Goal: Task Accomplishment & Management: Use online tool/utility

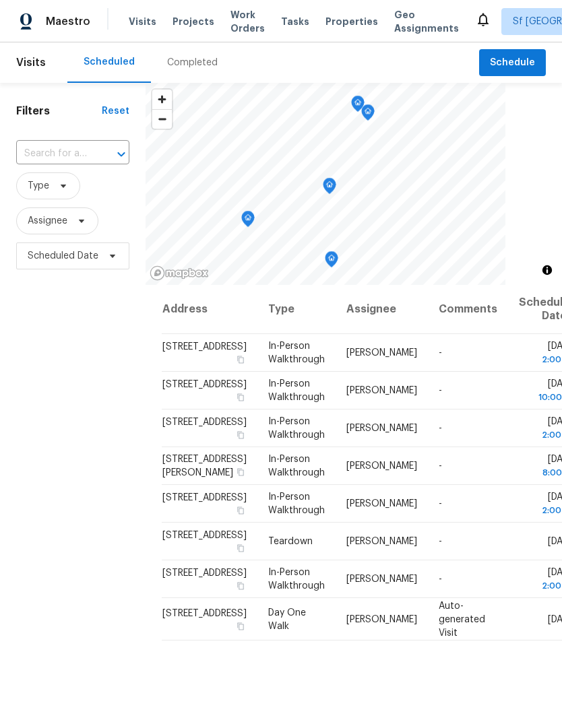
click at [181, 27] on span "Projects" at bounding box center [193, 21] width 42 height 13
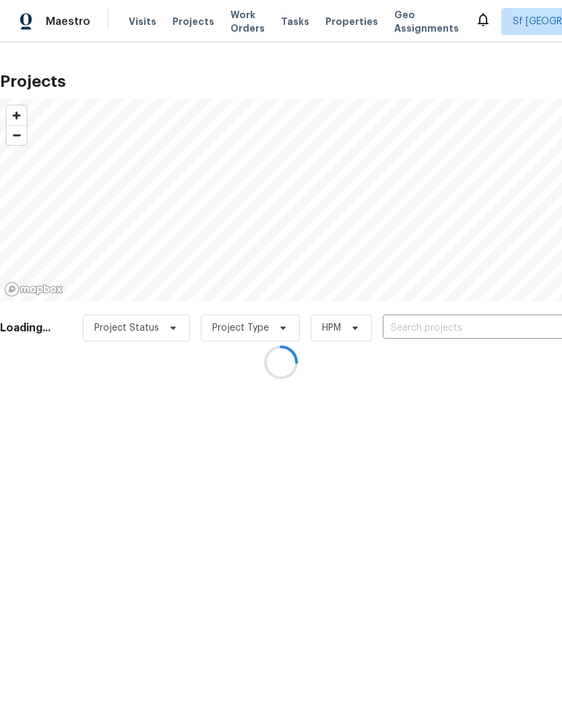
click at [458, 318] on div at bounding box center [281, 362] width 562 height 724
click at [462, 328] on div at bounding box center [281, 362] width 562 height 724
click at [456, 323] on div at bounding box center [281, 362] width 562 height 724
click at [452, 330] on div at bounding box center [281, 362] width 562 height 724
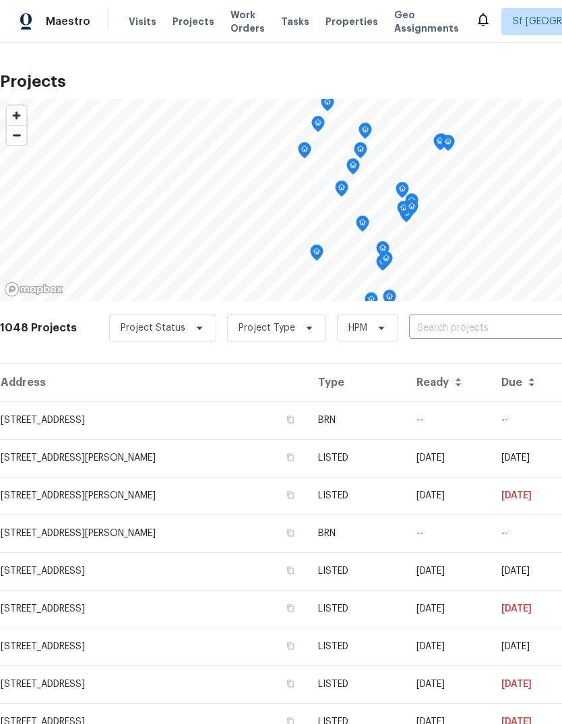
click at [475, 327] on input "text" at bounding box center [486, 328] width 154 height 21
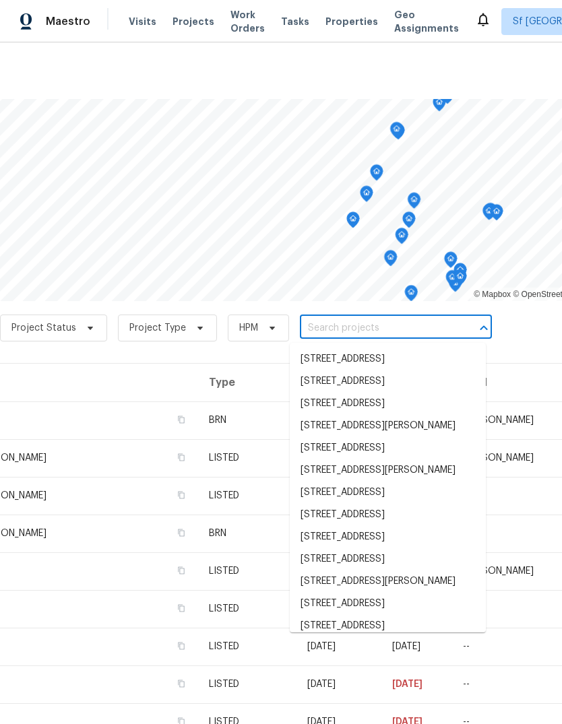
scroll to position [0, 109]
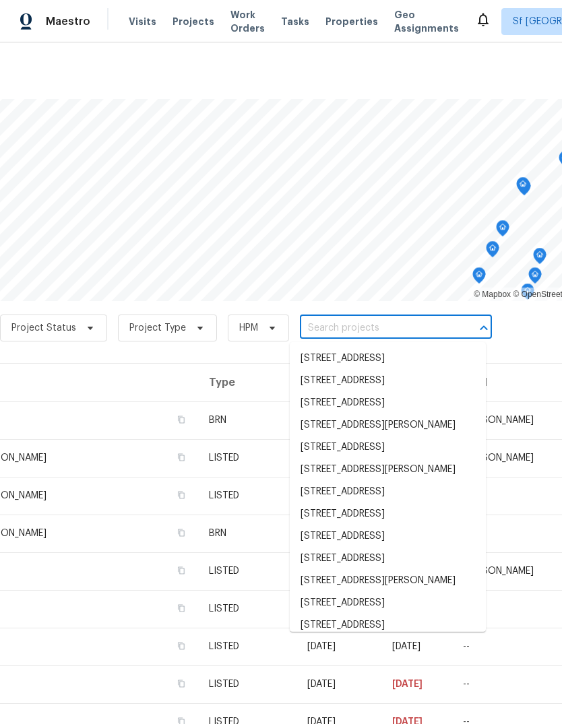
click at [138, 18] on span "Visits" at bounding box center [143, 21] width 28 height 13
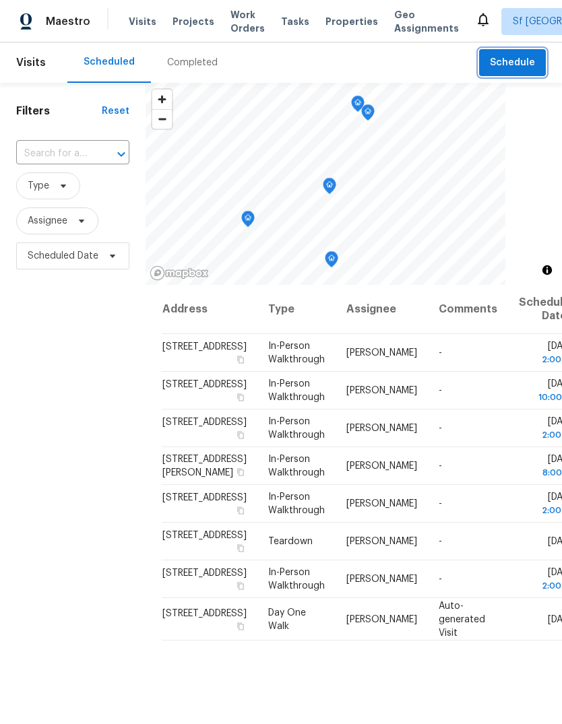
click at [507, 62] on span "Schedule" at bounding box center [511, 63] width 45 height 17
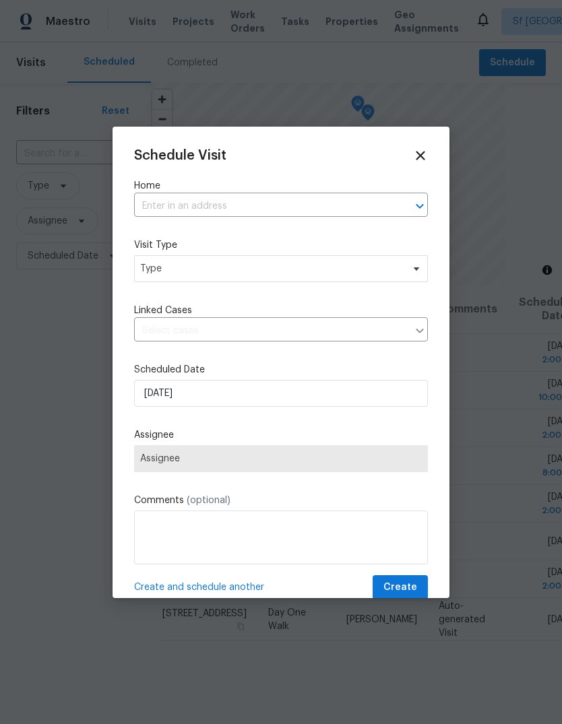
click at [156, 207] on input "text" at bounding box center [262, 206] width 256 height 21
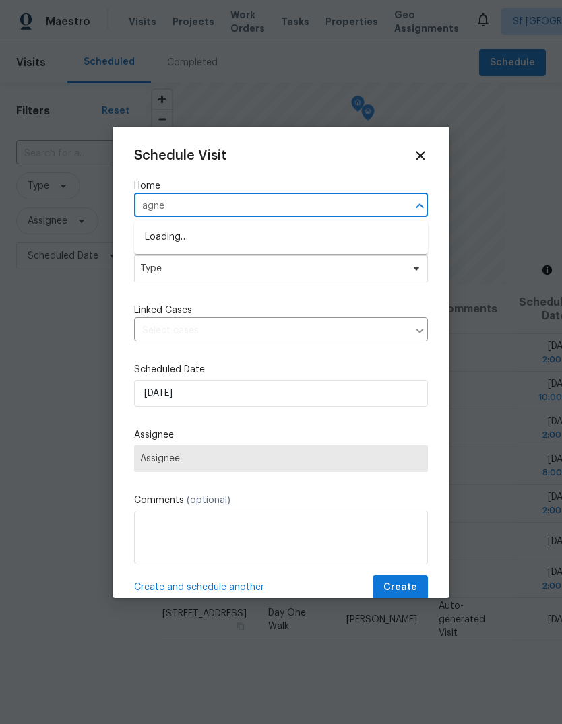
type input "agnew"
click at [162, 234] on li "2200 Agnew Rd Apt 212, Santa Clara, CA 95054" at bounding box center [281, 237] width 294 height 22
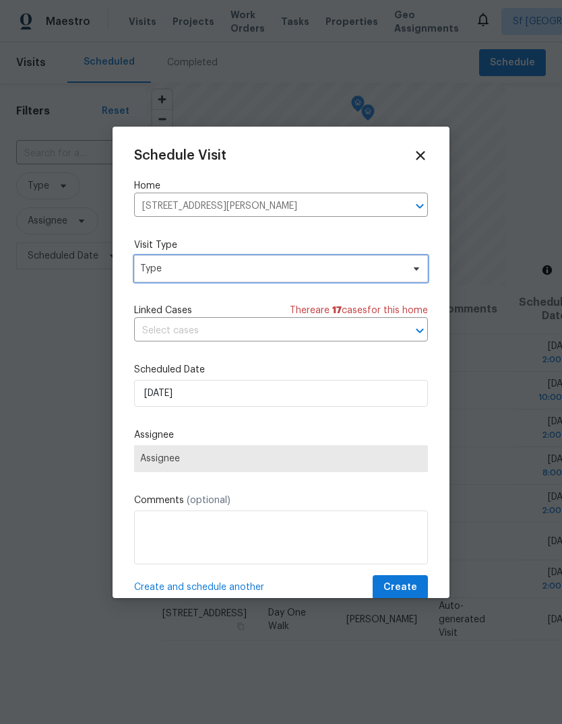
click at [141, 269] on span "Type" at bounding box center [271, 268] width 262 height 13
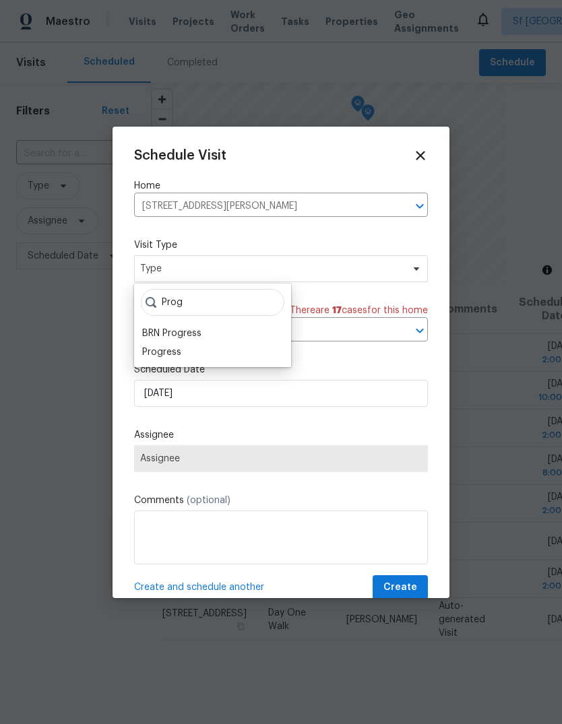
type input "Prog"
click at [150, 347] on div "Progress" at bounding box center [161, 351] width 39 height 13
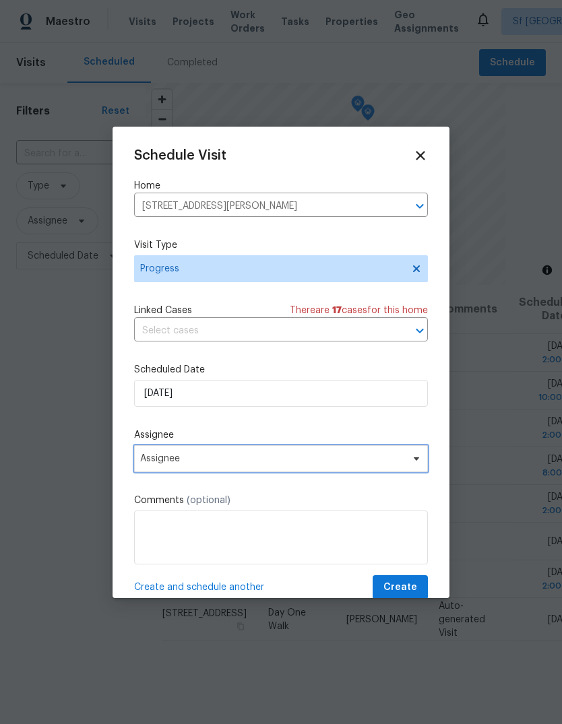
click at [149, 459] on span "Assignee" at bounding box center [272, 458] width 264 height 11
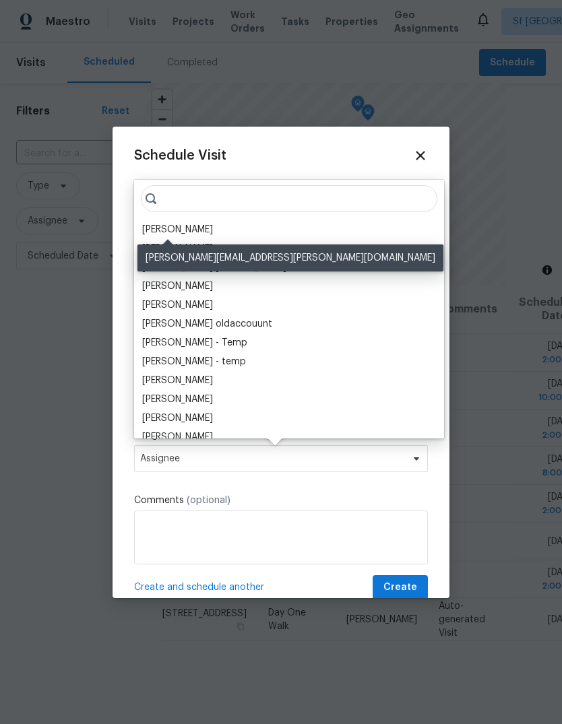
click at [151, 226] on div "[PERSON_NAME]" at bounding box center [177, 229] width 71 height 13
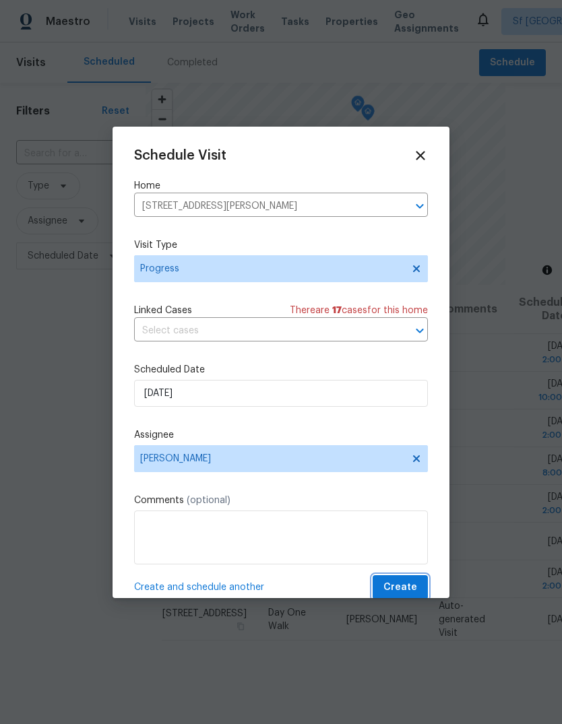
click at [410, 593] on span "Create" at bounding box center [400, 587] width 34 height 17
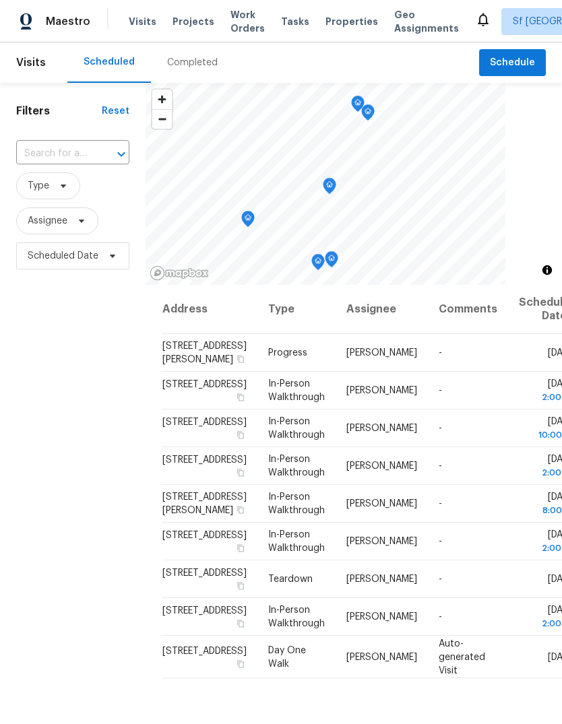
click at [172, 28] on span "Projects" at bounding box center [193, 21] width 42 height 13
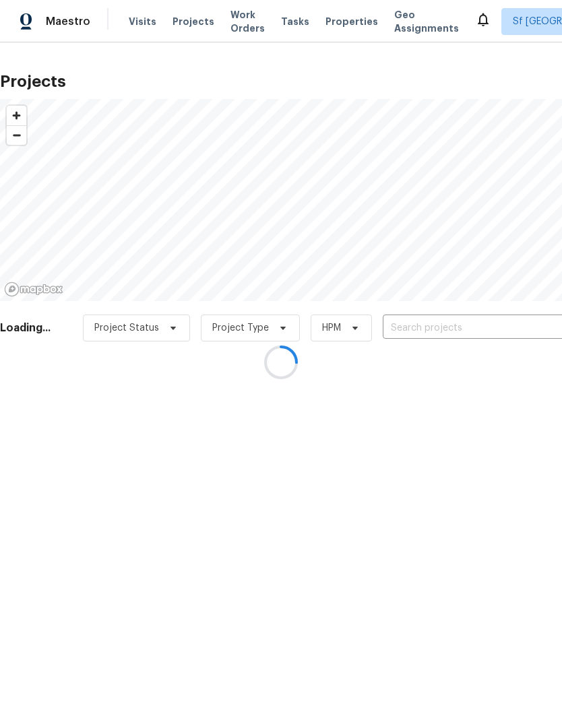
click at [454, 319] on div at bounding box center [281, 362] width 562 height 724
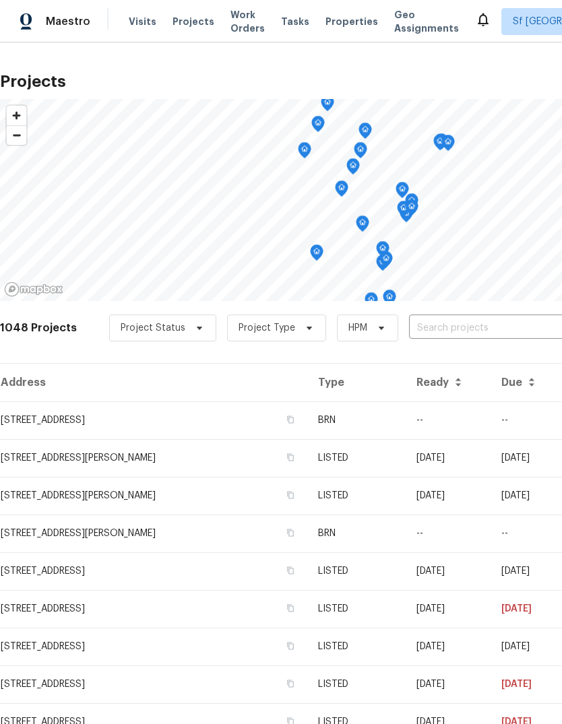
click at [459, 323] on input "text" at bounding box center [486, 328] width 154 height 21
type input "piper"
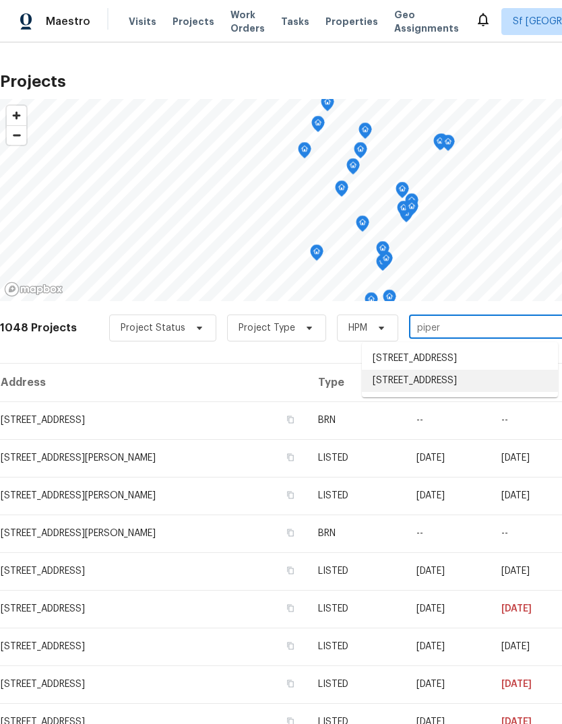
click at [485, 392] on li "4840 Piper St, Fremont, CA 94538" at bounding box center [460, 381] width 196 height 22
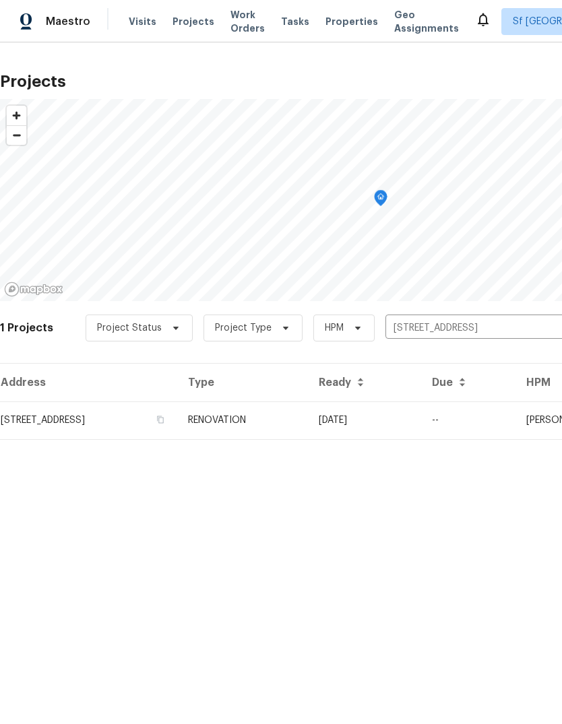
click at [65, 419] on td "4840 Piper St, Fremont, CA 94538" at bounding box center [88, 420] width 177 height 38
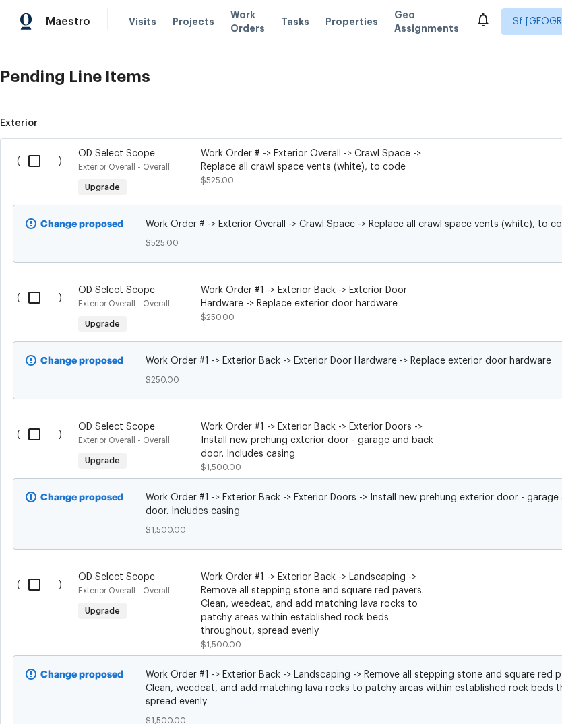
scroll to position [310, 0]
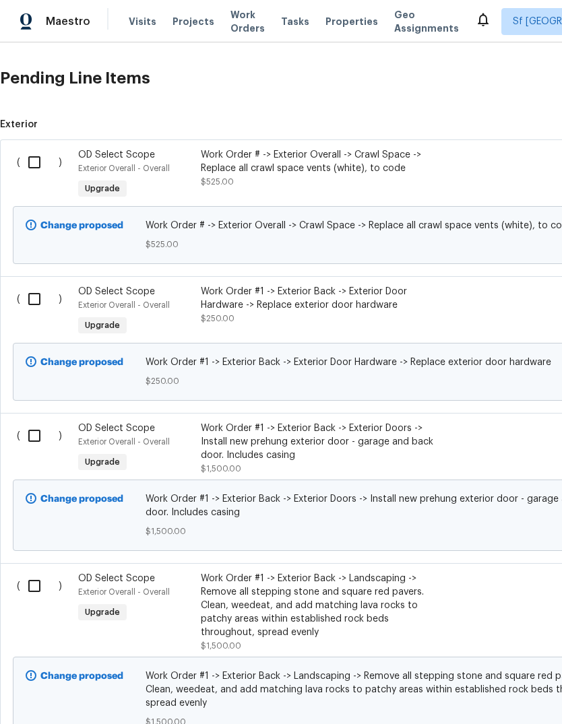
click at [38, 160] on input "checkbox" at bounding box center [39, 162] width 38 height 28
checkbox input "true"
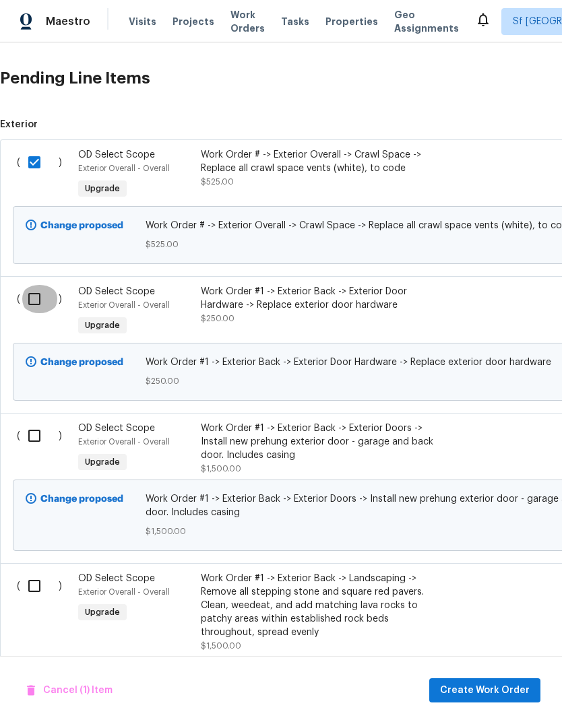
click at [35, 298] on input "checkbox" at bounding box center [39, 299] width 38 height 28
checkbox input "true"
click at [41, 441] on input "checkbox" at bounding box center [39, 435] width 38 height 28
checkbox input "true"
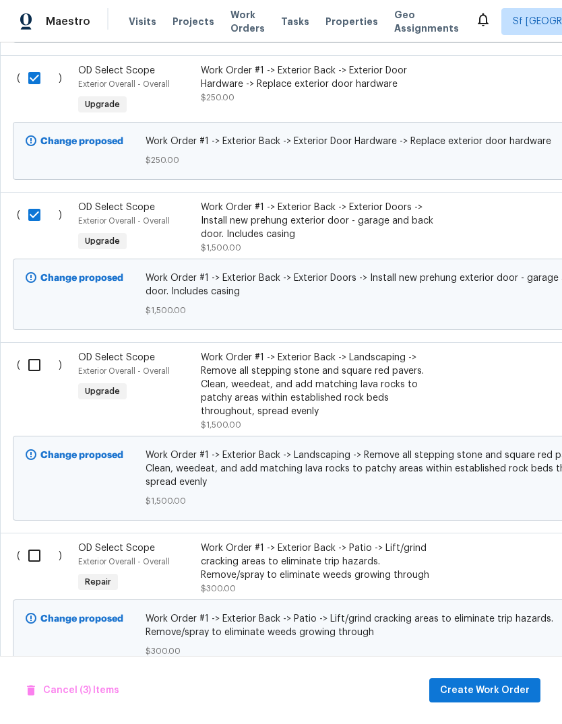
scroll to position [546, 0]
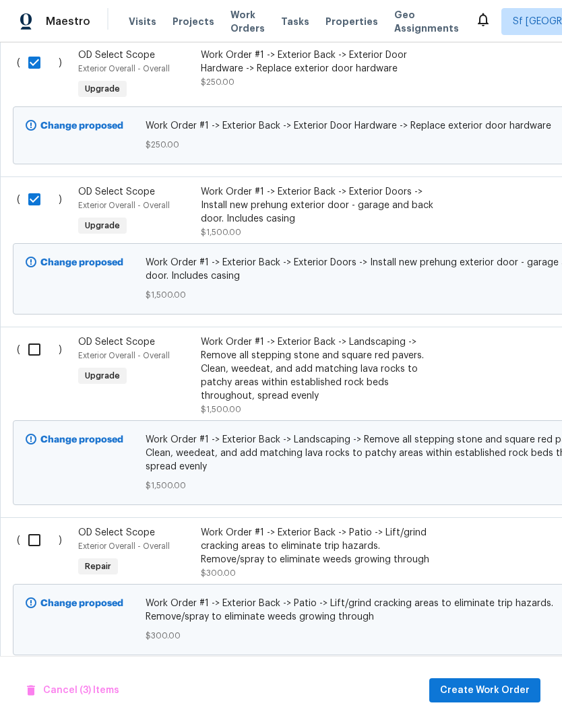
click at [36, 353] on input "checkbox" at bounding box center [39, 349] width 38 height 28
checkbox input "true"
click at [40, 551] on input "checkbox" at bounding box center [39, 540] width 38 height 28
checkbox input "true"
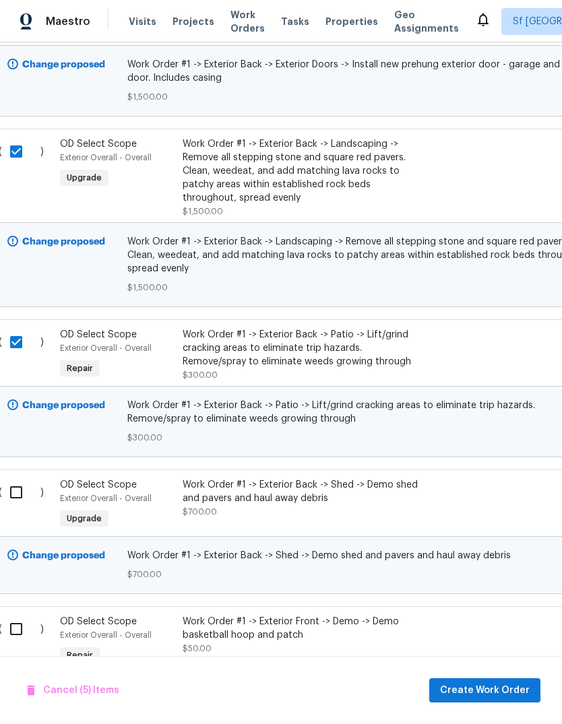
scroll to position [747, 18]
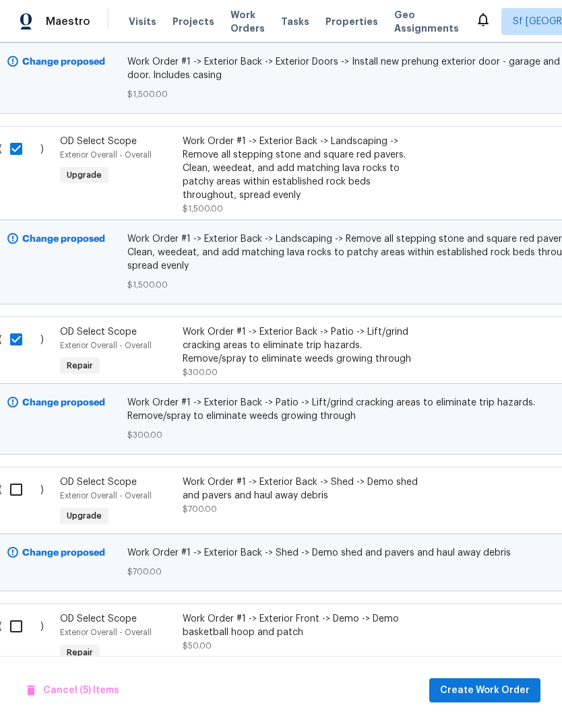
click at [18, 632] on input "checkbox" at bounding box center [21, 626] width 38 height 28
checkbox input "true"
click at [21, 481] on input "checkbox" at bounding box center [21, 489] width 38 height 28
checkbox input "true"
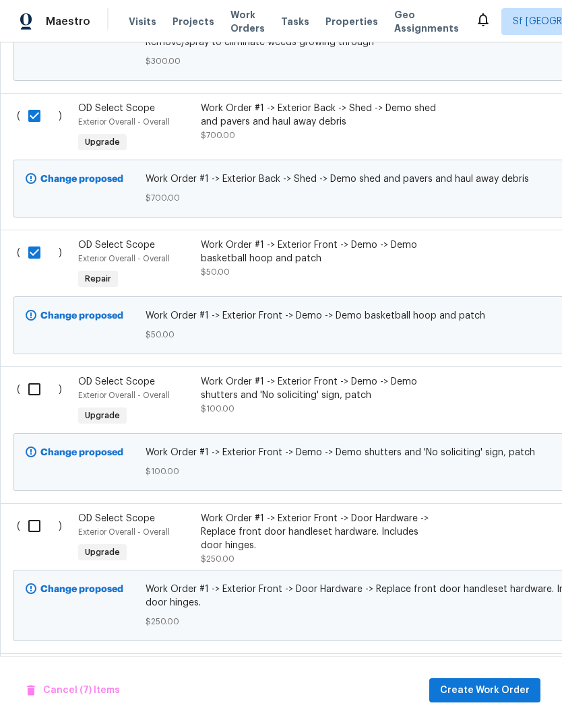
scroll to position [1120, 0]
click at [34, 540] on input "checkbox" at bounding box center [39, 526] width 38 height 28
checkbox input "true"
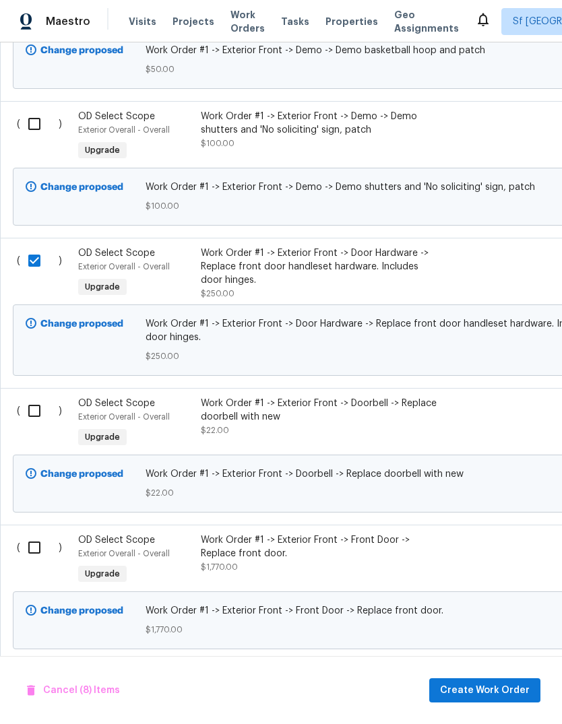
scroll to position [1382, 0]
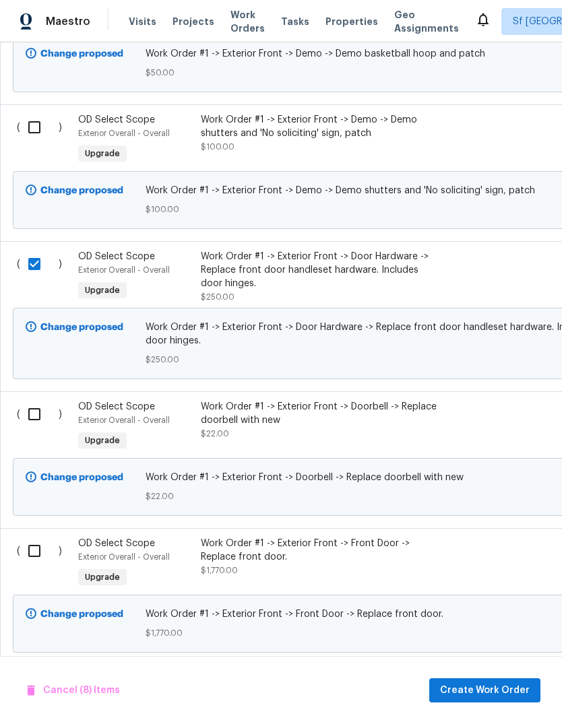
click at [34, 130] on input "checkbox" at bounding box center [39, 127] width 38 height 28
checkbox input "true"
click at [30, 426] on input "checkbox" at bounding box center [39, 414] width 38 height 28
checkbox input "true"
click at [35, 560] on input "checkbox" at bounding box center [39, 551] width 38 height 28
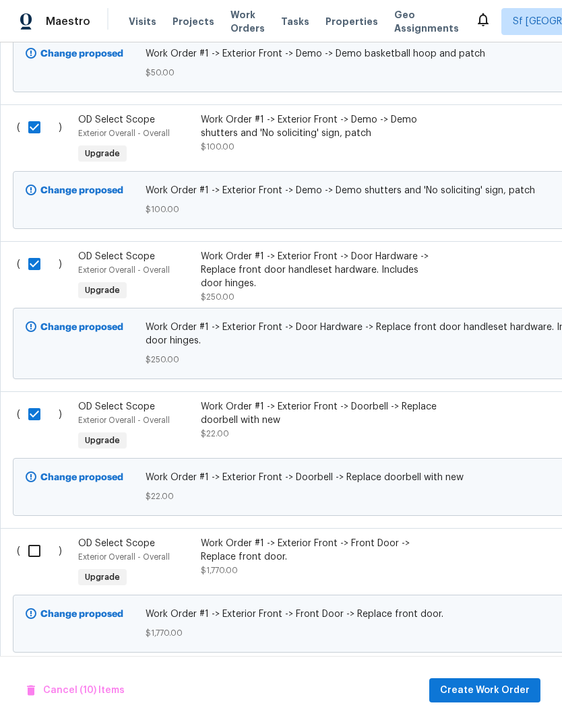
checkbox input "true"
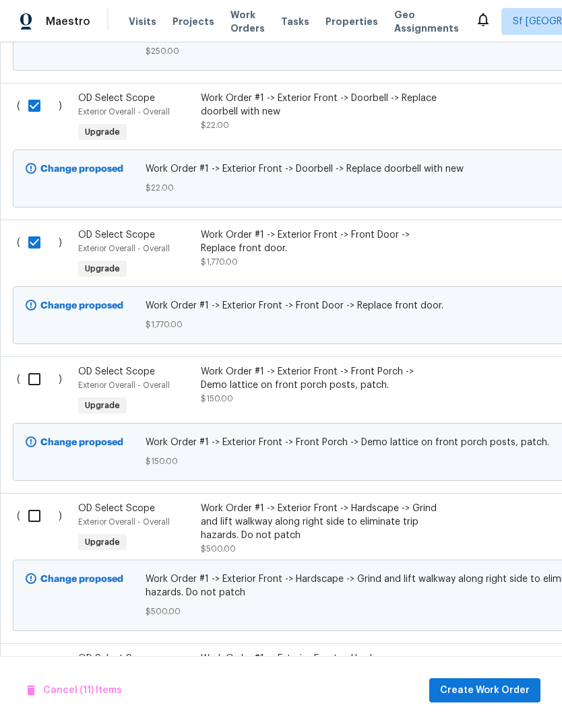
scroll to position [1691, 0]
click at [43, 382] on input "checkbox" at bounding box center [39, 378] width 38 height 28
checkbox input "true"
click at [34, 523] on input "checkbox" at bounding box center [39, 515] width 38 height 28
checkbox input "true"
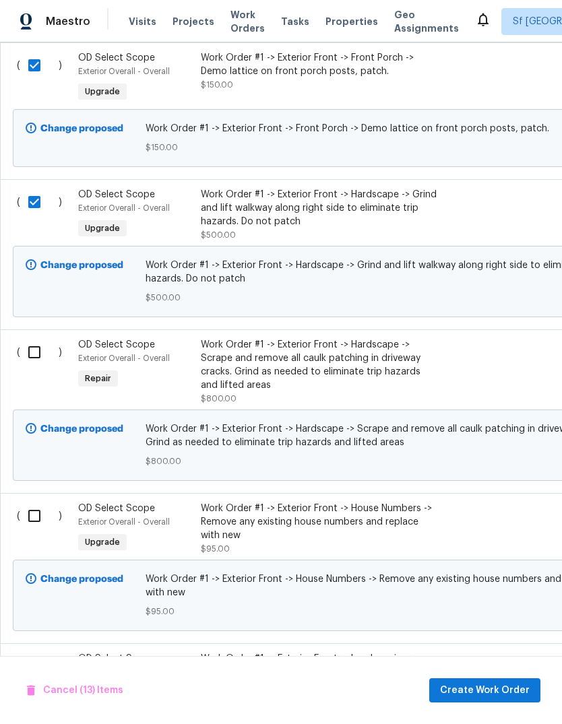
scroll to position [2005, 0]
click at [36, 359] on input "checkbox" at bounding box center [39, 351] width 38 height 28
checkbox input "true"
click at [36, 529] on input "checkbox" at bounding box center [39, 515] width 38 height 28
click at [35, 529] on input "checkbox" at bounding box center [39, 515] width 38 height 28
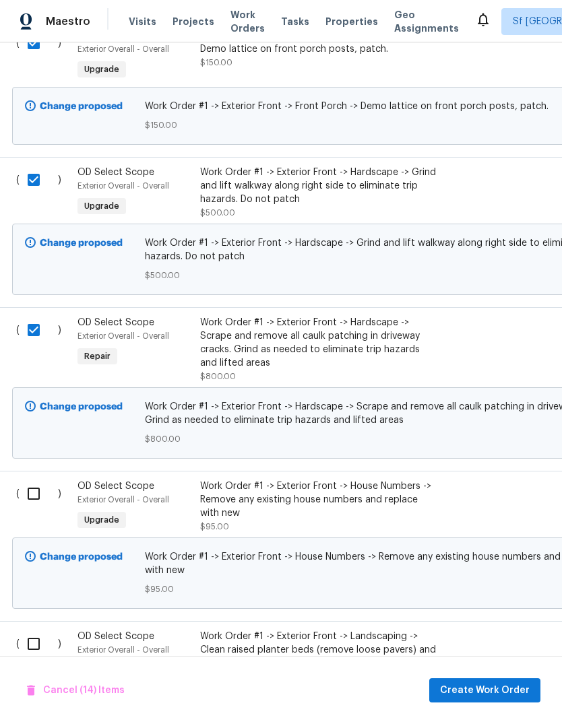
scroll to position [2033, 1]
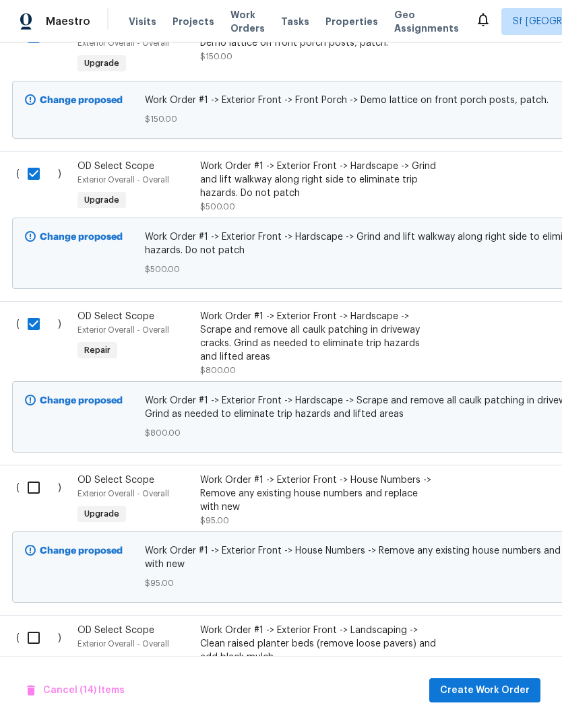
click at [36, 500] on input "checkbox" at bounding box center [39, 487] width 38 height 28
checkbox input "true"
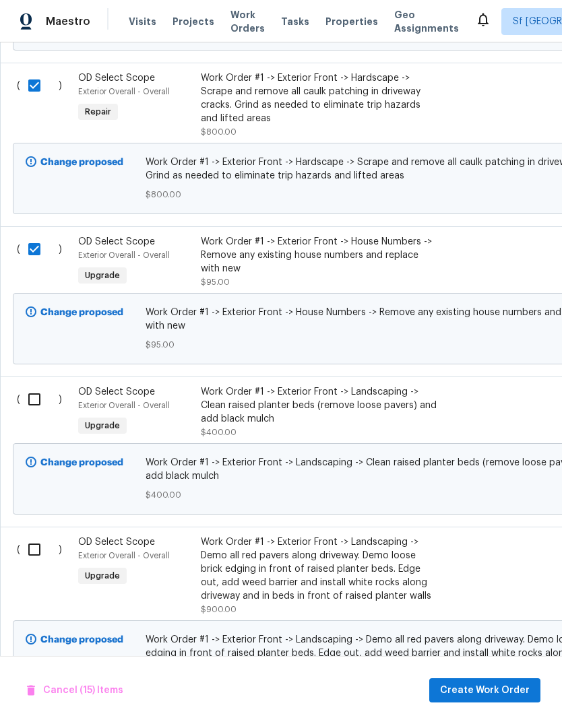
scroll to position [2271, 0]
click at [42, 405] on input "checkbox" at bounding box center [39, 399] width 38 height 28
checkbox input "true"
click at [35, 564] on input "checkbox" at bounding box center [39, 549] width 38 height 28
checkbox input "true"
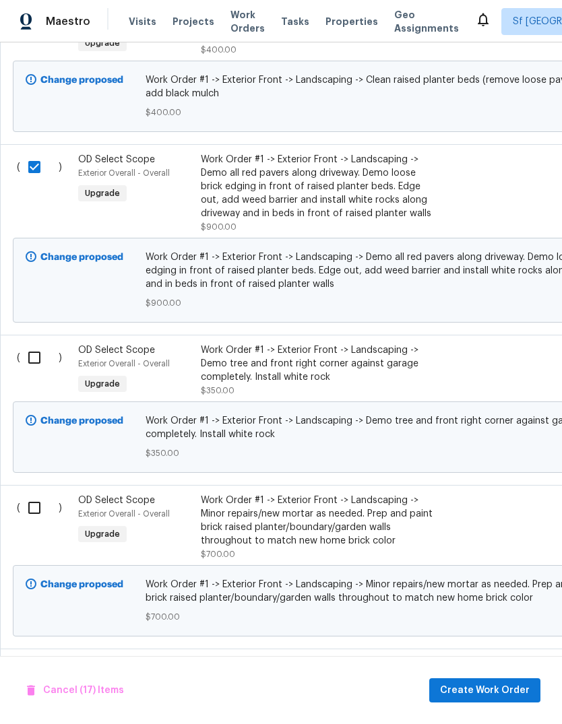
scroll to position [2654, 0]
click at [26, 372] on input "checkbox" at bounding box center [39, 357] width 38 height 28
checkbox input "true"
click at [34, 522] on input "checkbox" at bounding box center [39, 508] width 38 height 28
checkbox input "true"
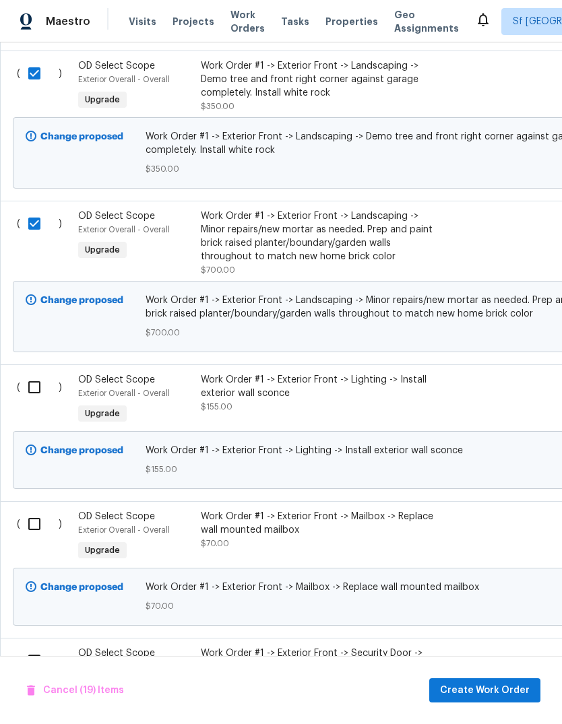
scroll to position [2938, 0]
click at [40, 401] on input "checkbox" at bounding box center [39, 387] width 38 height 28
checkbox input "true"
click at [39, 538] on input "checkbox" at bounding box center [39, 524] width 38 height 28
checkbox input "true"
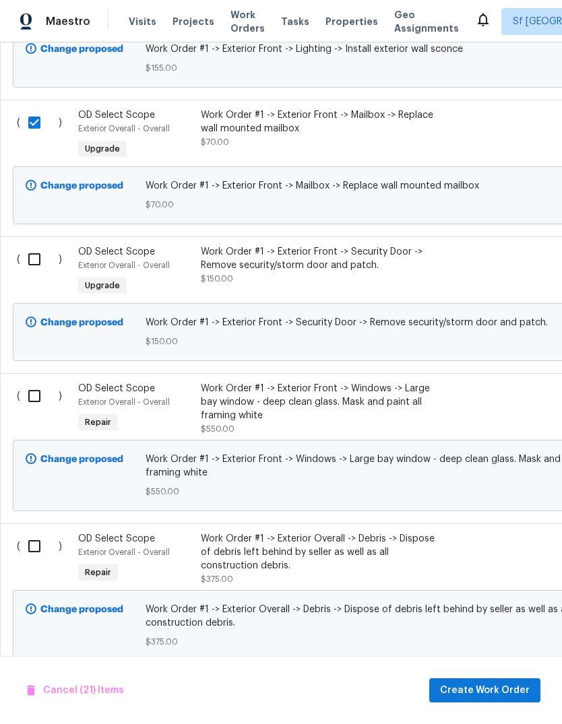
scroll to position [3339, 0]
click at [29, 268] on input "checkbox" at bounding box center [39, 259] width 38 height 28
checkbox input "true"
click at [38, 409] on input "checkbox" at bounding box center [39, 396] width 38 height 28
checkbox input "true"
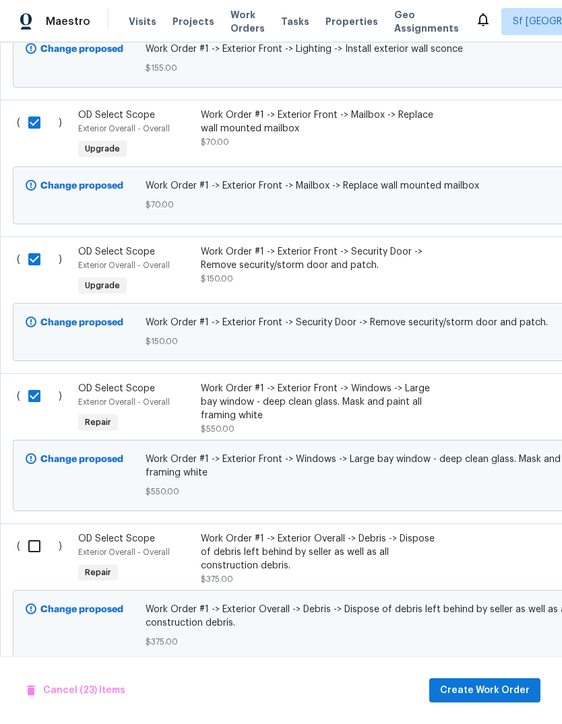
click at [32, 560] on input "checkbox" at bounding box center [39, 546] width 38 height 28
checkbox input "true"
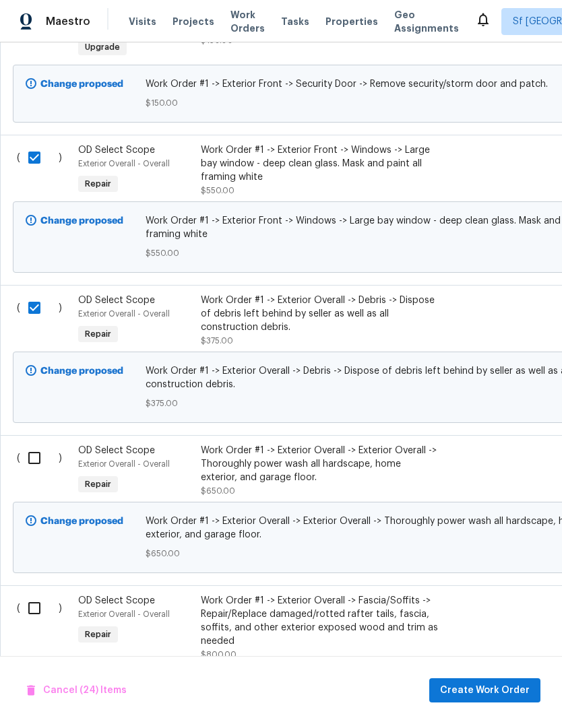
scroll to position [0, 0]
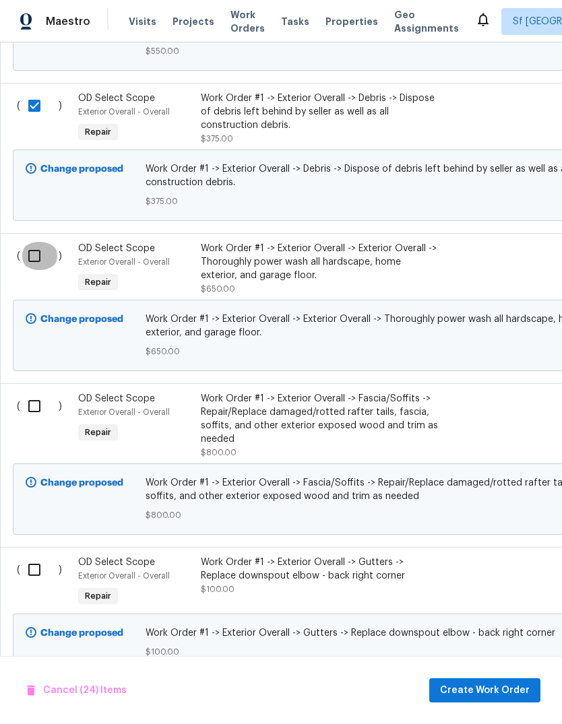
click at [35, 269] on input "checkbox" at bounding box center [39, 256] width 38 height 28
checkbox input "true"
click at [44, 420] on input "checkbox" at bounding box center [39, 406] width 38 height 28
checkbox input "true"
click at [30, 584] on input "checkbox" at bounding box center [39, 569] width 38 height 28
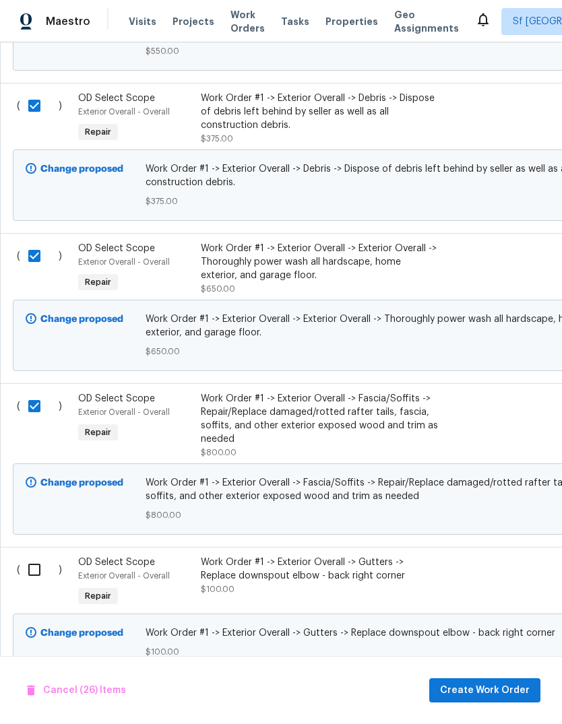
checkbox input "true"
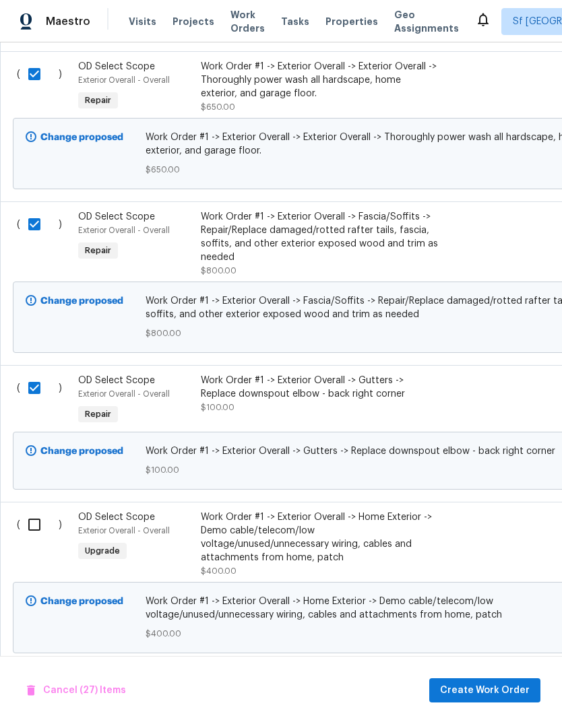
scroll to position [4052, -1]
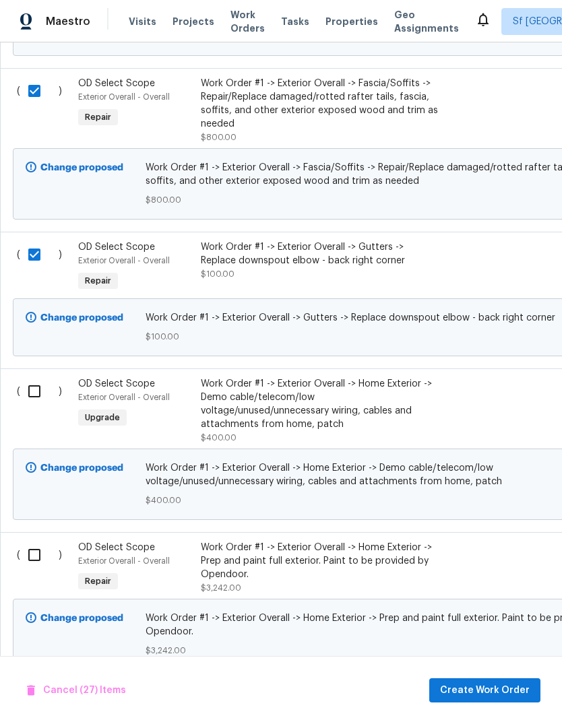
click at [36, 405] on input "checkbox" at bounding box center [39, 391] width 38 height 28
checkbox input "true"
click at [34, 569] on input "checkbox" at bounding box center [39, 555] width 38 height 28
checkbox input "true"
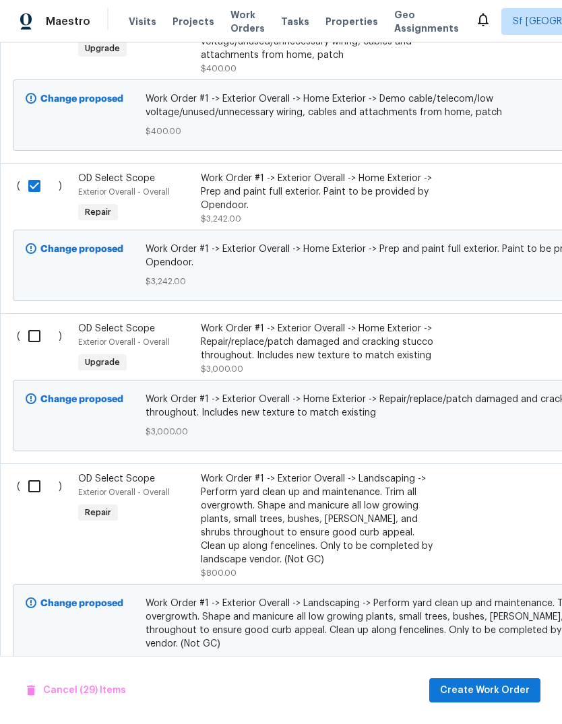
click at [30, 350] on input "checkbox" at bounding box center [39, 336] width 38 height 28
checkbox input "true"
click at [32, 500] on input "checkbox" at bounding box center [39, 486] width 38 height 28
checkbox input "true"
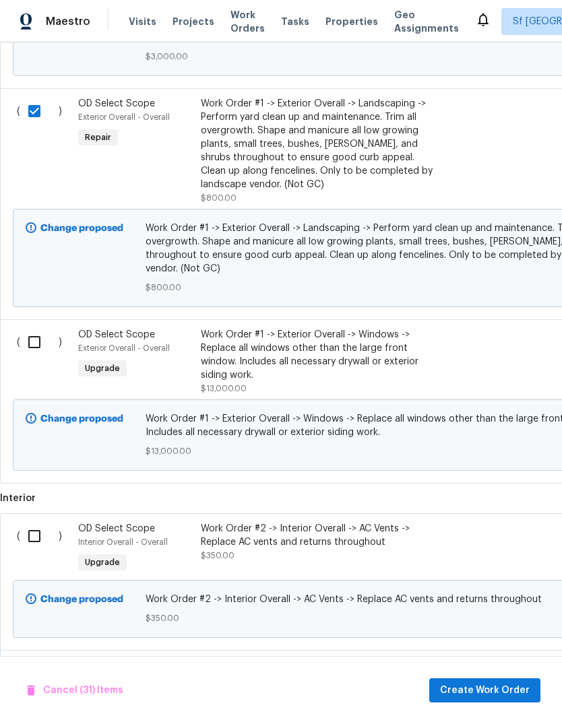
scroll to position [4838, 0]
click at [28, 351] on input "checkbox" at bounding box center [39, 342] width 38 height 28
checkbox input "true"
click at [32, 550] on input "checkbox" at bounding box center [39, 536] width 38 height 28
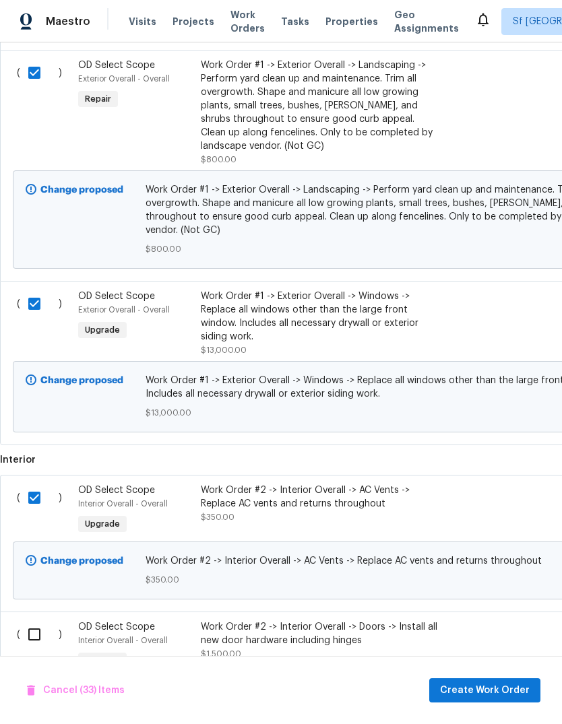
click at [39, 512] on input "checkbox" at bounding box center [39, 497] width 38 height 28
checkbox input "false"
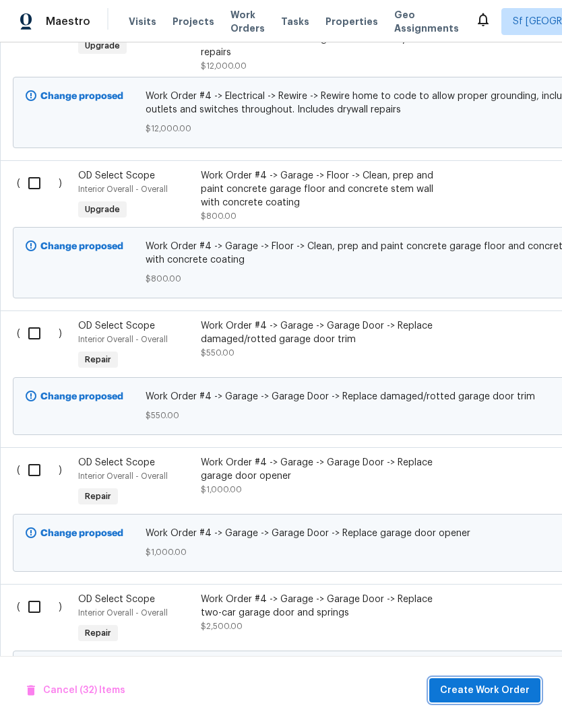
click at [489, 695] on span "Create Work Order" at bounding box center [485, 690] width 90 height 17
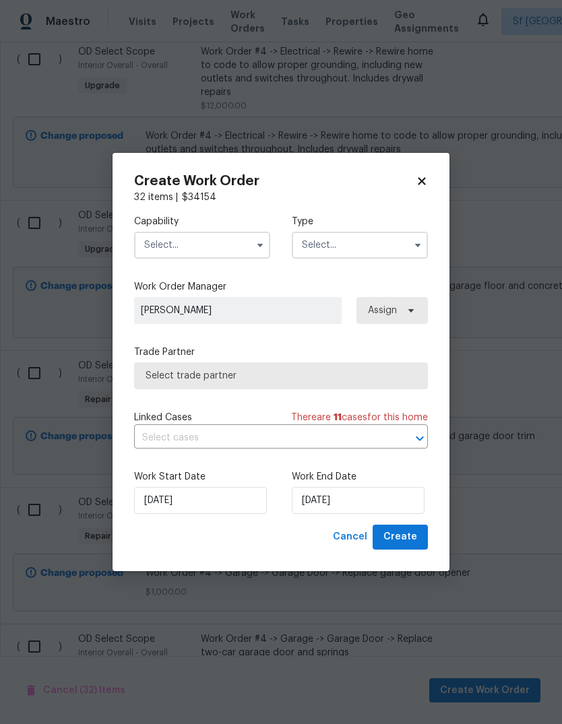
click at [236, 237] on input "text" at bounding box center [202, 245] width 136 height 27
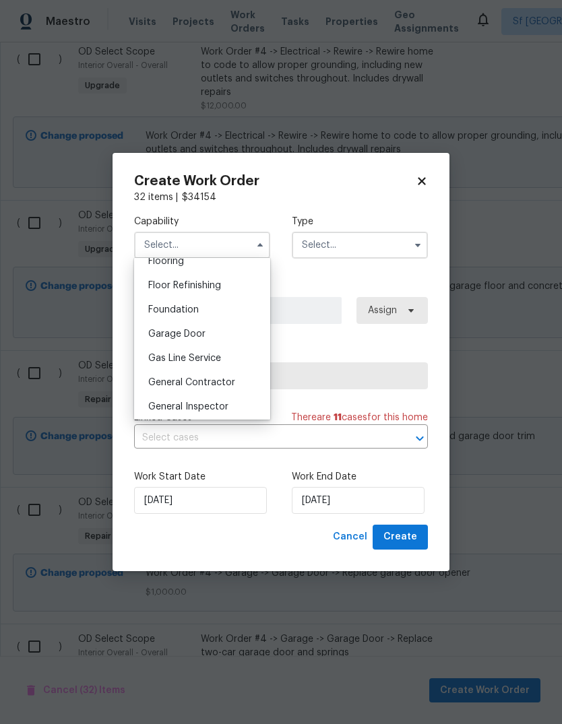
click at [238, 382] on div "General Contractor" at bounding box center [201, 382] width 129 height 24
type input "General Contractor"
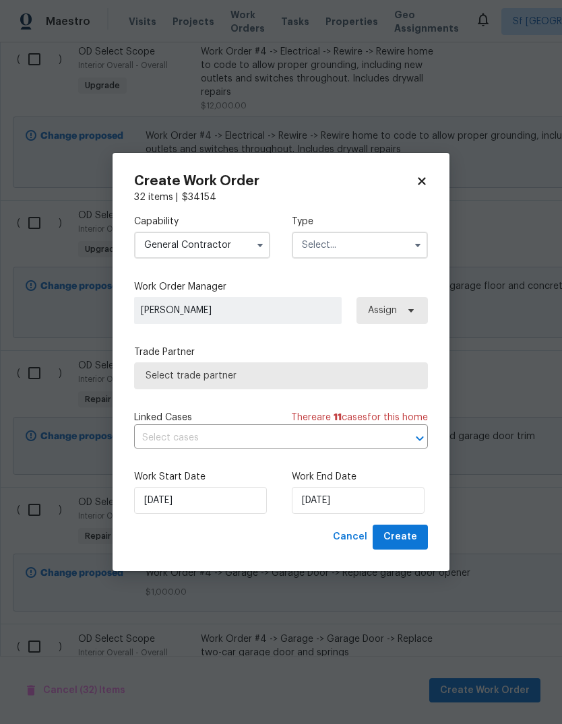
click at [348, 252] on input "text" at bounding box center [360, 245] width 136 height 27
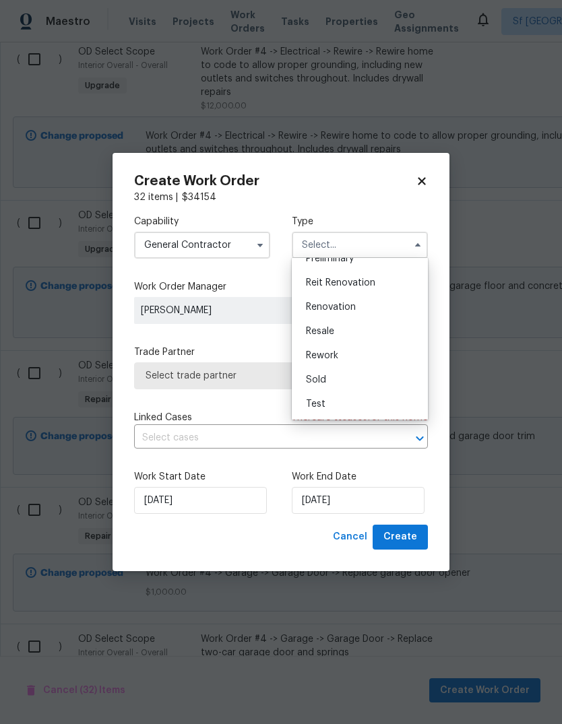
click at [348, 310] on span "Renovation" at bounding box center [331, 306] width 50 height 9
type input "Renovation"
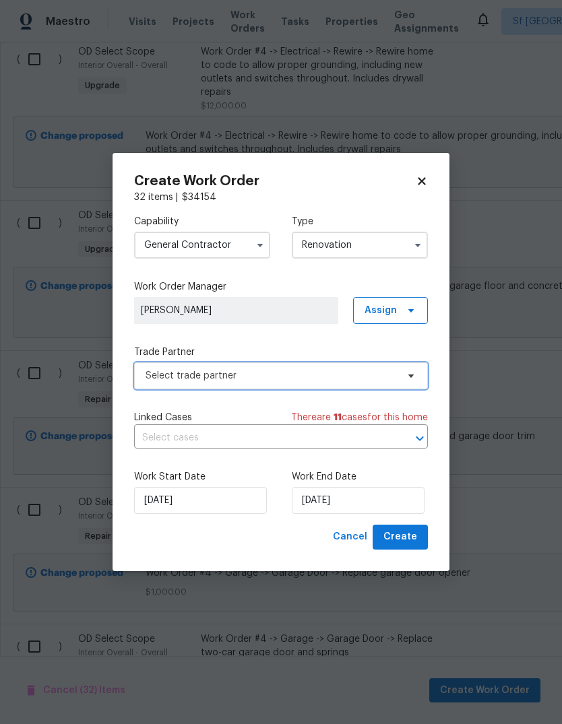
click at [288, 375] on span "Select trade partner" at bounding box center [270, 375] width 251 height 13
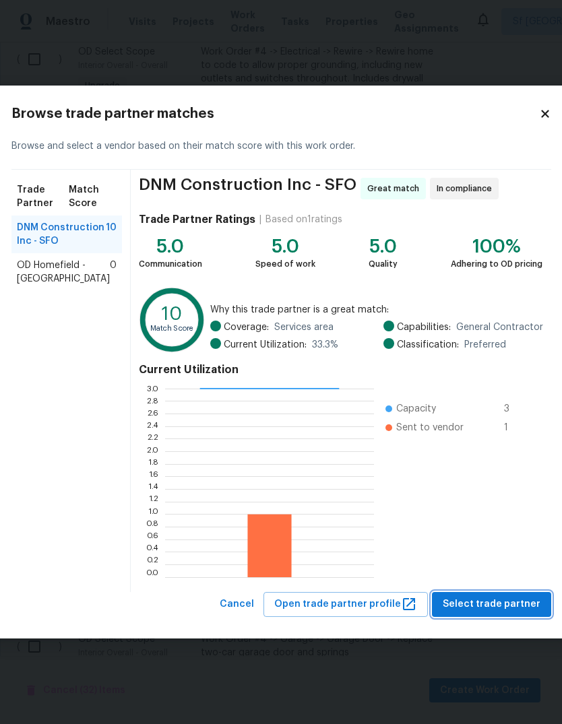
click at [487, 599] on span "Select trade partner" at bounding box center [491, 604] width 98 height 17
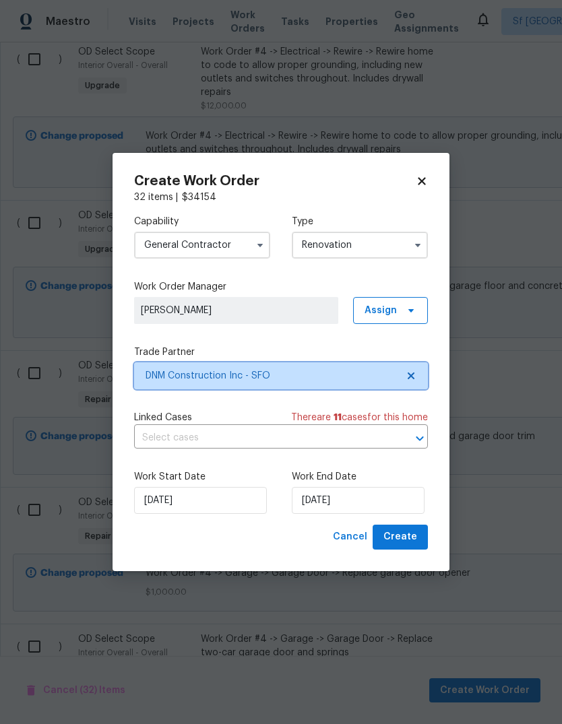
click at [158, 376] on span "DNM Construction Inc - SFO" at bounding box center [270, 375] width 251 height 13
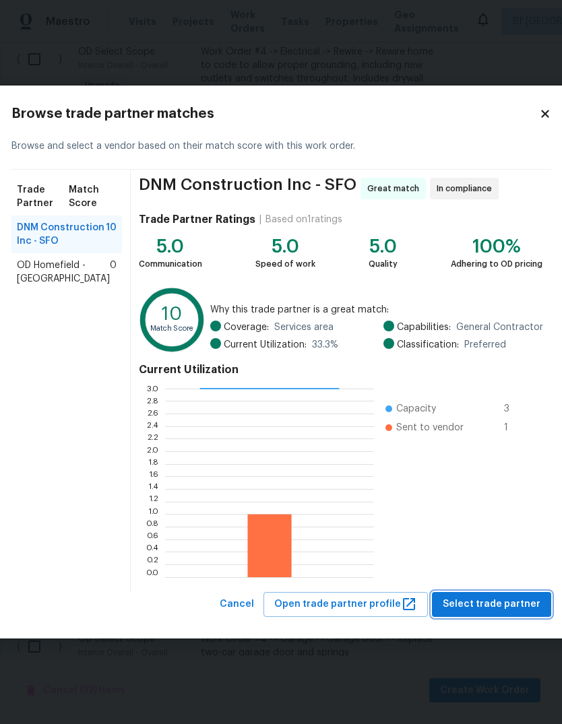
click at [481, 601] on span "Select trade partner" at bounding box center [491, 604] width 98 height 17
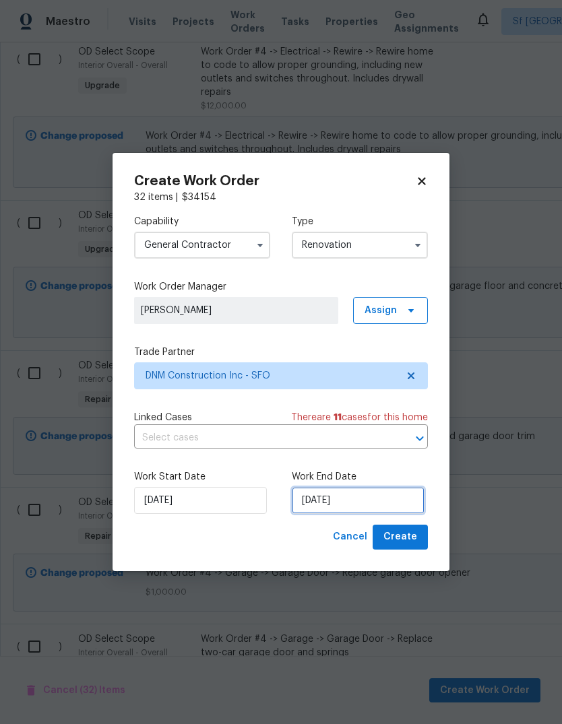
click at [380, 494] on input "9/2/2025" at bounding box center [358, 500] width 133 height 27
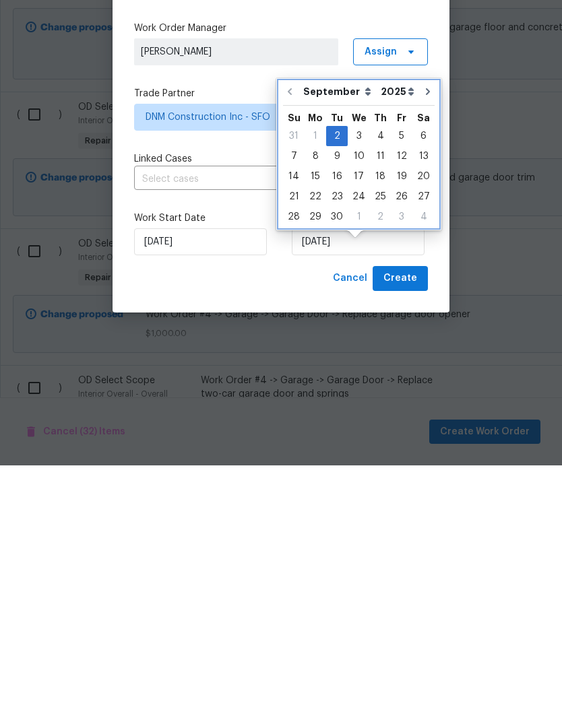
click at [418, 337] on button "Go to next month" at bounding box center [427, 350] width 20 height 27
type input "10/2/2025"
select select "9"
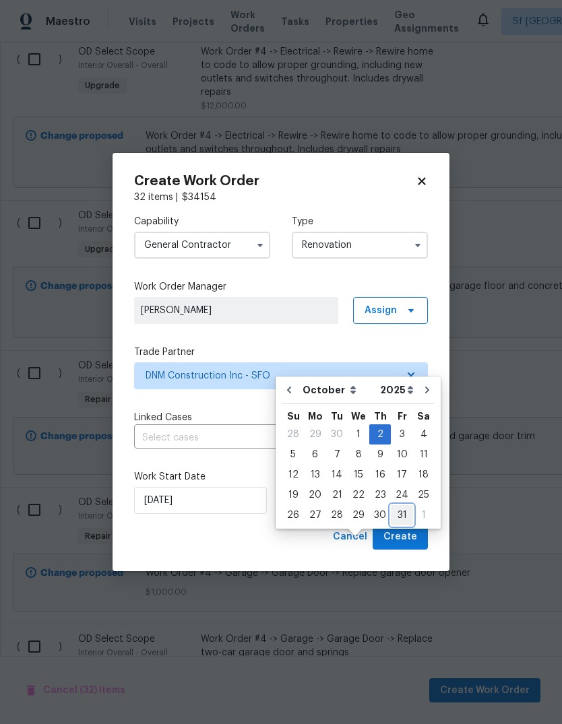
click at [397, 506] on div "31" at bounding box center [402, 515] width 22 height 19
type input "10/31/2025"
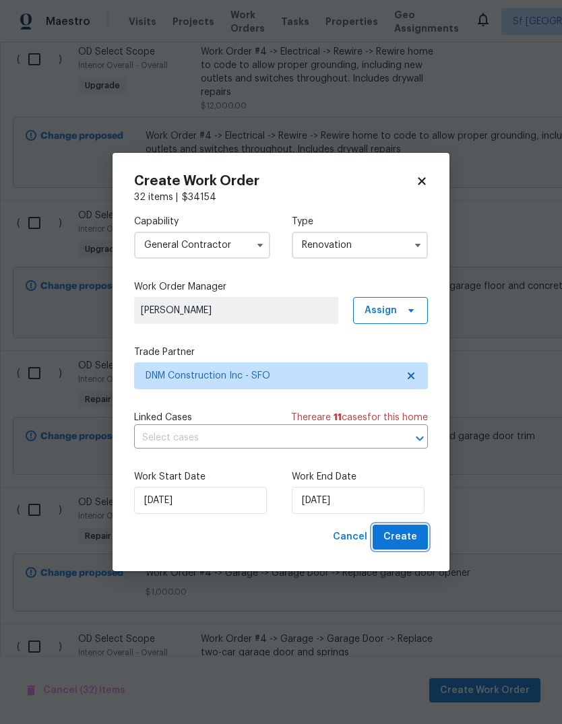
click at [409, 536] on span "Create" at bounding box center [400, 537] width 34 height 17
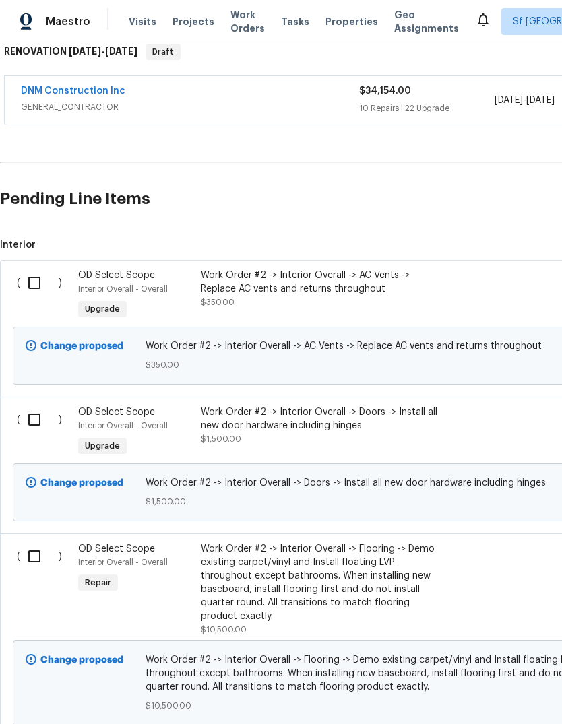
scroll to position [225, 0]
click at [36, 269] on input "checkbox" at bounding box center [39, 283] width 38 height 28
checkbox input "true"
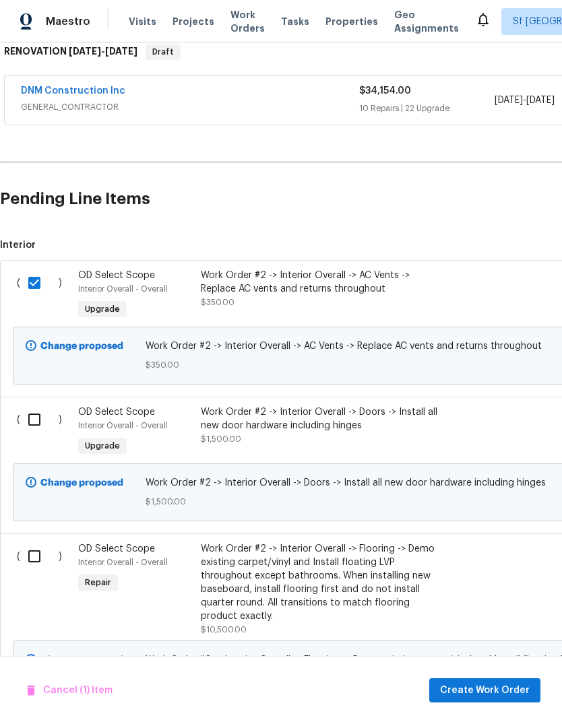
click at [38, 405] on input "checkbox" at bounding box center [39, 419] width 38 height 28
checkbox input "true"
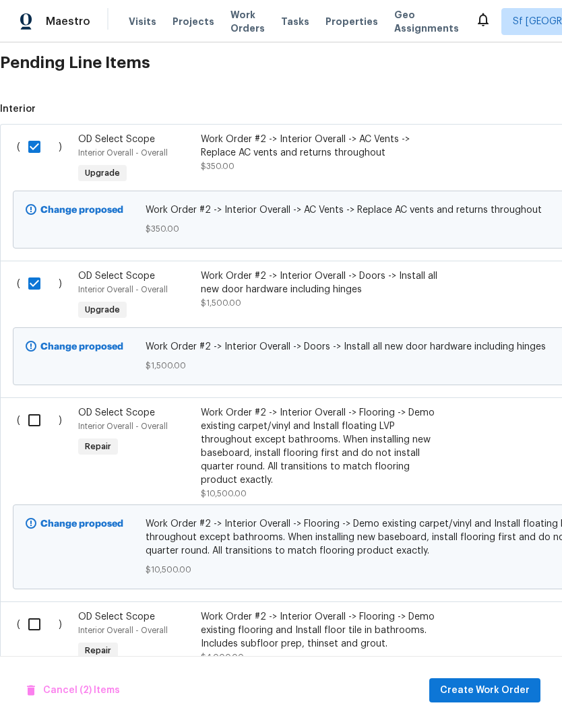
scroll to position [421, 0]
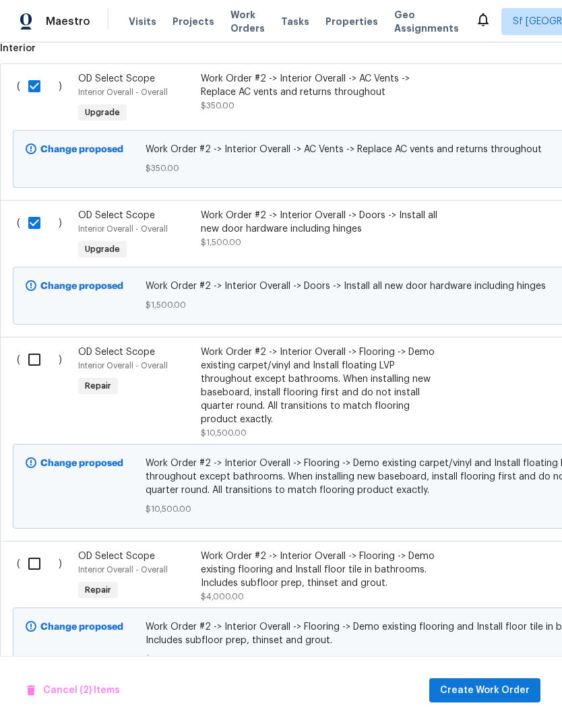
click at [30, 345] on input "checkbox" at bounding box center [39, 359] width 38 height 28
checkbox input "true"
click at [40, 549] on input "checkbox" at bounding box center [39, 563] width 38 height 28
checkbox input "true"
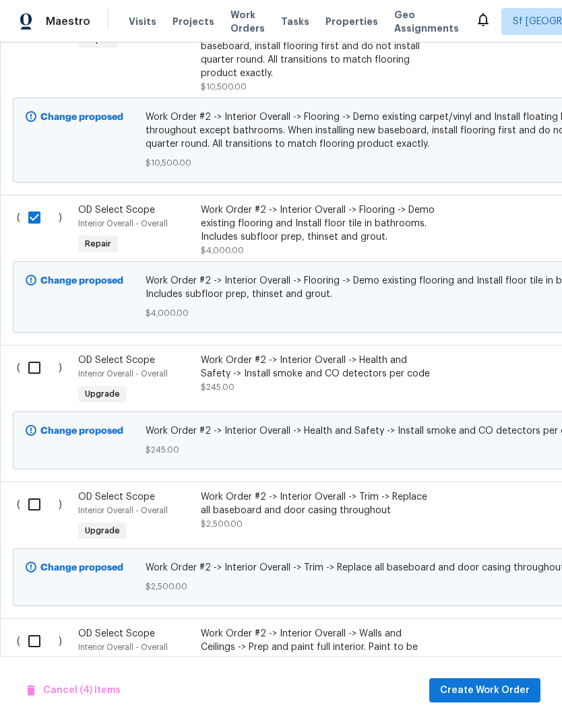
scroll to position [807, -1]
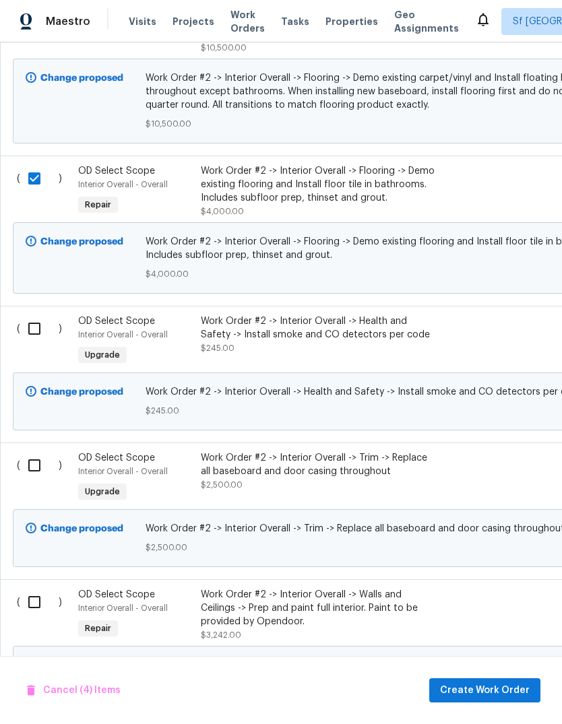
click at [34, 314] on input "checkbox" at bounding box center [39, 328] width 38 height 28
checkbox input "true"
click at [39, 451] on input "checkbox" at bounding box center [39, 465] width 38 height 28
checkbox input "true"
click at [44, 588] on input "checkbox" at bounding box center [39, 602] width 38 height 28
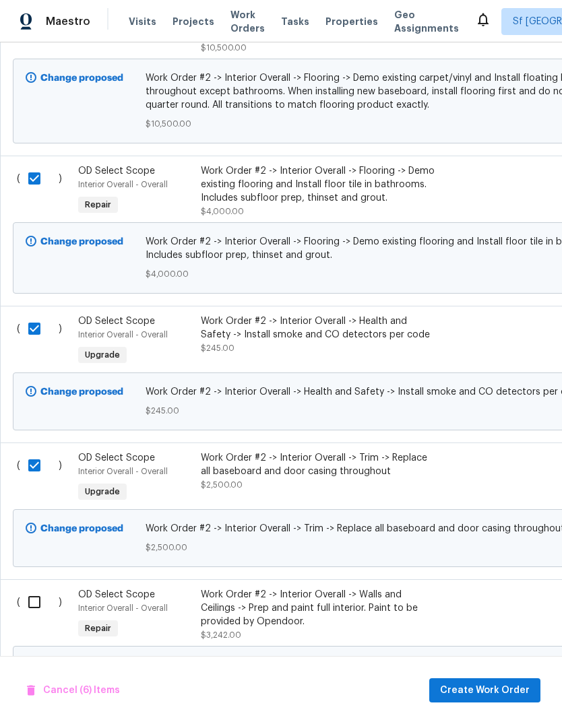
checkbox input "true"
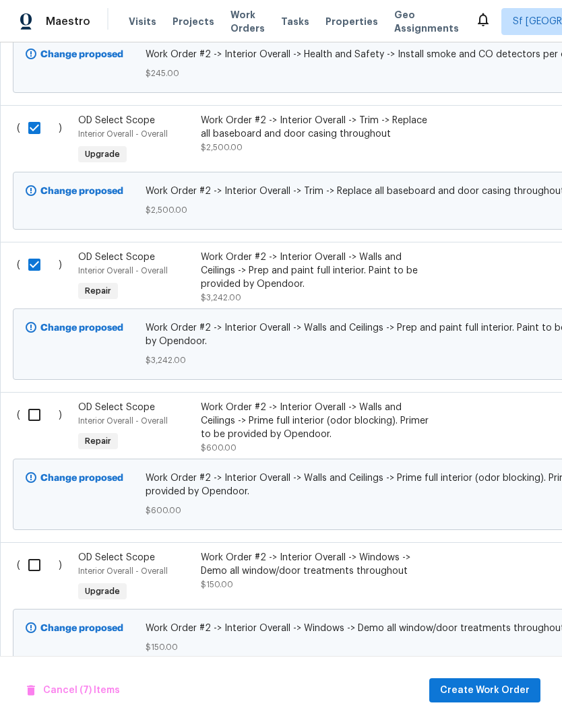
click at [34, 401] on input "checkbox" at bounding box center [39, 415] width 38 height 28
checkbox input "true"
click at [41, 551] on input "checkbox" at bounding box center [39, 565] width 38 height 28
checkbox input "true"
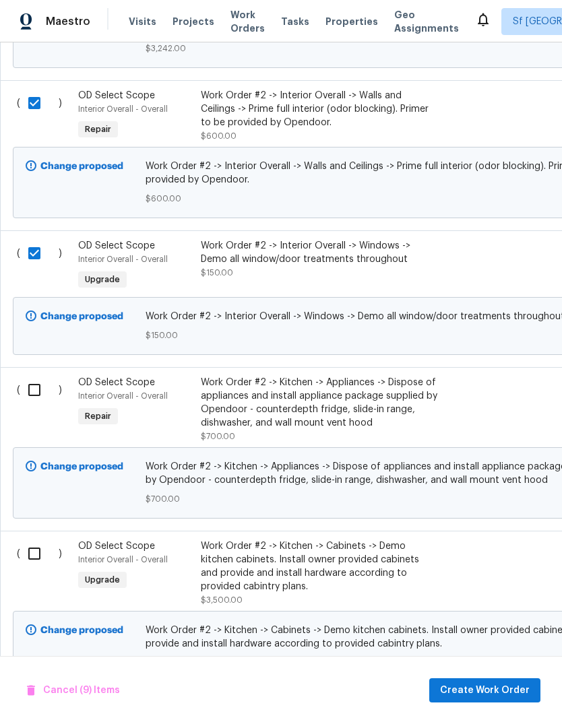
click at [27, 376] on input "checkbox" at bounding box center [39, 390] width 38 height 28
checkbox input "true"
click at [36, 539] on input "checkbox" at bounding box center [39, 553] width 38 height 28
checkbox input "true"
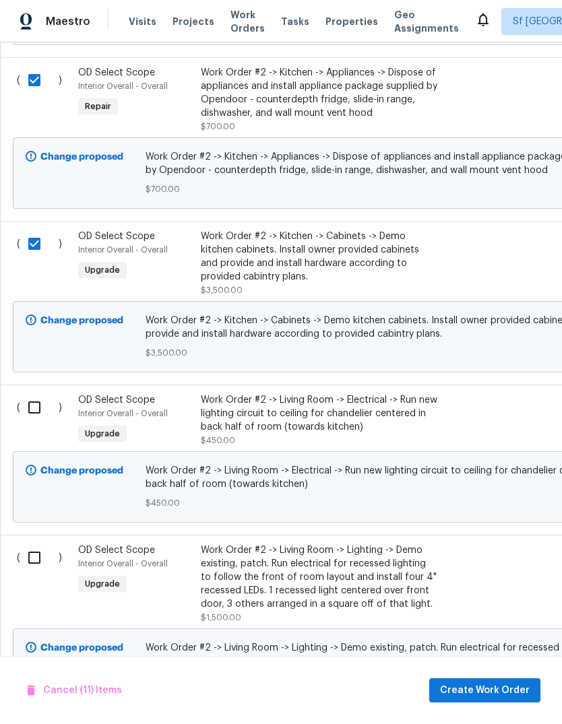
click at [40, 393] on input "checkbox" at bounding box center [39, 407] width 38 height 28
checkbox input "true"
click at [35, 543] on input "checkbox" at bounding box center [39, 557] width 38 height 28
checkbox input "true"
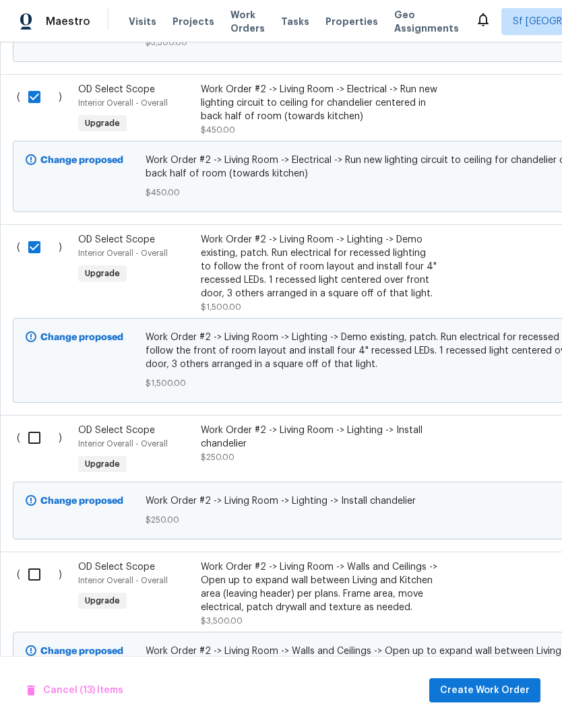
click at [38, 424] on input "checkbox" at bounding box center [39, 438] width 38 height 28
checkbox input "true"
click at [32, 560] on input "checkbox" at bounding box center [39, 574] width 38 height 28
checkbox input "true"
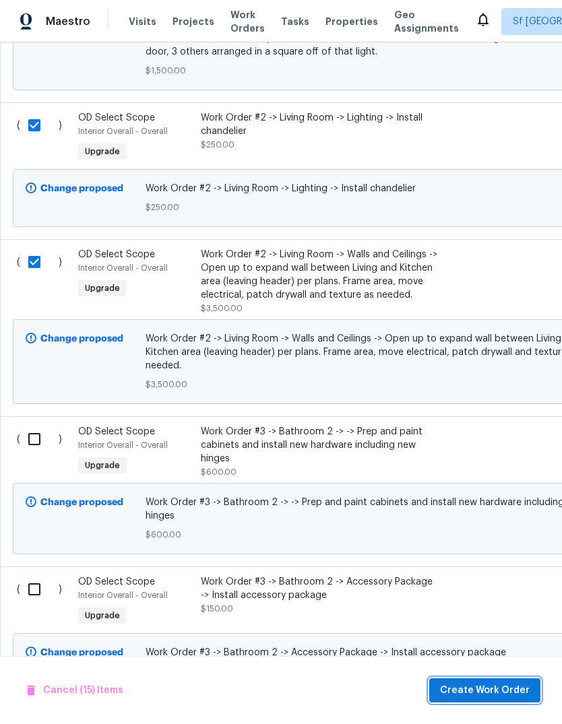
click at [487, 682] on span "Create Work Order" at bounding box center [485, 690] width 90 height 17
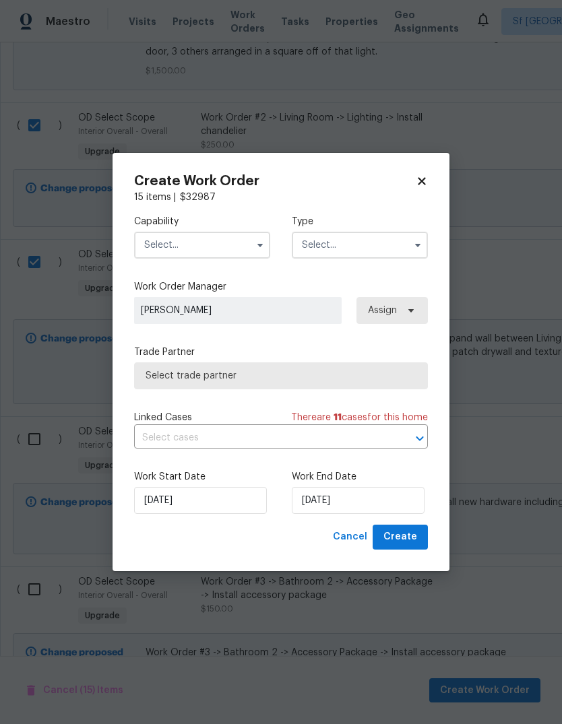
click at [151, 244] on input "text" at bounding box center [202, 245] width 136 height 27
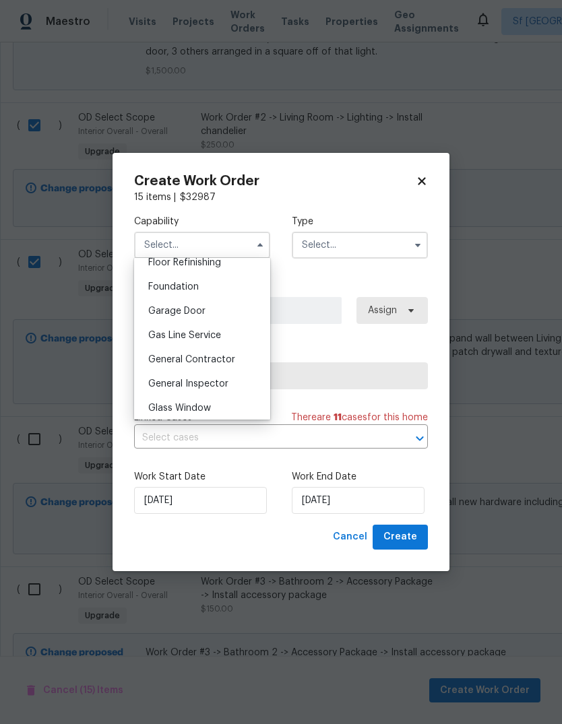
click at [160, 361] on span "General Contractor" at bounding box center [191, 359] width 87 height 9
type input "General Contractor"
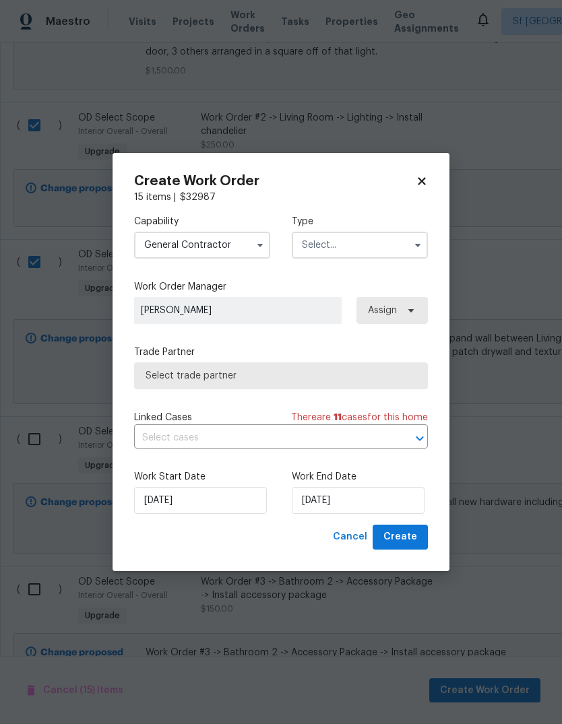
click at [364, 252] on input "text" at bounding box center [360, 245] width 136 height 27
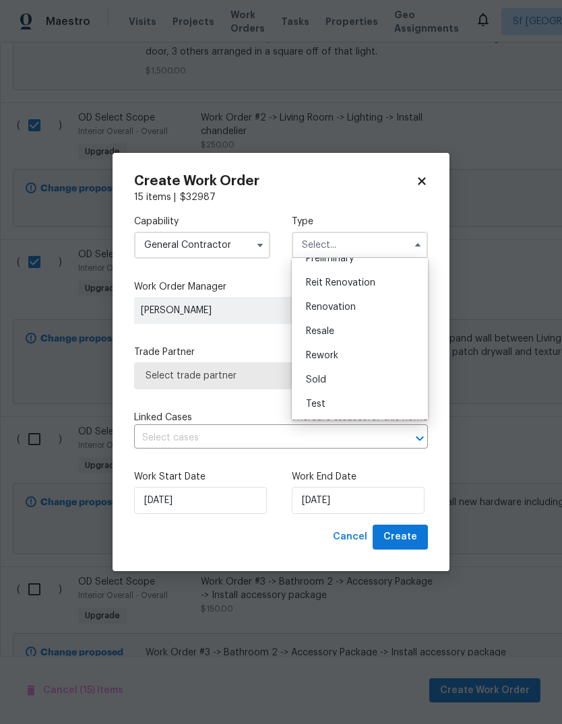
scroll to position [306, 0]
click at [378, 311] on div "Renovation" at bounding box center [359, 307] width 129 height 24
type input "Renovation"
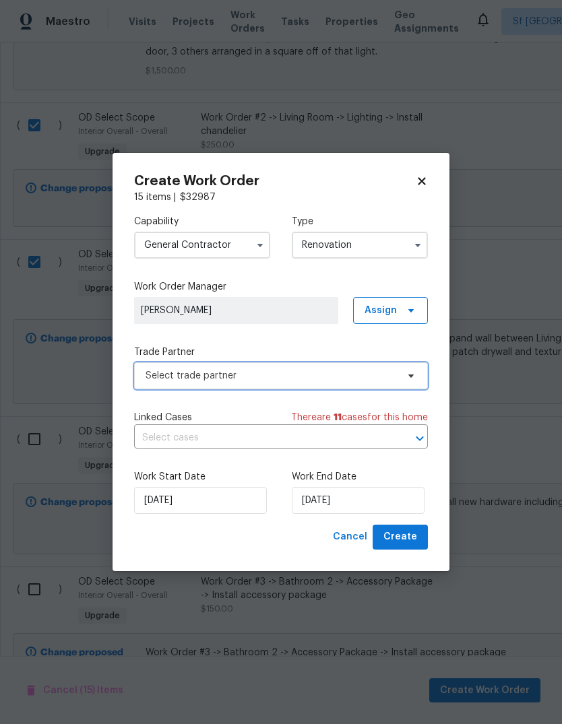
click at [149, 374] on span "Select trade partner" at bounding box center [270, 375] width 251 height 13
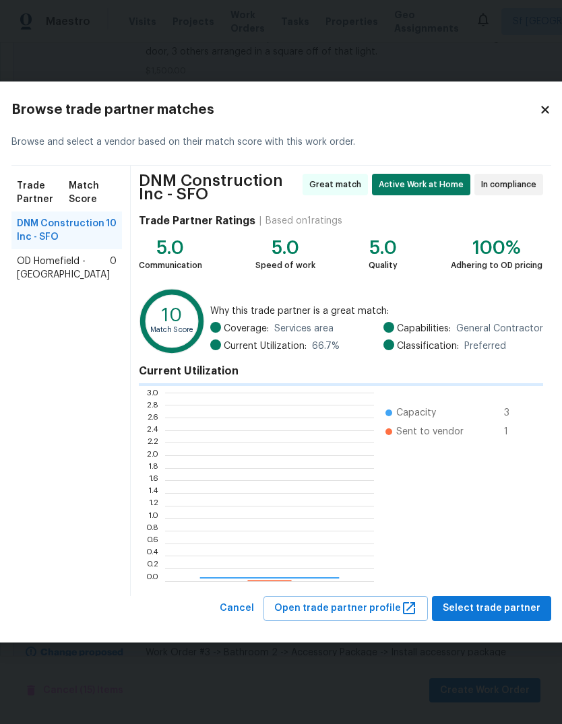
scroll to position [1, 1]
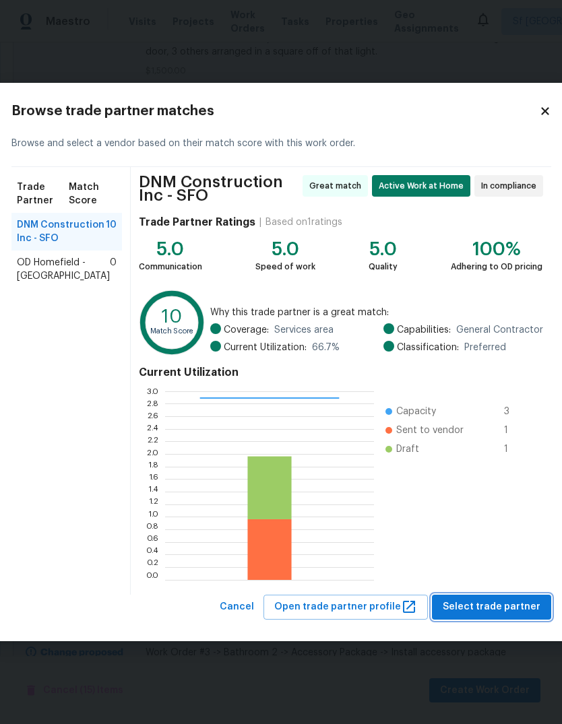
click at [497, 607] on span "Select trade partner" at bounding box center [491, 607] width 98 height 17
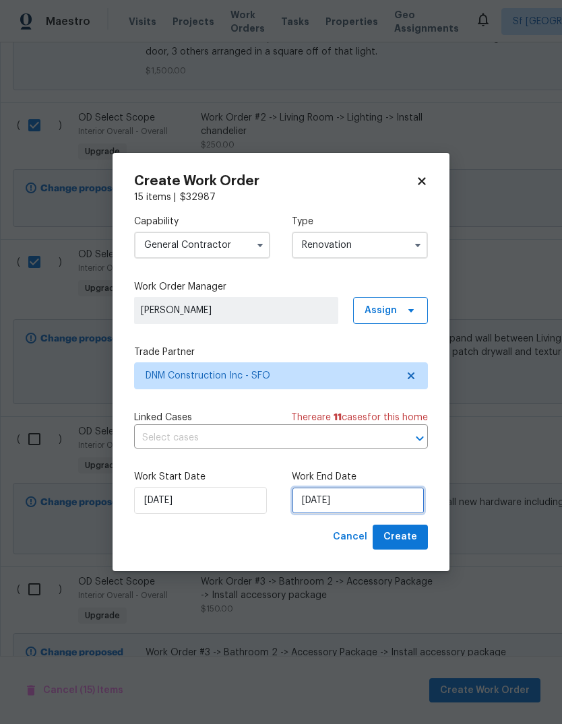
click at [385, 498] on input "9/2/2025" at bounding box center [358, 500] width 133 height 27
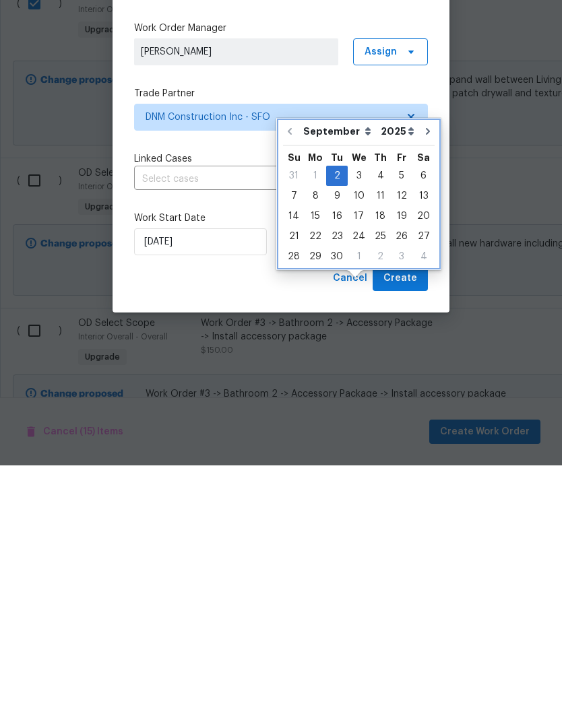
click at [425, 384] on icon "Go to next month" at bounding box center [427, 389] width 11 height 11
type input "10/2/2025"
select select "9"
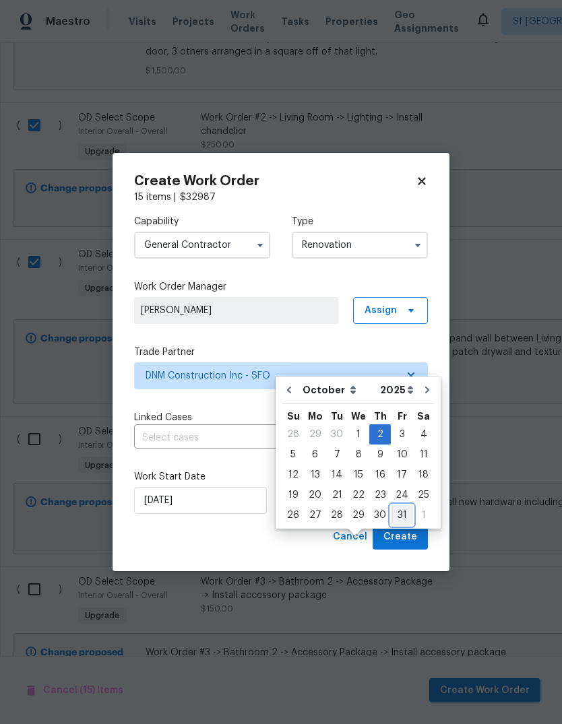
click at [401, 506] on div "31" at bounding box center [402, 515] width 22 height 19
type input "10/31/2025"
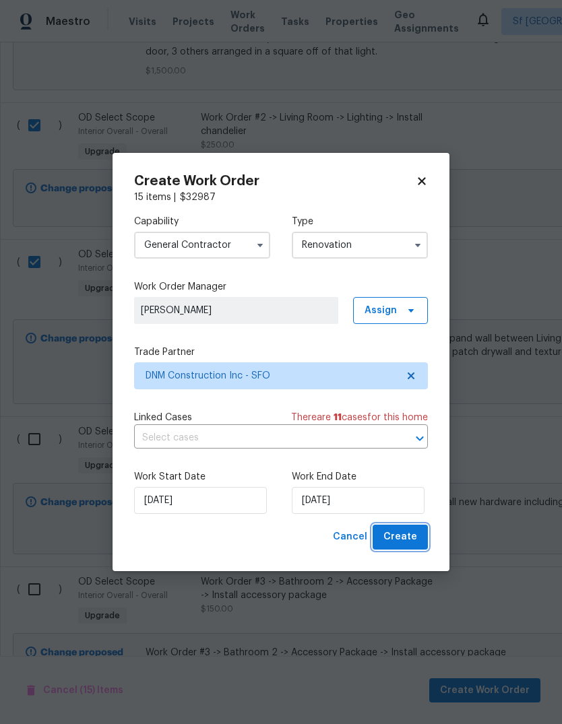
click at [409, 545] on span "Create" at bounding box center [400, 537] width 34 height 17
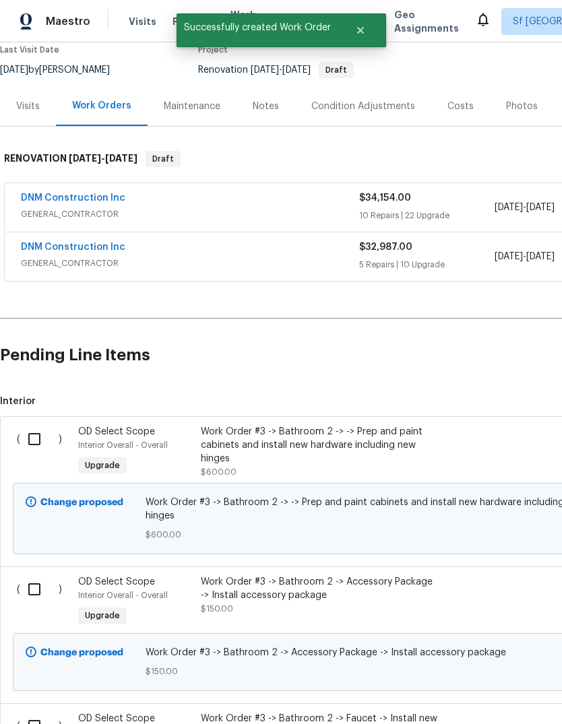
scroll to position [125, -1]
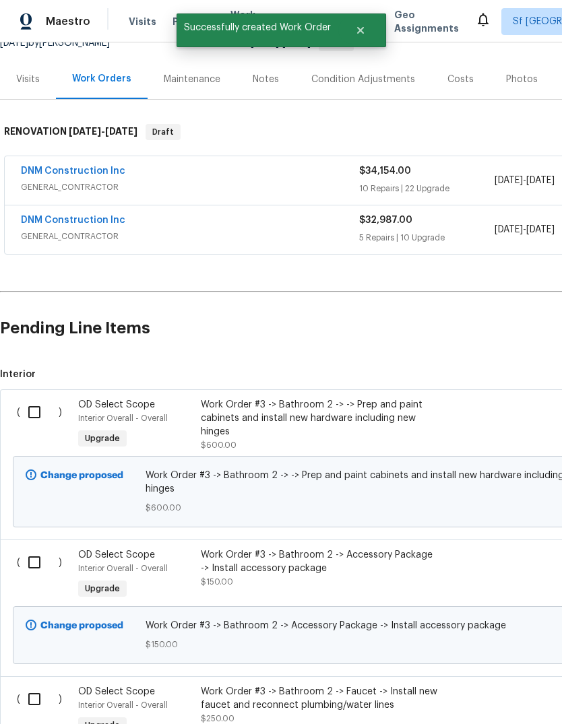
click at [35, 411] on input "checkbox" at bounding box center [39, 412] width 38 height 28
checkbox input "true"
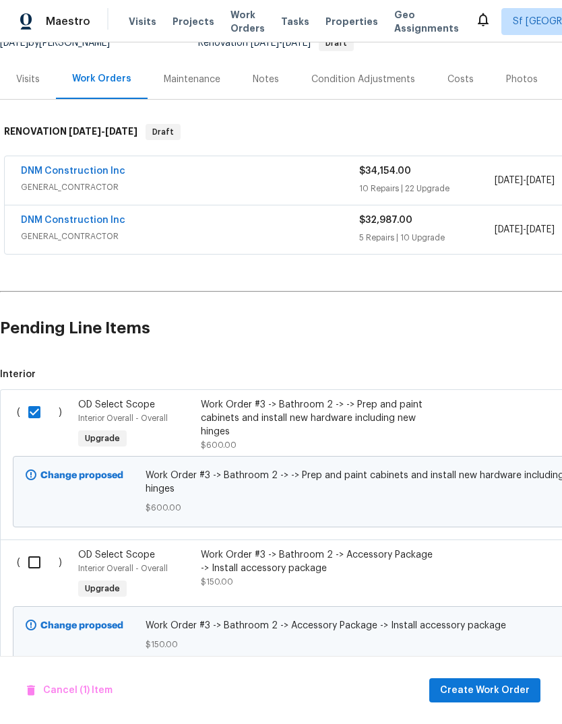
click at [36, 548] on input "checkbox" at bounding box center [39, 562] width 38 height 28
checkbox input "true"
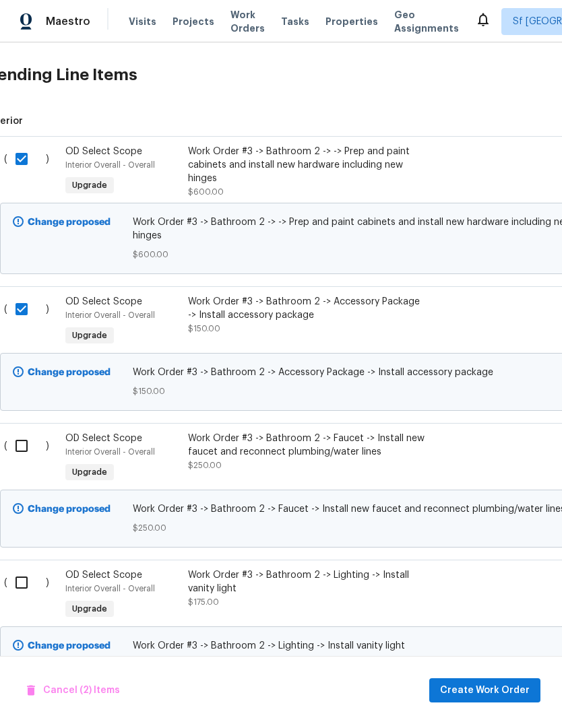
click at [32, 432] on input "checkbox" at bounding box center [26, 446] width 38 height 28
checkbox input "true"
click at [25, 575] on input "checkbox" at bounding box center [26, 582] width 38 height 28
checkbox input "true"
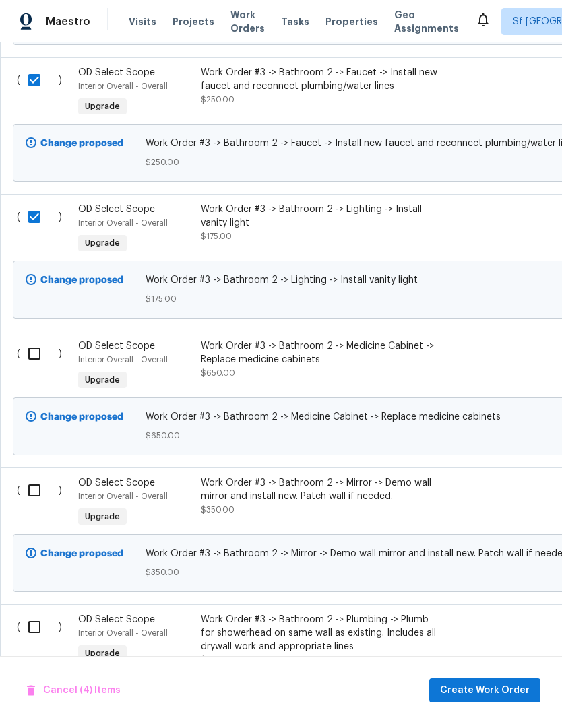
click at [32, 349] on input "checkbox" at bounding box center [39, 353] width 38 height 28
checkbox input "true"
click at [35, 487] on input "checkbox" at bounding box center [39, 490] width 38 height 28
checkbox input "true"
click at [36, 622] on input "checkbox" at bounding box center [39, 627] width 38 height 28
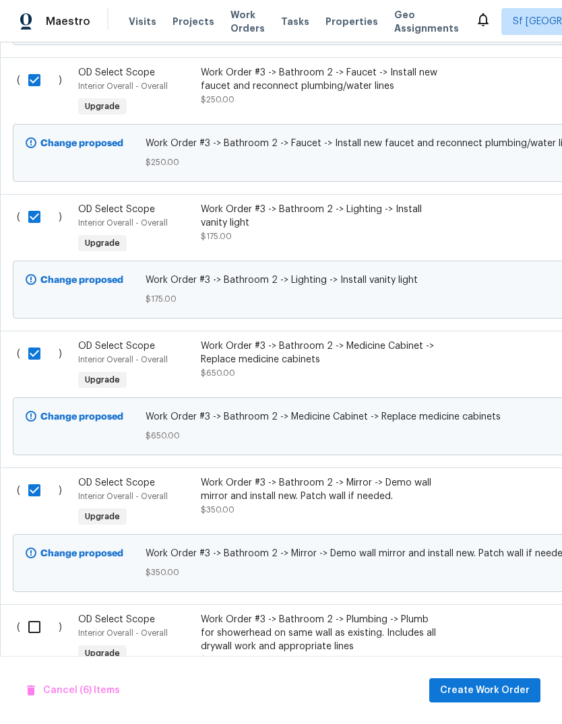
checkbox input "true"
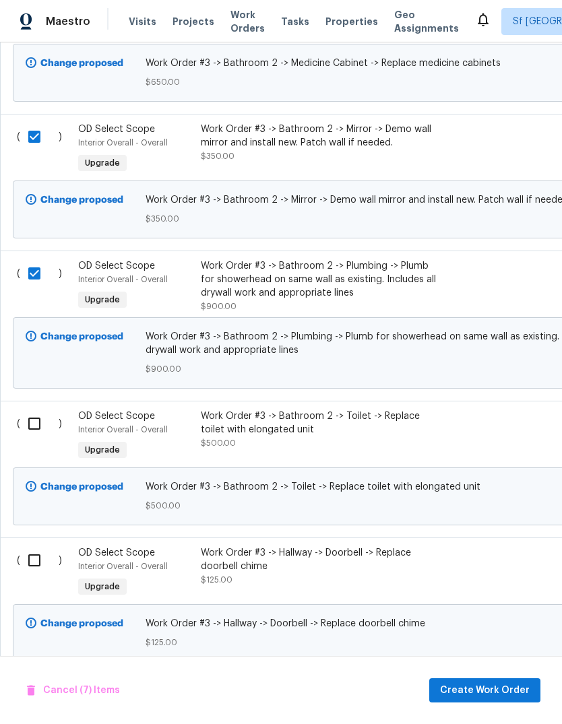
click at [38, 411] on input "checkbox" at bounding box center [39, 423] width 38 height 28
checkbox input "true"
click at [36, 560] on input "checkbox" at bounding box center [39, 560] width 38 height 28
checkbox input "true"
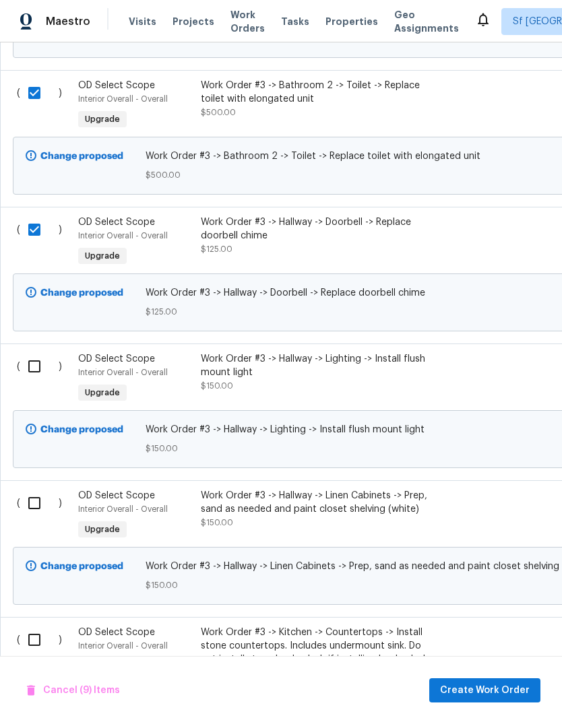
click at [34, 355] on input "checkbox" at bounding box center [39, 366] width 38 height 28
checkbox input "true"
click at [32, 504] on input "checkbox" at bounding box center [39, 503] width 38 height 28
checkbox input "true"
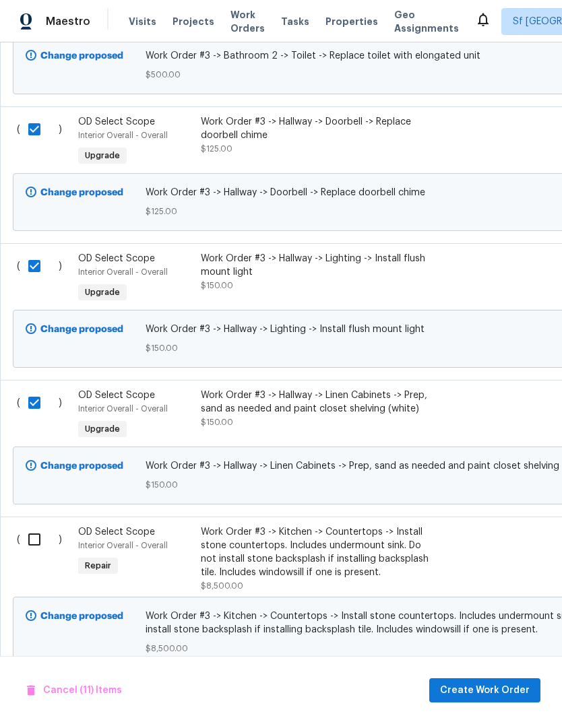
click at [40, 535] on input "checkbox" at bounding box center [39, 539] width 38 height 28
checkbox input "true"
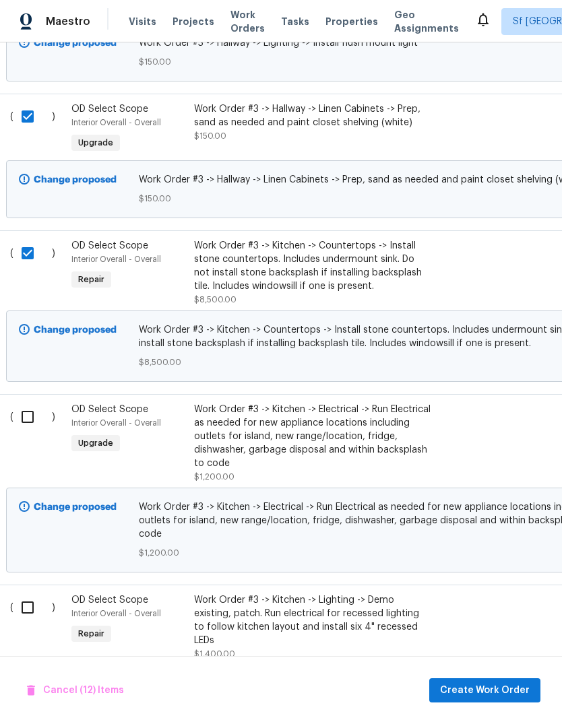
click at [30, 405] on input "checkbox" at bounding box center [32, 417] width 38 height 28
checkbox input "true"
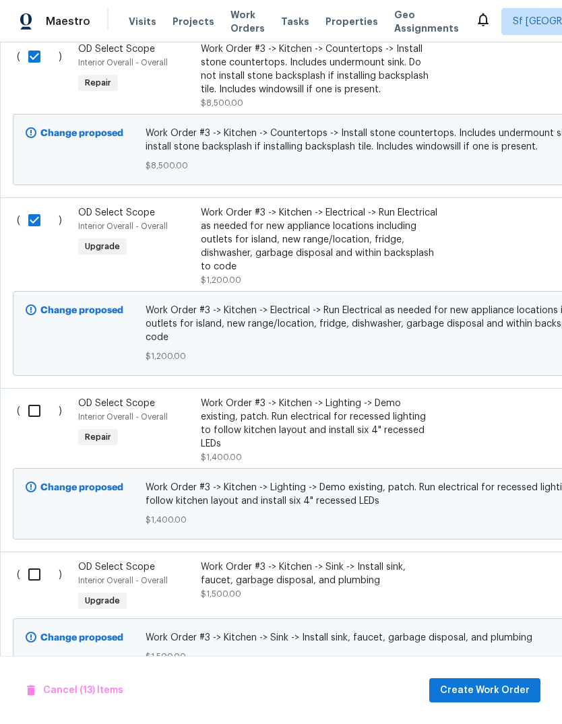
click at [38, 397] on input "checkbox" at bounding box center [39, 411] width 38 height 28
checkbox input "true"
click at [40, 560] on input "checkbox" at bounding box center [39, 574] width 38 height 28
checkbox input "true"
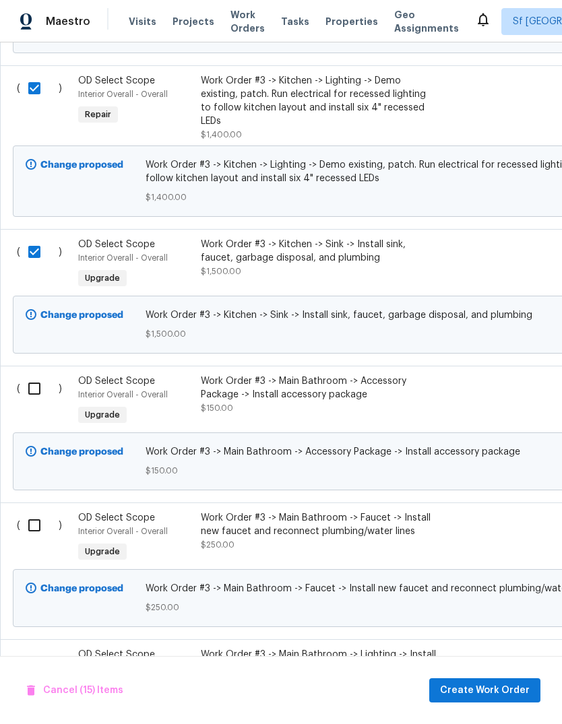
click at [33, 374] on input "checkbox" at bounding box center [39, 388] width 38 height 28
checkbox input "true"
click at [37, 511] on input "checkbox" at bounding box center [39, 525] width 38 height 28
checkbox input "true"
click at [36, 648] on input "checkbox" at bounding box center [39, 662] width 38 height 28
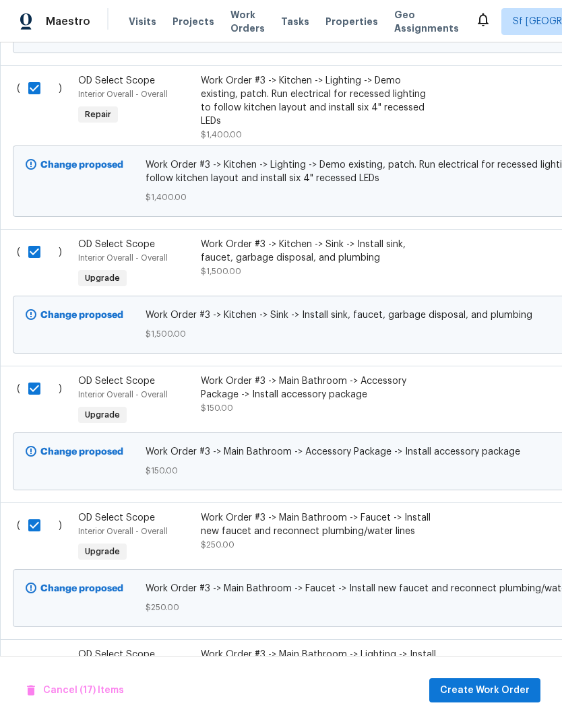
checkbox input "true"
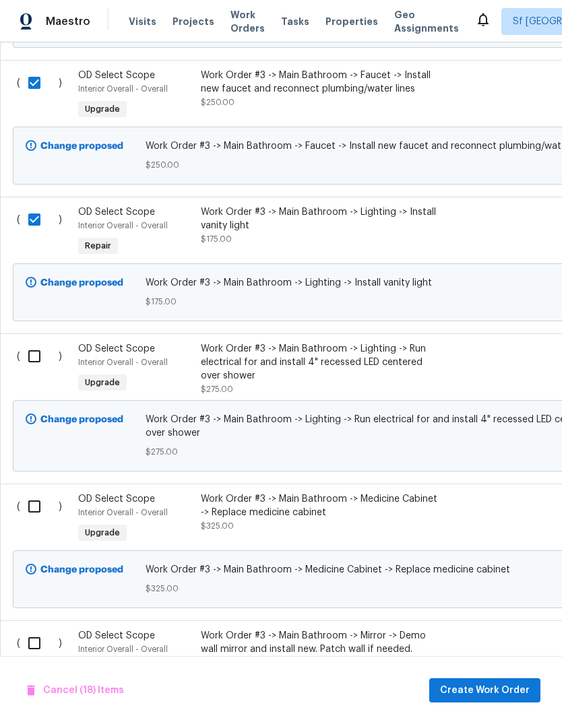
click at [30, 342] on input "checkbox" at bounding box center [39, 356] width 38 height 28
checkbox input "true"
click at [34, 492] on input "checkbox" at bounding box center [39, 506] width 38 height 28
checkbox input "true"
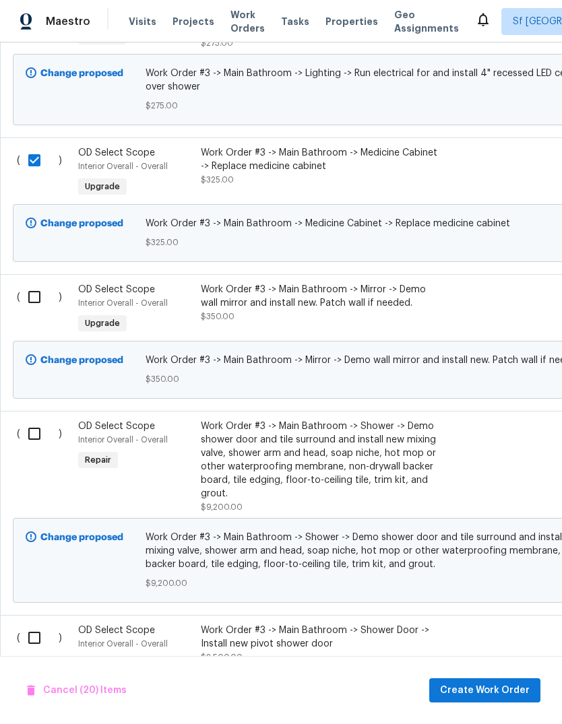
click at [38, 419] on input "checkbox" at bounding box center [39, 433] width 38 height 28
checkbox input "true"
click at [35, 283] on input "checkbox" at bounding box center [39, 297] width 38 height 28
checkbox input "true"
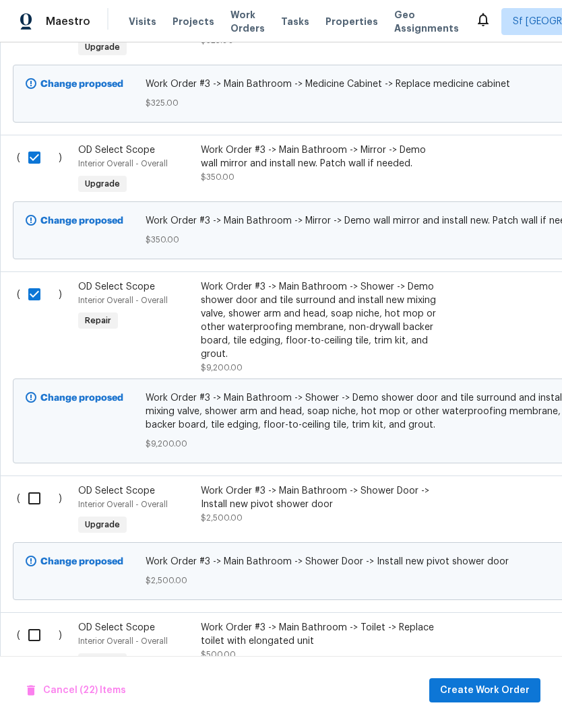
scroll to position [3326, -1]
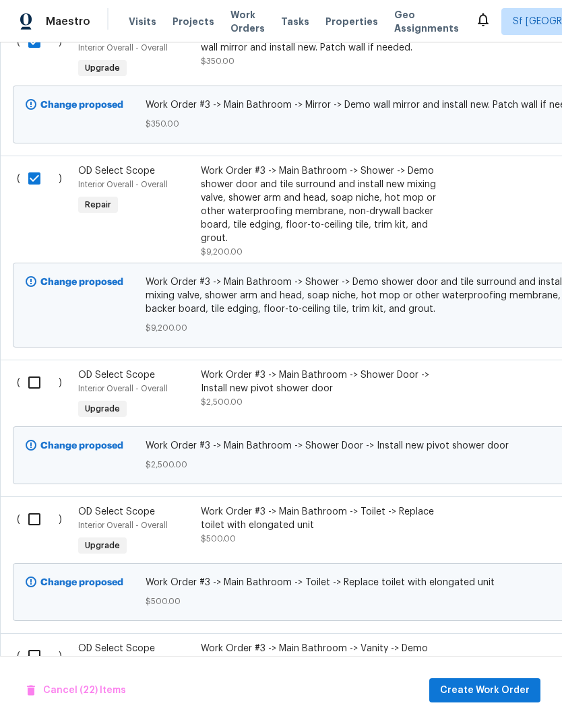
click at [34, 368] on input "checkbox" at bounding box center [39, 382] width 38 height 28
checkbox input "true"
click at [37, 505] on input "checkbox" at bounding box center [39, 519] width 38 height 28
checkbox input "true"
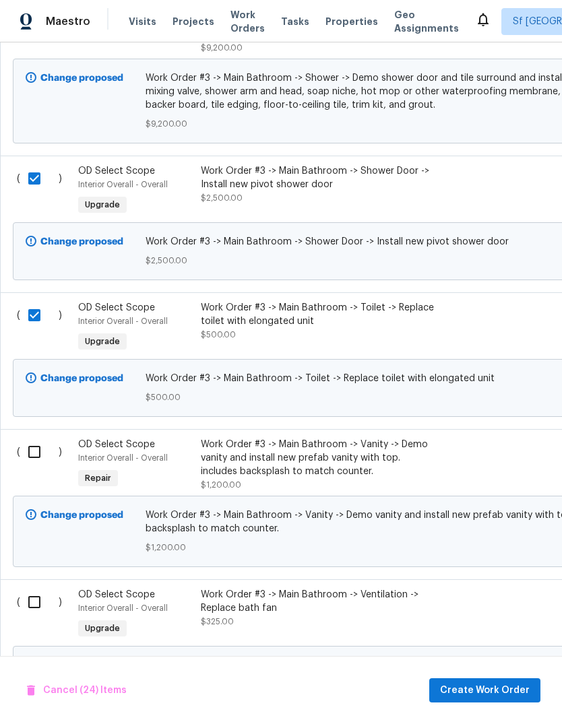
click at [35, 438] on input "checkbox" at bounding box center [39, 452] width 38 height 28
checkbox input "true"
click at [32, 588] on input "checkbox" at bounding box center [39, 602] width 38 height 28
checkbox input "true"
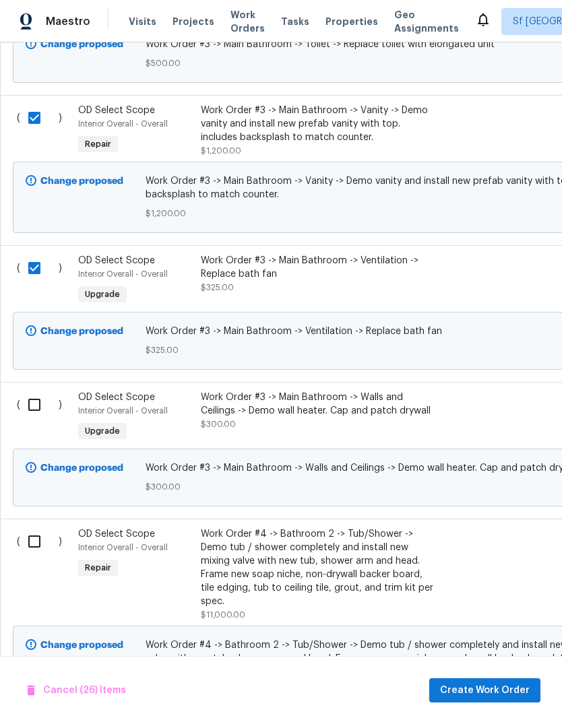
click at [31, 391] on input "checkbox" at bounding box center [39, 405] width 38 height 28
click at [498, 723] on html "Maestro Visits Projects Work Orders Tasks Properties Geo Assignments Sf Bay Are…" at bounding box center [281, 362] width 562 height 724
click at [475, 723] on html "Maestro Visits Projects Work Orders Tasks Properties Geo Assignments Sf Bay Are…" at bounding box center [281, 362] width 562 height 724
click at [489, 723] on html "Maestro Visits Projects Work Orders Tasks Properties Geo Assignments Sf Bay Are…" at bounding box center [281, 362] width 562 height 724
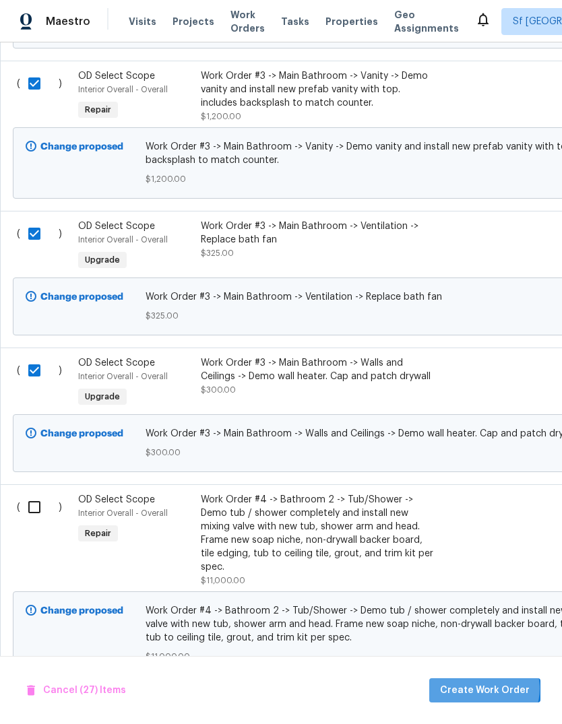
click at [489, 723] on html "Maestro Visits Projects Work Orders Tasks Properties Geo Assignments Sf Bay Are…" at bounding box center [281, 362] width 562 height 724
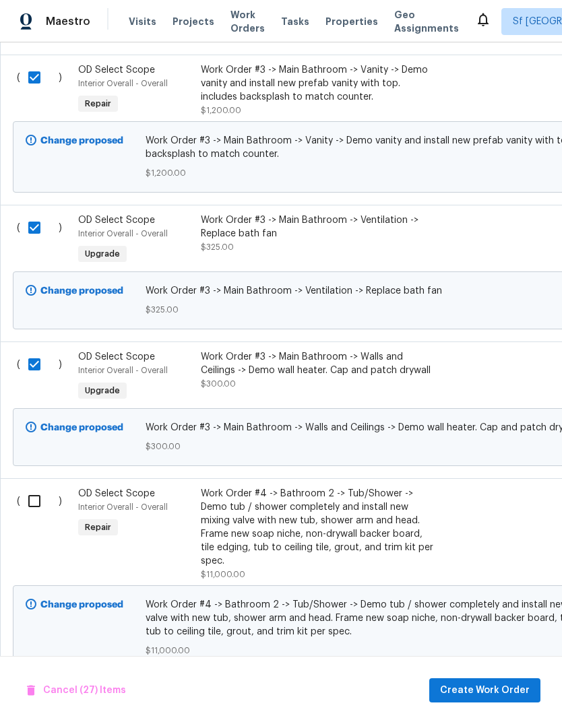
scroll to position [3976, 0]
click at [466, 723] on html "Maestro Visits Projects Work Orders Tasks Properties Geo Assignments Sf Bay Are…" at bounding box center [281, 362] width 562 height 724
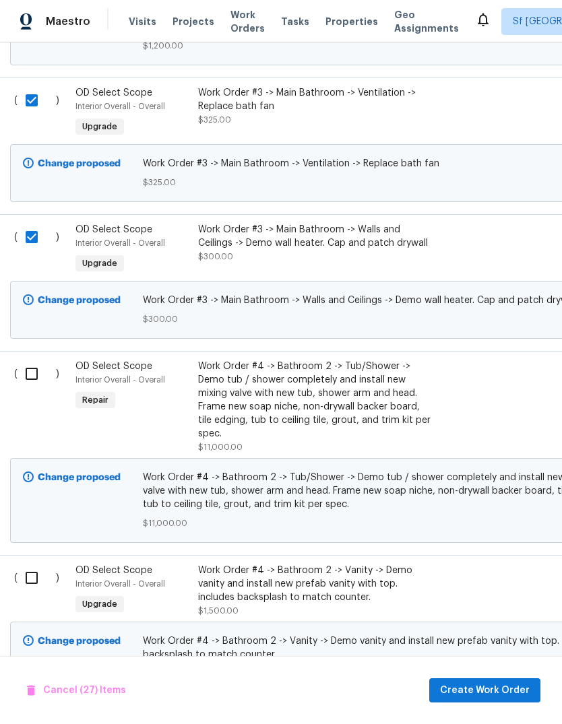
scroll to position [4105, 3]
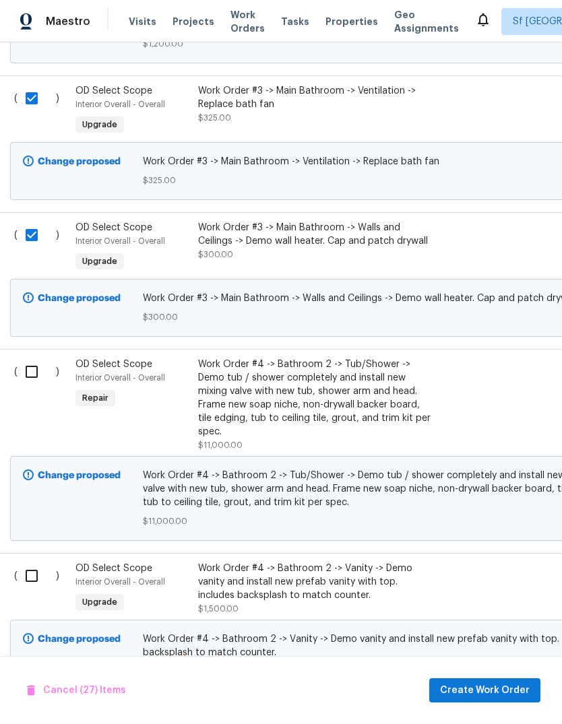
click at [491, 723] on html "Maestro Visits Projects Work Orders Tasks Properties Geo Assignments Sf Bay Are…" at bounding box center [281, 362] width 562 height 724
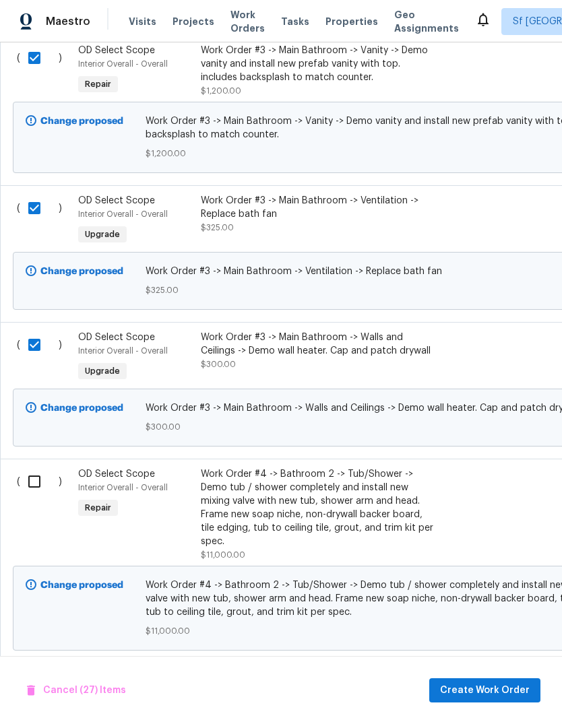
scroll to position [4017, -1]
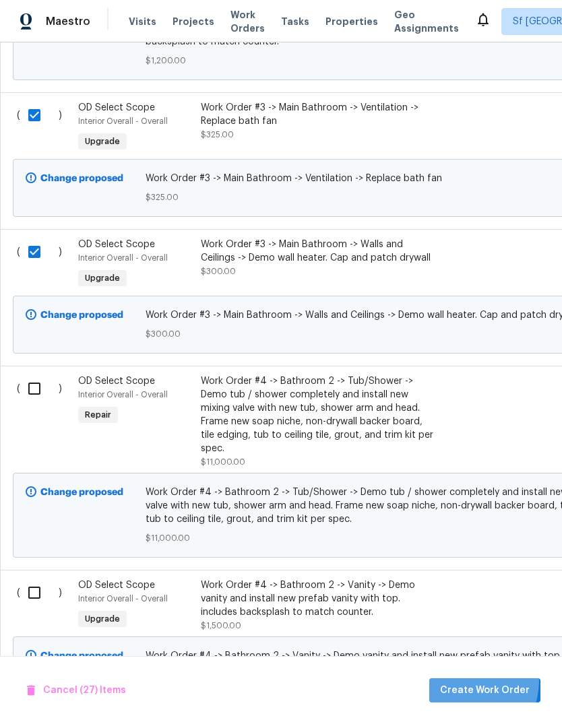
click at [458, 723] on html "Maestro Visits Projects Work Orders Tasks Properties Geo Assignments Sf Bay Are…" at bounding box center [281, 362] width 562 height 724
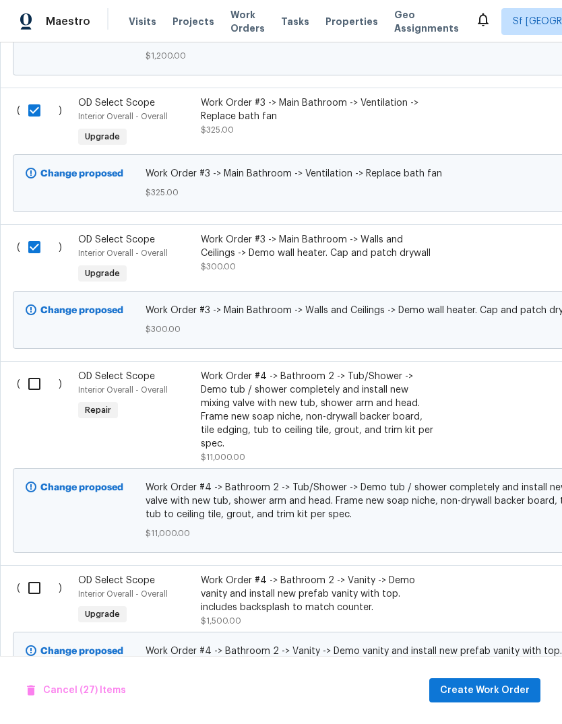
click at [458, 723] on html "Maestro Visits Projects Work Orders Tasks Properties Geo Assignments Sf Bay Are…" at bounding box center [281, 362] width 562 height 724
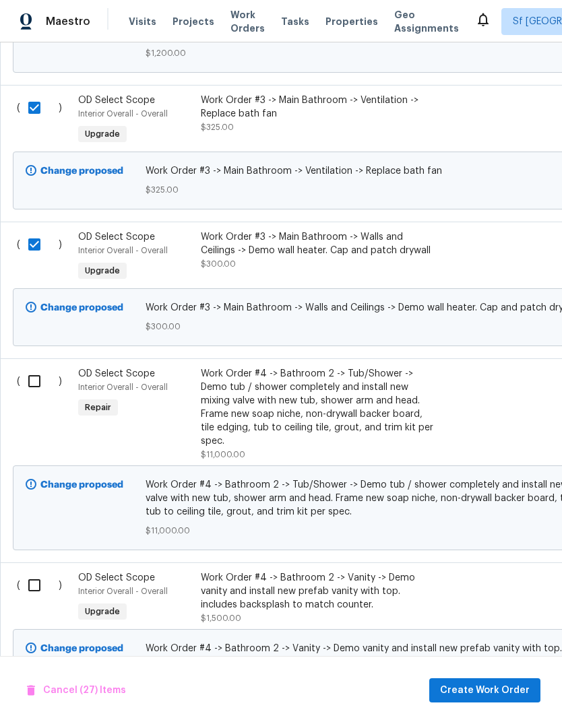
scroll to position [4096, 0]
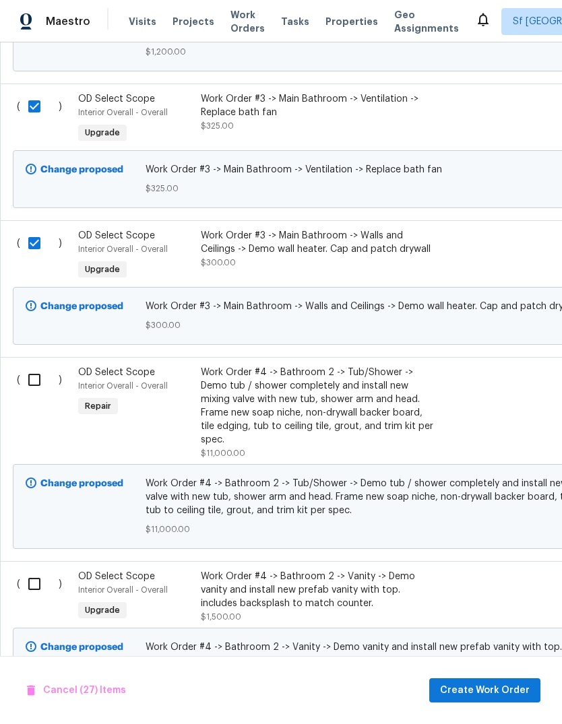
click at [476, 723] on html "Maestro Visits Projects Work Orders Tasks Properties Geo Assignments Sf Bay Are…" at bounding box center [281, 362] width 562 height 724
click at [44, 231] on input "checkbox" at bounding box center [39, 243] width 38 height 28
click at [496, 723] on html "Maestro Visits Projects Work Orders Tasks Properties Geo Assignments Sf Bay Are…" at bounding box center [281, 362] width 562 height 724
click at [41, 229] on input "checkbox" at bounding box center [39, 243] width 38 height 28
checkbox input "true"
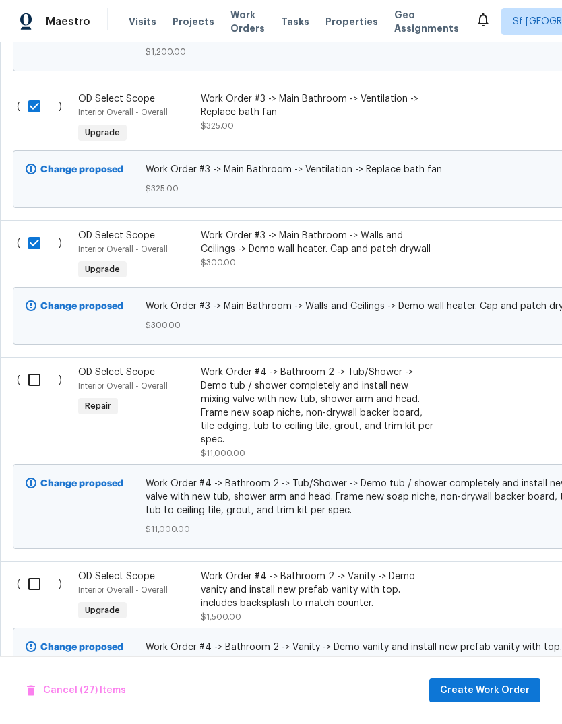
click at [507, 723] on html "Maestro Visits Projects Work Orders Tasks Properties Geo Assignments Sf Bay Are…" at bounding box center [281, 362] width 562 height 724
click at [511, 723] on html "Maestro Visits Projects Work Orders Tasks Properties Geo Assignments Sf Bay Are…" at bounding box center [281, 362] width 562 height 724
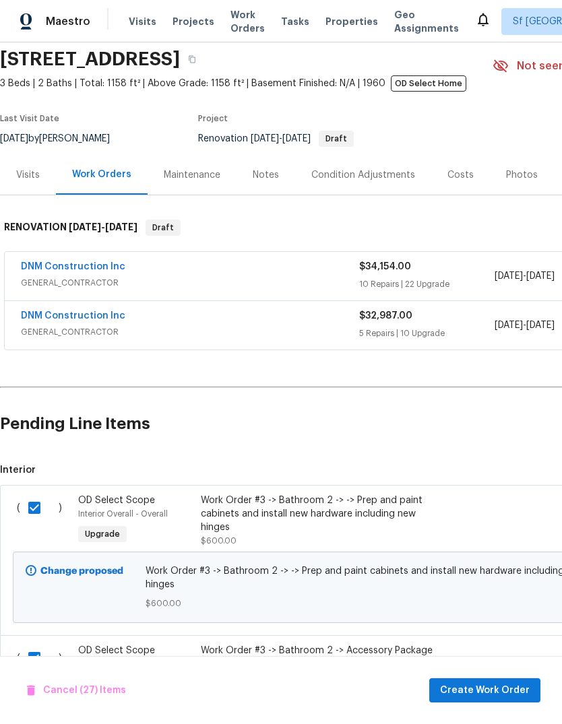
scroll to position [63, -1]
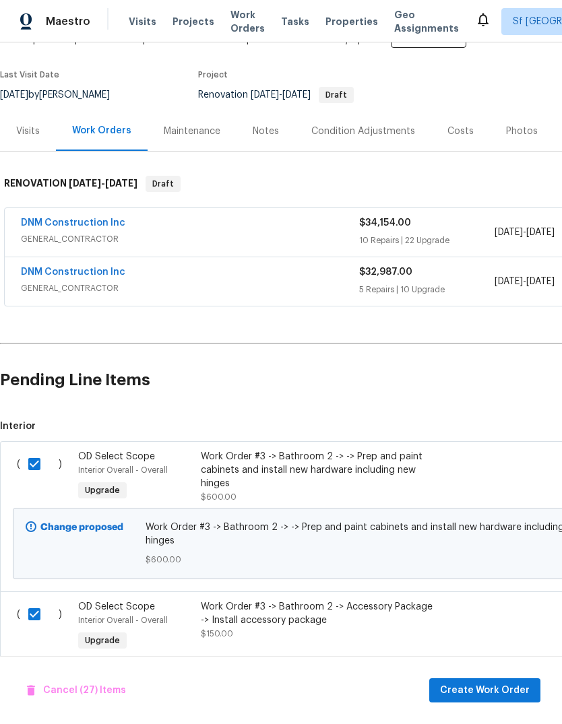
click at [498, 723] on html "Maestro Visits Projects Work Orders Tasks Properties Geo Assignments Sf Bay Are…" at bounding box center [281, 362] width 562 height 724
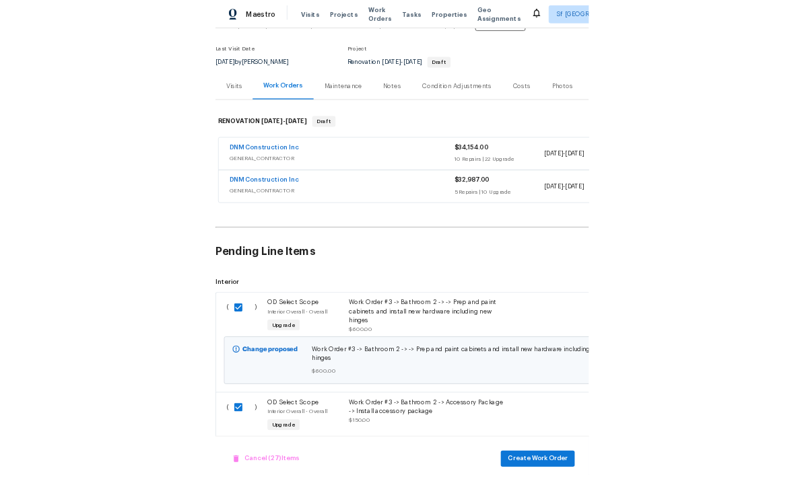
scroll to position [50, 0]
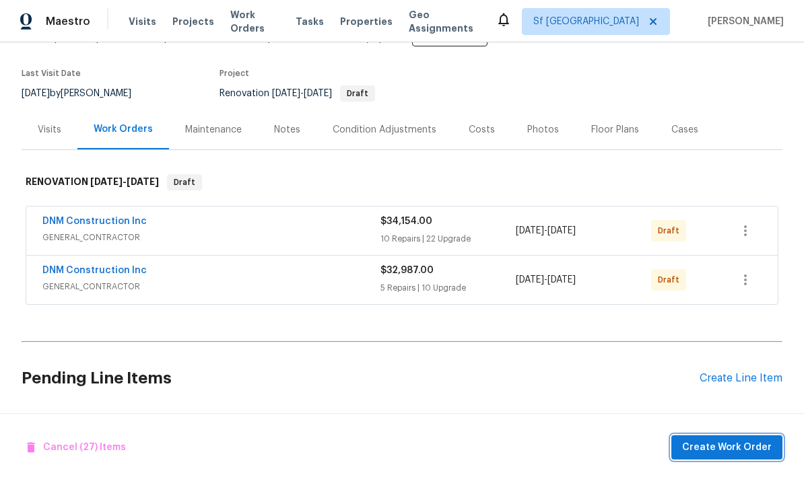
click at [561, 440] on span "Create Work Order" at bounding box center [727, 448] width 90 height 17
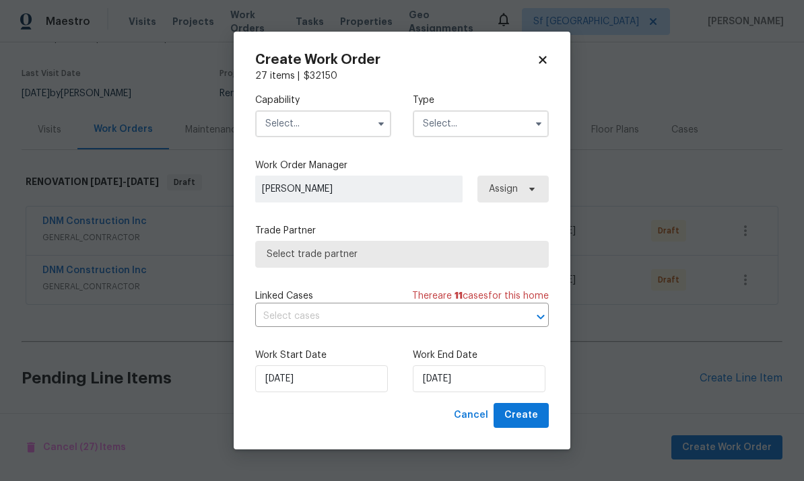
click at [335, 127] on input "text" at bounding box center [323, 123] width 136 height 27
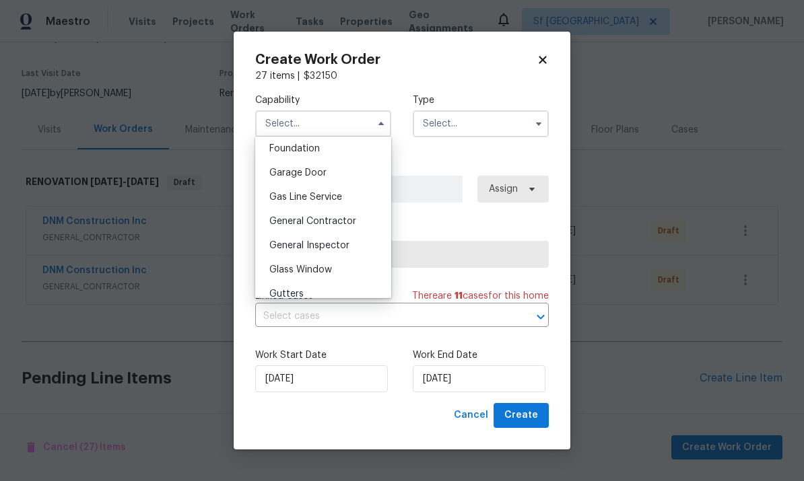
scroll to position [576, 0]
click at [351, 220] on span "General Contractor" at bounding box center [312, 219] width 87 height 9
type input "General Contractor"
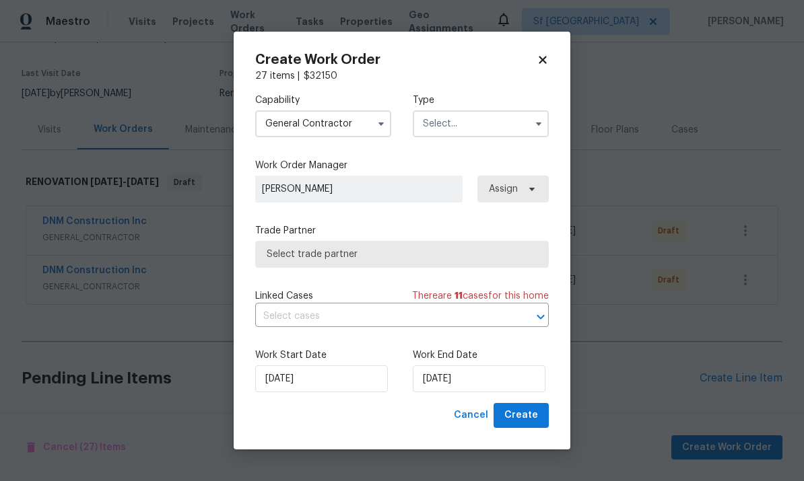
click at [486, 121] on input "text" at bounding box center [481, 123] width 136 height 27
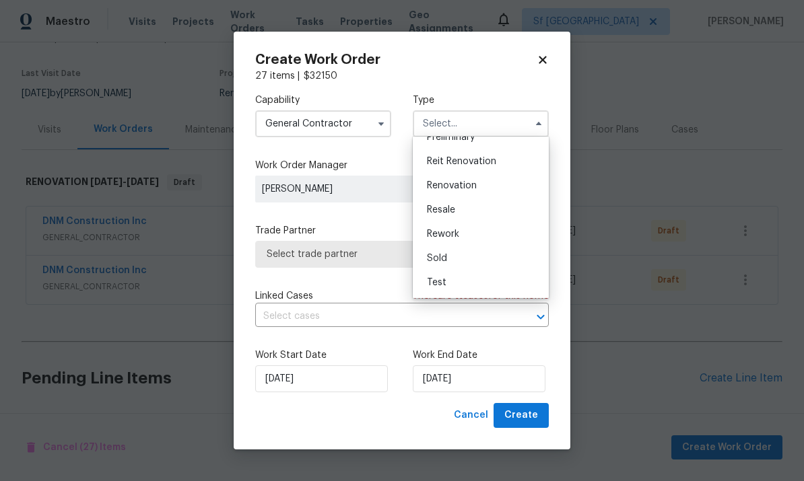
scroll to position [306, 0]
click at [481, 188] on div "Renovation" at bounding box center [480, 186] width 129 height 24
type input "Renovation"
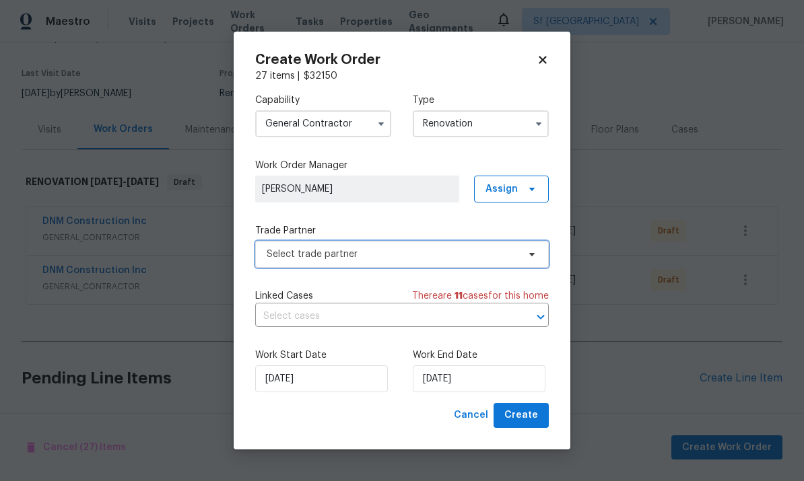
click at [352, 254] on span "Select trade partner" at bounding box center [392, 254] width 251 height 13
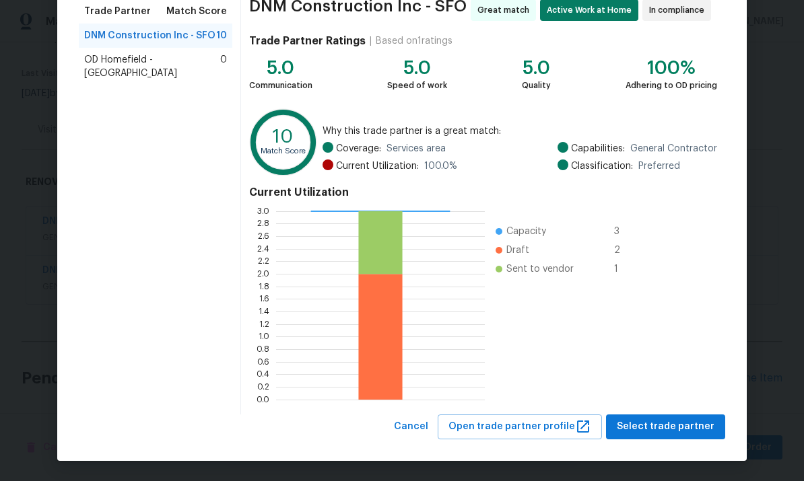
scroll to position [112, 0]
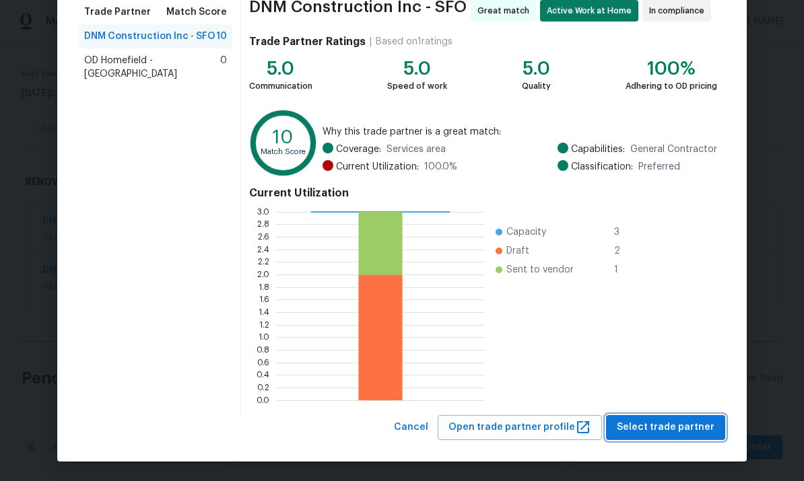
click at [561, 426] on span "Select trade partner" at bounding box center [666, 427] width 98 height 17
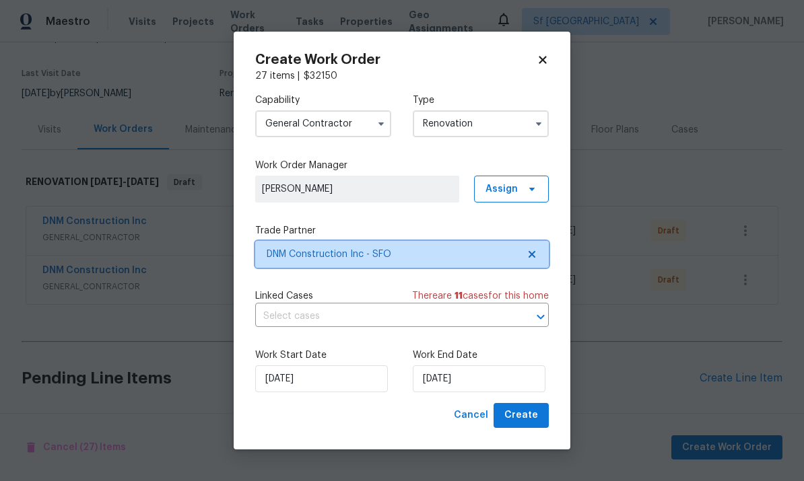
scroll to position [0, 0]
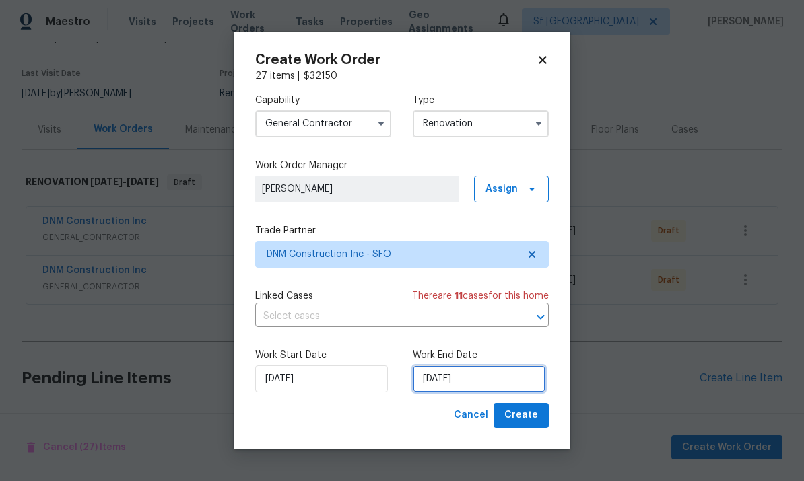
click at [516, 377] on input "9/2/2025" at bounding box center [479, 379] width 133 height 27
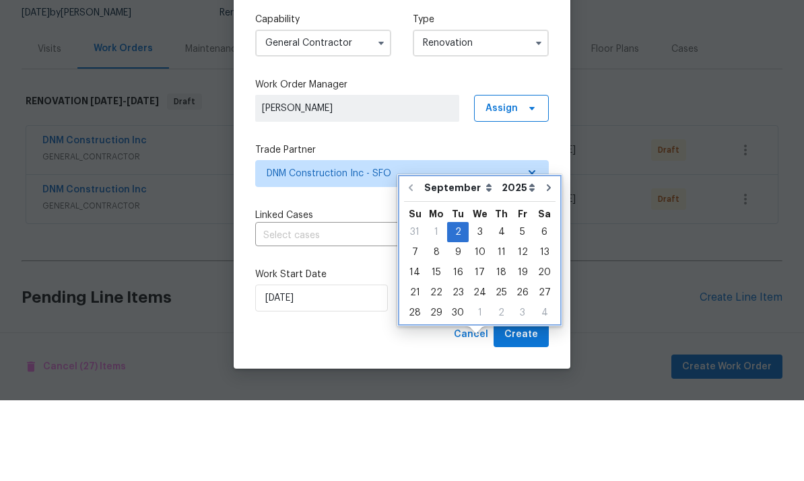
click at [547, 263] on icon "Go to next month" at bounding box center [548, 268] width 11 height 11
type input "10/2/2025"
select select "9"
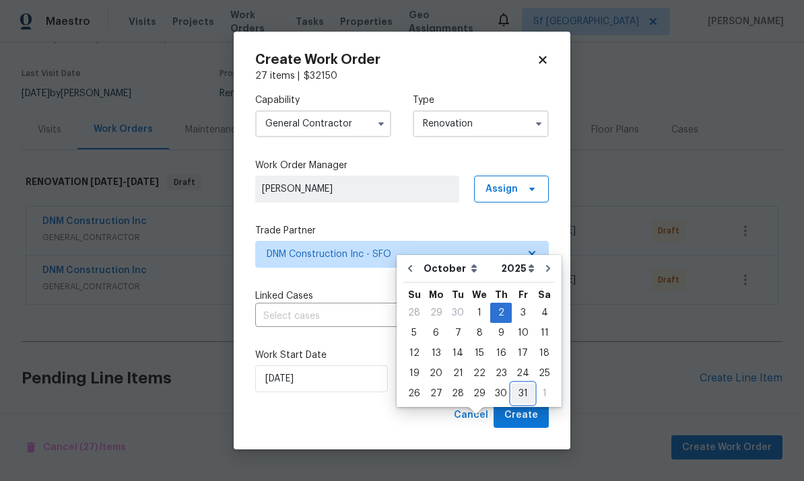
click at [527, 384] on div "31" at bounding box center [523, 393] width 22 height 19
type input "10/31/2025"
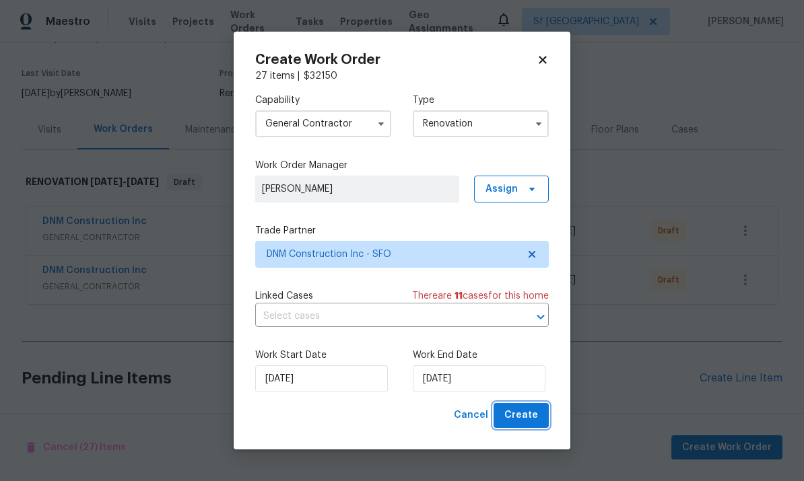
click at [542, 417] on button "Create" at bounding box center [521, 415] width 55 height 25
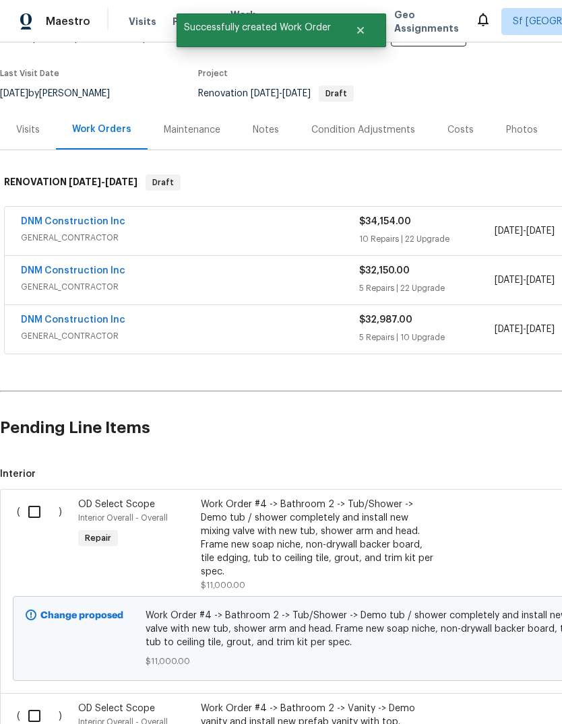
click at [32, 508] on input "checkbox" at bounding box center [39, 512] width 38 height 28
checkbox input "true"
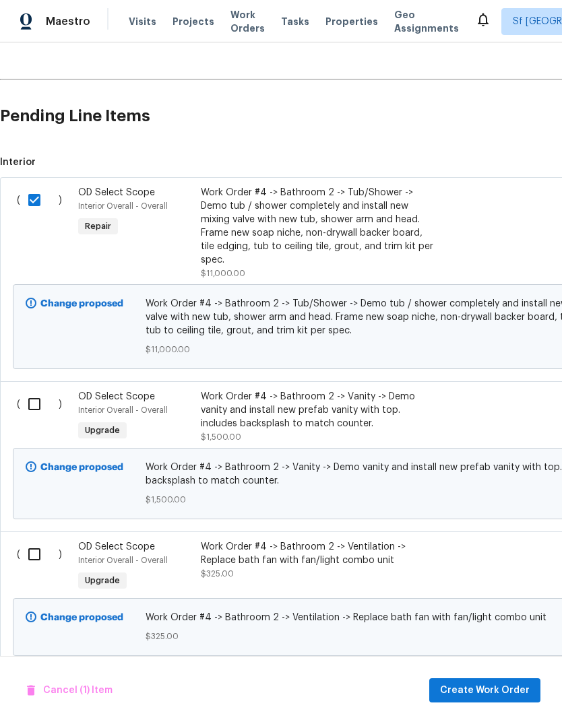
scroll to position [407, 0]
click at [33, 389] on input "checkbox" at bounding box center [39, 403] width 38 height 28
checkbox input "true"
click at [39, 547] on input "checkbox" at bounding box center [39, 553] width 38 height 28
checkbox input "true"
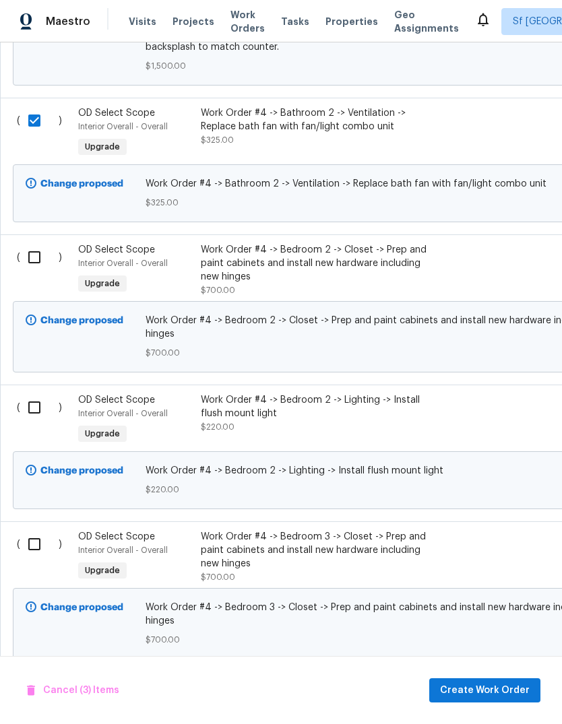
scroll to position [839, 0]
click at [35, 252] on input "checkbox" at bounding box center [39, 258] width 38 height 28
checkbox input "true"
click at [34, 407] on input "checkbox" at bounding box center [39, 408] width 38 height 28
checkbox input "true"
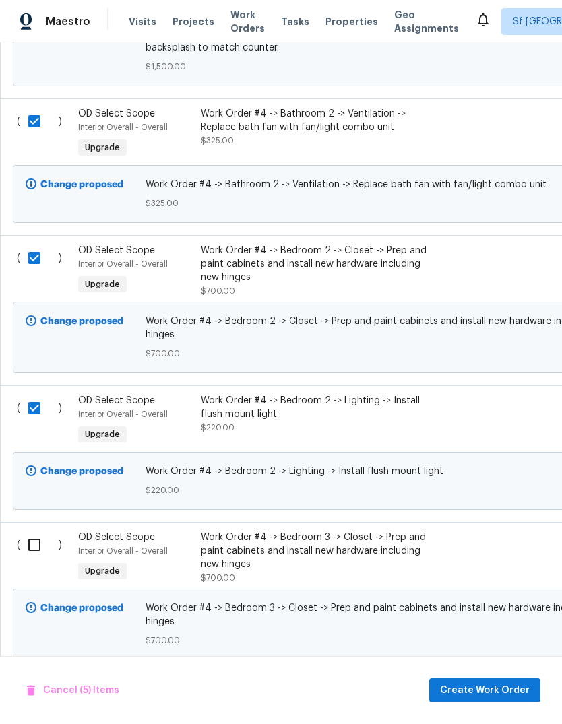
click at [33, 538] on input "checkbox" at bounding box center [39, 545] width 38 height 28
checkbox input "true"
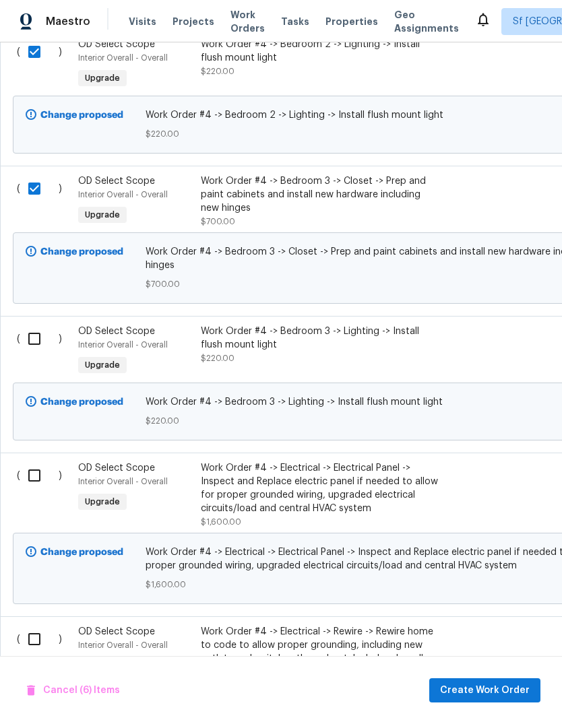
scroll to position [1195, 0]
click at [30, 325] on input "checkbox" at bounding box center [39, 339] width 38 height 28
checkbox input "true"
click at [26, 476] on input "checkbox" at bounding box center [39, 475] width 38 height 28
checkbox input "true"
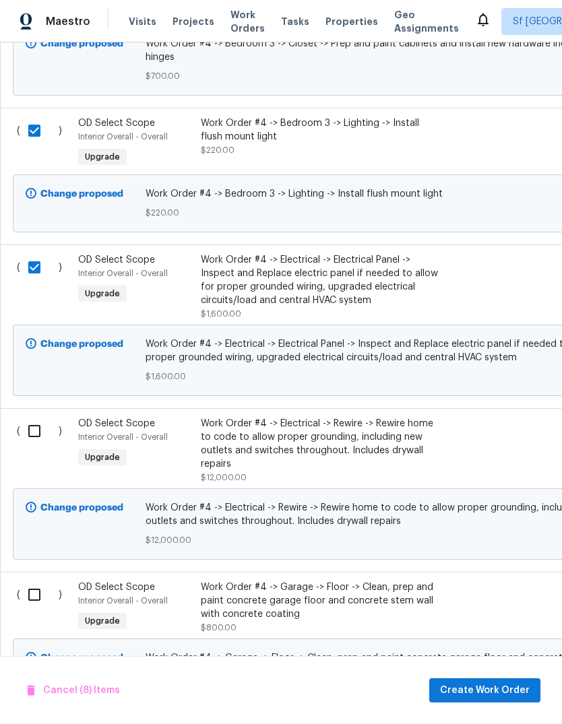
scroll to position [1403, 0]
click at [32, 424] on input "checkbox" at bounding box center [39, 431] width 38 height 28
checkbox input "true"
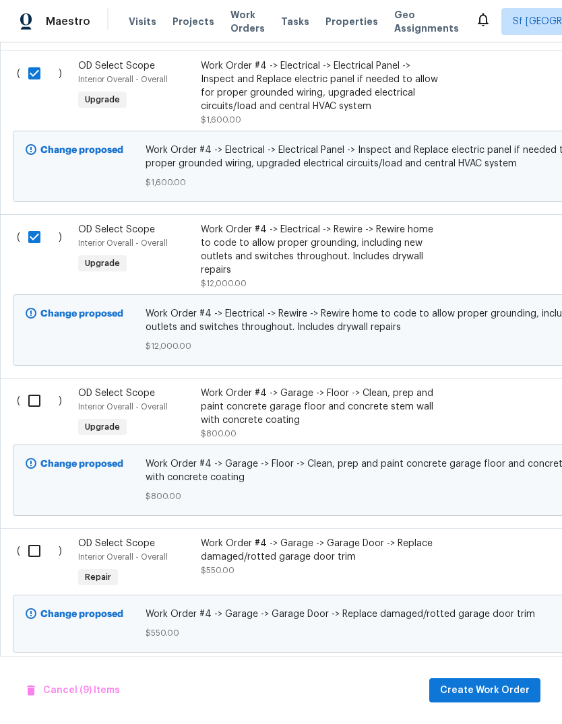
scroll to position [1599, 0]
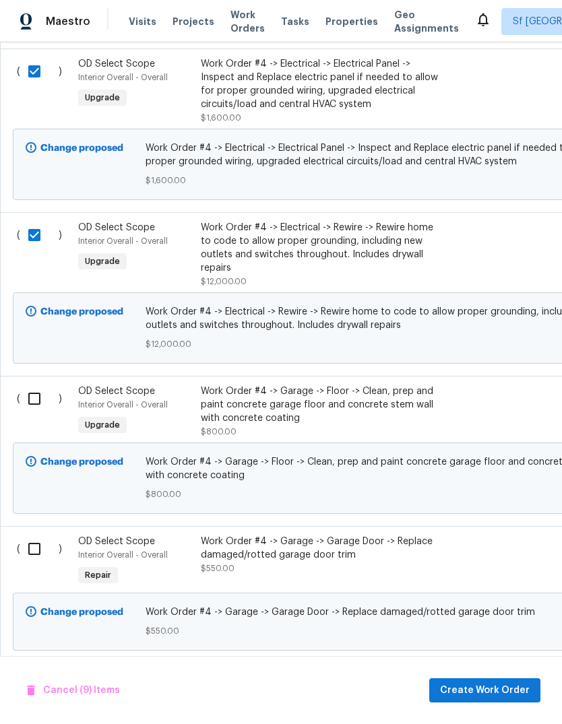
click at [30, 545] on input "checkbox" at bounding box center [39, 549] width 38 height 28
checkbox input "true"
click at [37, 384] on input "checkbox" at bounding box center [39, 398] width 38 height 28
checkbox input "true"
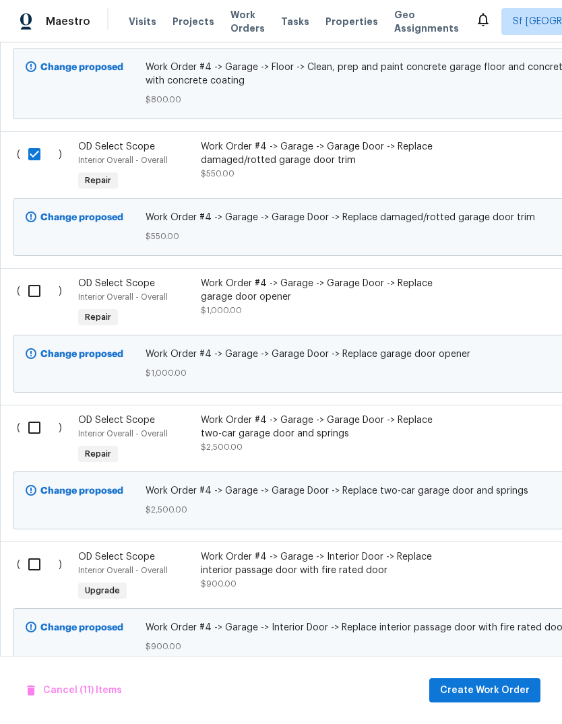
scroll to position [1994, 0]
click at [32, 282] on input "checkbox" at bounding box center [39, 291] width 38 height 28
checkbox input "true"
click at [37, 428] on input "checkbox" at bounding box center [39, 427] width 38 height 28
checkbox input "true"
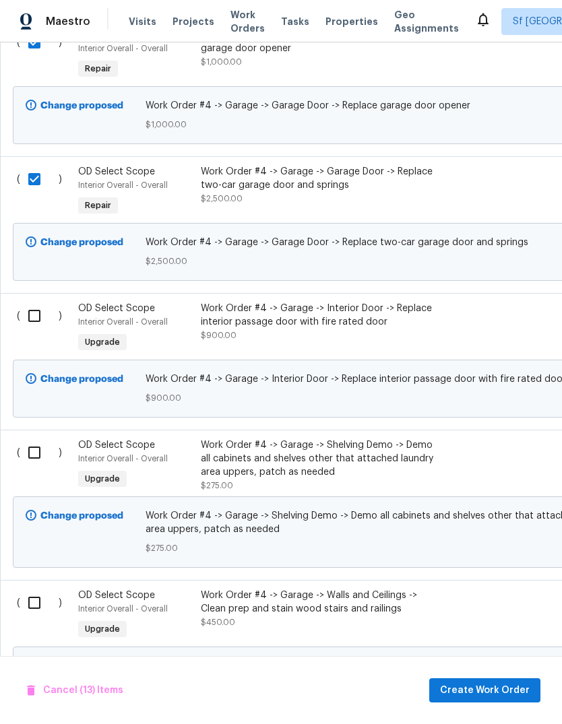
scroll to position [2242, -1]
click at [37, 310] on input "checkbox" at bounding box center [39, 316] width 38 height 28
checkbox input "true"
click at [34, 448] on input "checkbox" at bounding box center [39, 452] width 38 height 28
checkbox input "true"
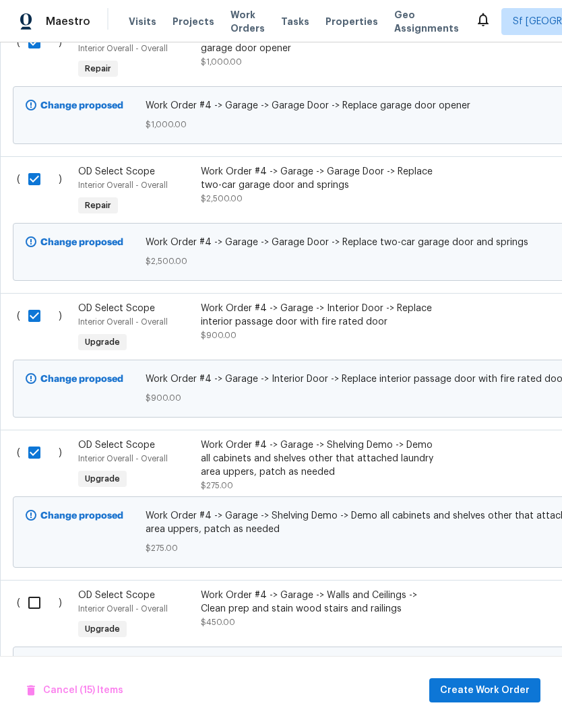
click at [32, 600] on input "checkbox" at bounding box center [39, 602] width 38 height 28
checkbox input "true"
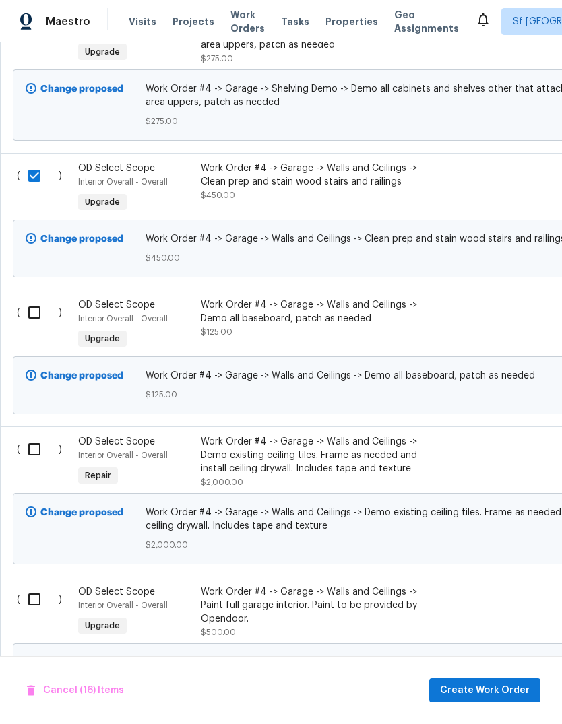
scroll to position [2669, 0]
click at [41, 303] on input "checkbox" at bounding box center [39, 312] width 38 height 28
checkbox input "true"
click at [35, 454] on input "checkbox" at bounding box center [39, 449] width 38 height 28
checkbox input "true"
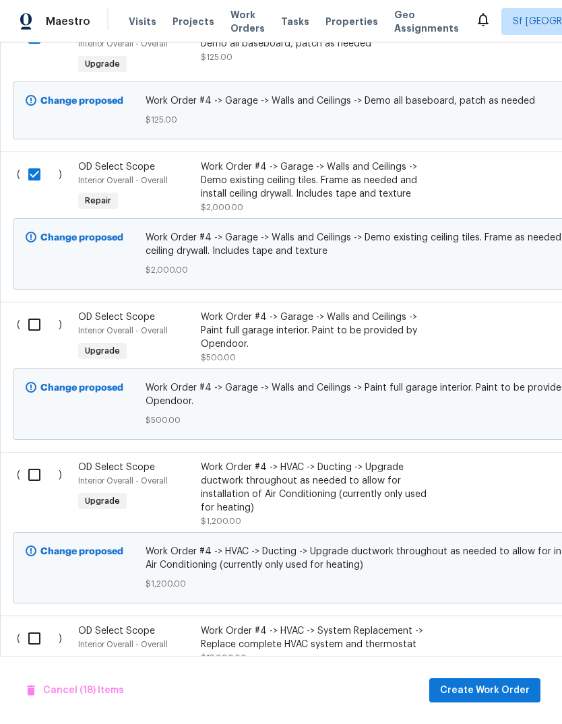
scroll to position [2944, 0]
click at [36, 320] on input "checkbox" at bounding box center [39, 324] width 38 height 28
checkbox input "true"
click at [34, 476] on input "checkbox" at bounding box center [39, 475] width 38 height 28
checkbox input "true"
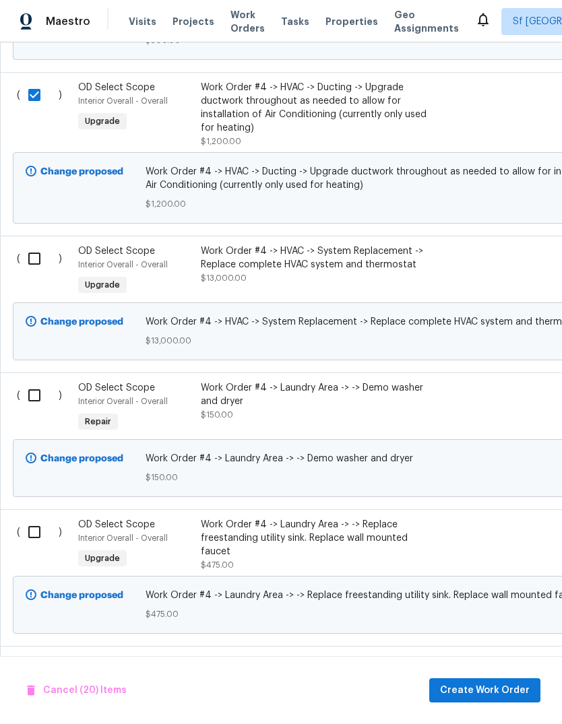
scroll to position [3323, 0]
click at [34, 257] on input "checkbox" at bounding box center [39, 258] width 38 height 28
checkbox input "true"
click at [33, 404] on input "checkbox" at bounding box center [39, 395] width 38 height 28
checkbox input "true"
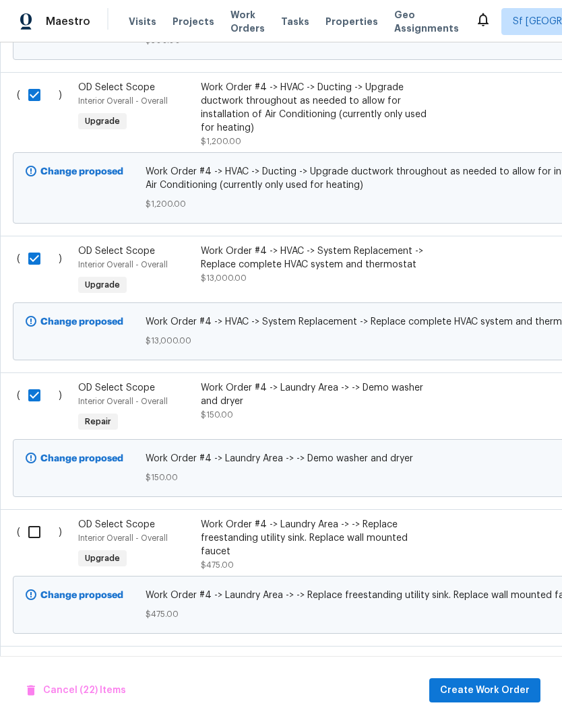
click at [32, 541] on input "checkbox" at bounding box center [39, 532] width 38 height 28
checkbox input "true"
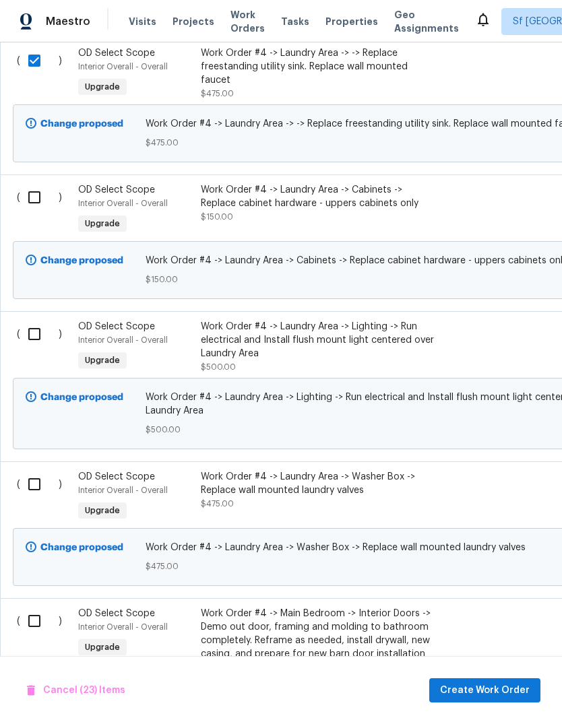
scroll to position [3795, 0]
click at [32, 199] on input "checkbox" at bounding box center [39, 197] width 38 height 28
checkbox input "true"
click at [33, 339] on input "checkbox" at bounding box center [39, 334] width 38 height 28
checkbox input "true"
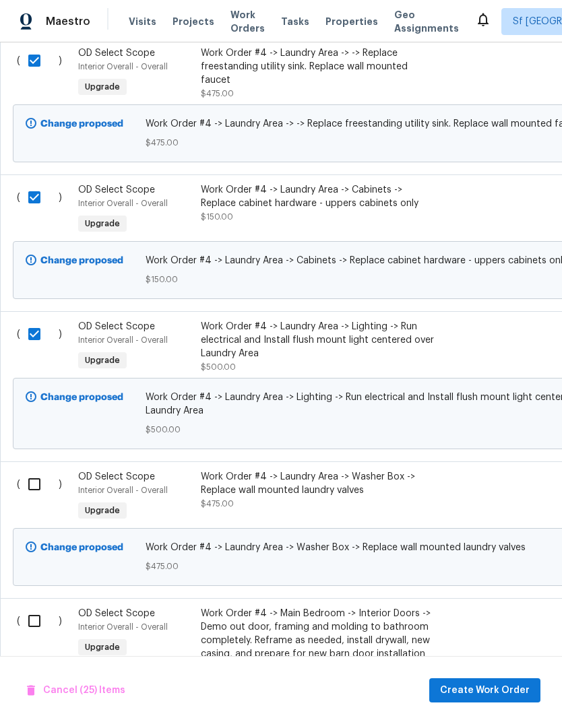
click at [37, 489] on input "checkbox" at bounding box center [39, 484] width 38 height 28
checkbox input "true"
click at [36, 623] on input "checkbox" at bounding box center [39, 621] width 38 height 28
checkbox input "true"
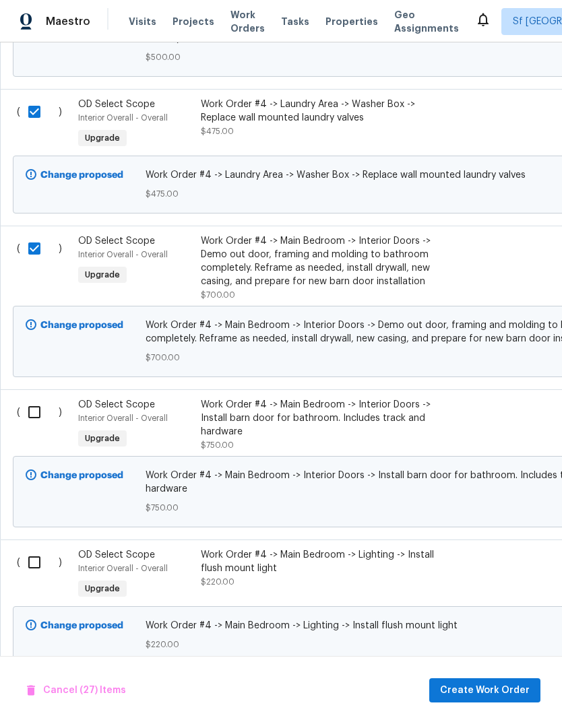
click at [29, 421] on input "checkbox" at bounding box center [39, 412] width 38 height 28
checkbox input "true"
click at [26, 576] on input "checkbox" at bounding box center [39, 562] width 38 height 28
checkbox input "true"
click at [488, 688] on span "Create Work Order" at bounding box center [485, 690] width 90 height 17
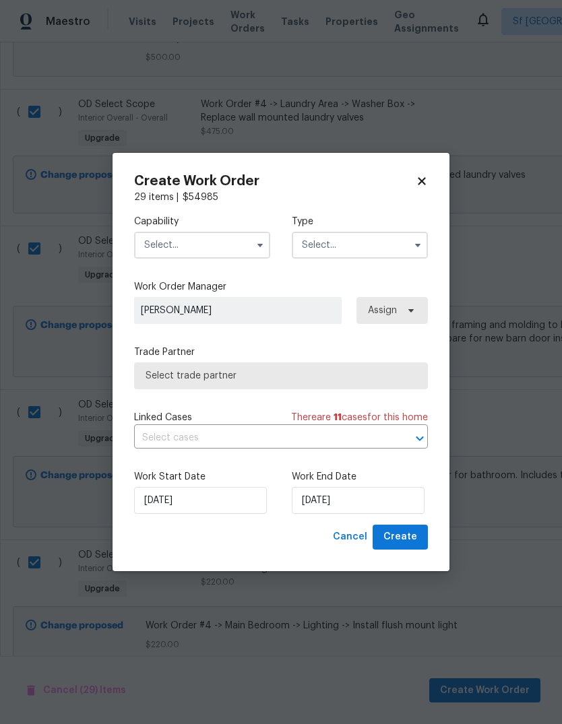
click at [148, 247] on input "text" at bounding box center [202, 245] width 136 height 27
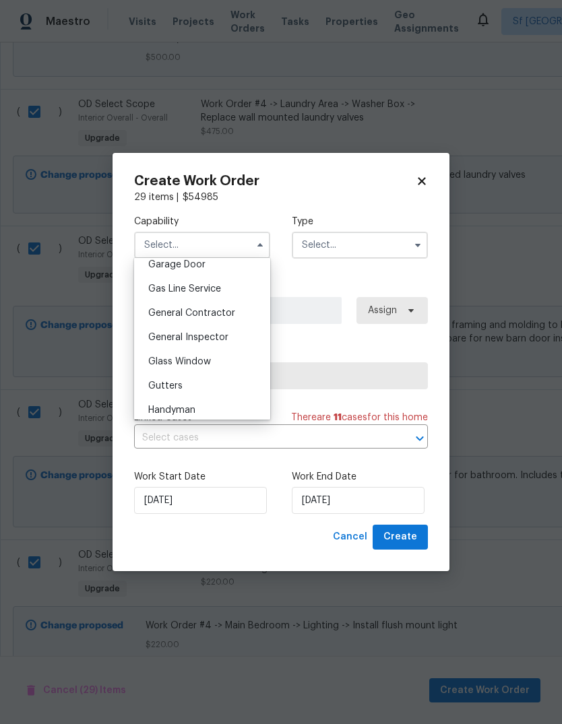
scroll to position [613, 0]
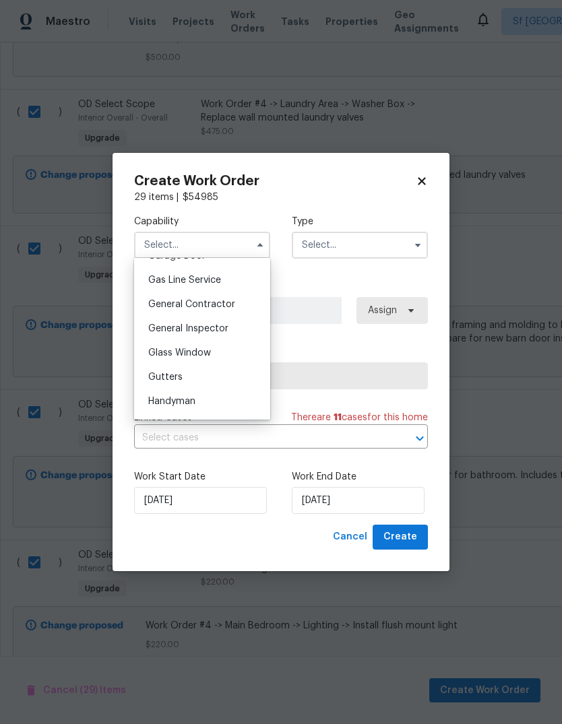
click at [156, 311] on div "General Contractor" at bounding box center [201, 304] width 129 height 24
type input "General Contractor"
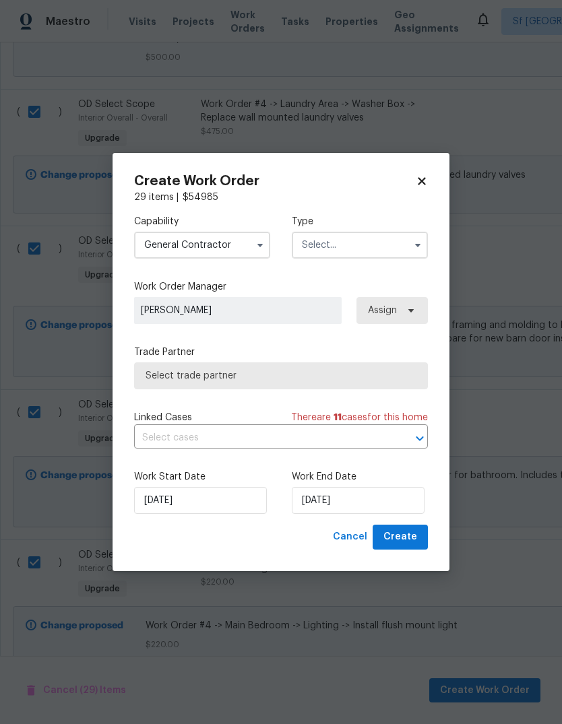
click at [371, 253] on input "text" at bounding box center [360, 245] width 136 height 27
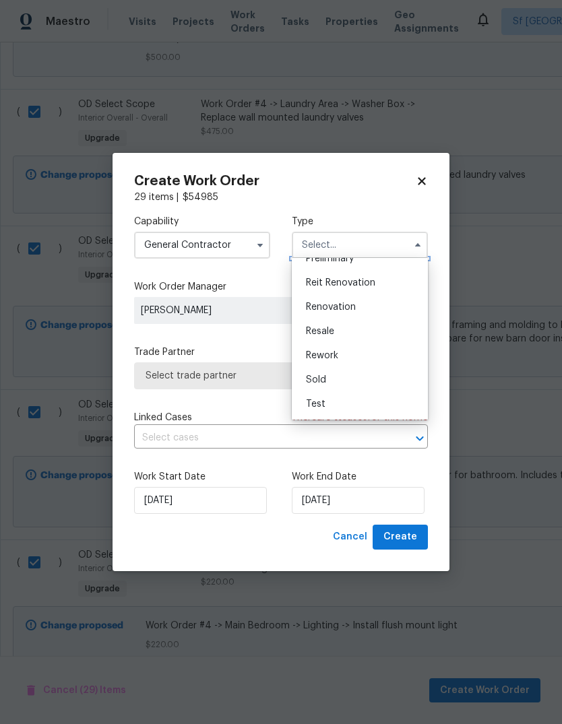
scroll to position [306, 0]
click at [367, 309] on div "Renovation" at bounding box center [359, 307] width 129 height 24
type input "Renovation"
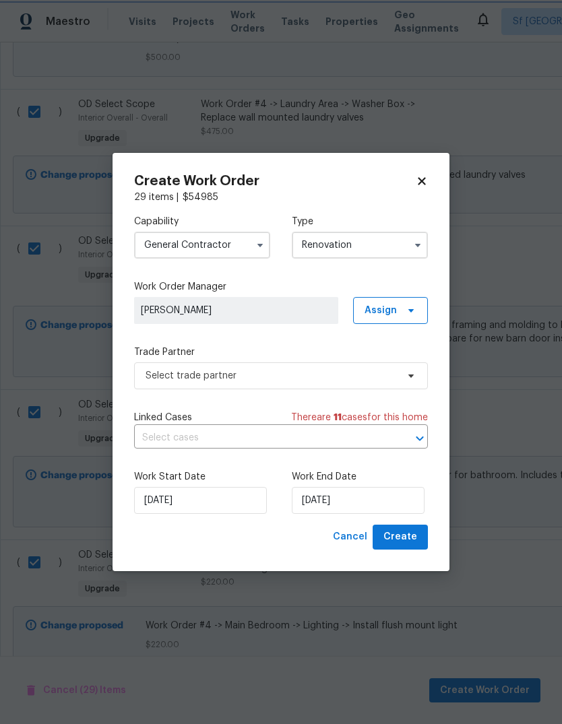
scroll to position [0, 0]
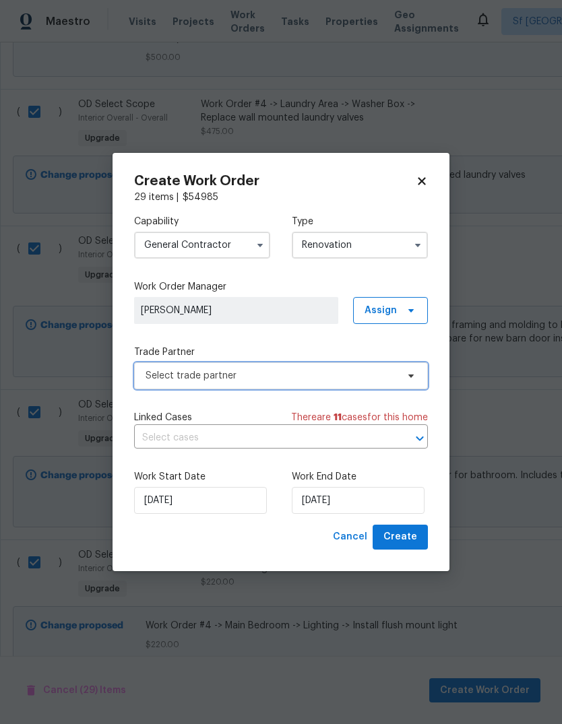
click at [141, 380] on span "Select trade partner" at bounding box center [281, 375] width 294 height 27
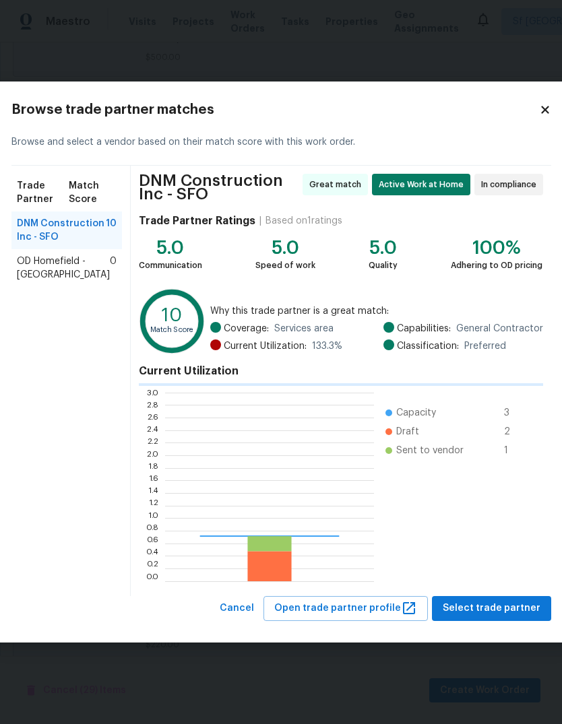
scroll to position [1, 1]
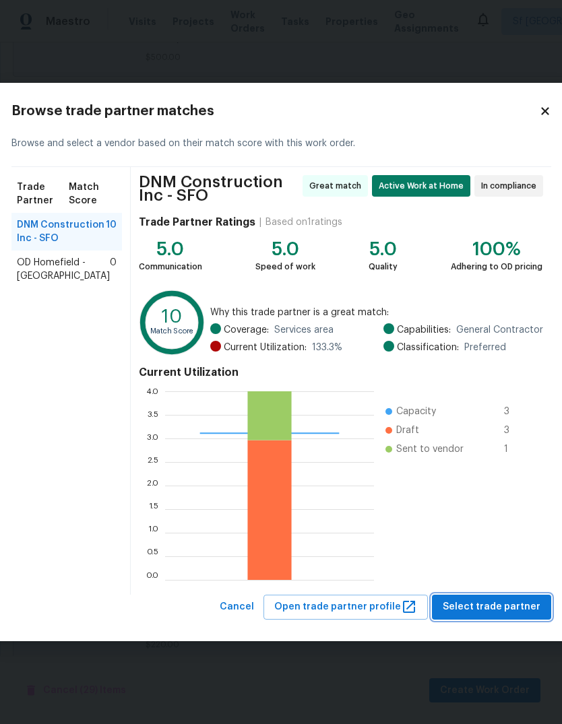
click at [485, 610] on span "Select trade partner" at bounding box center [491, 607] width 98 height 17
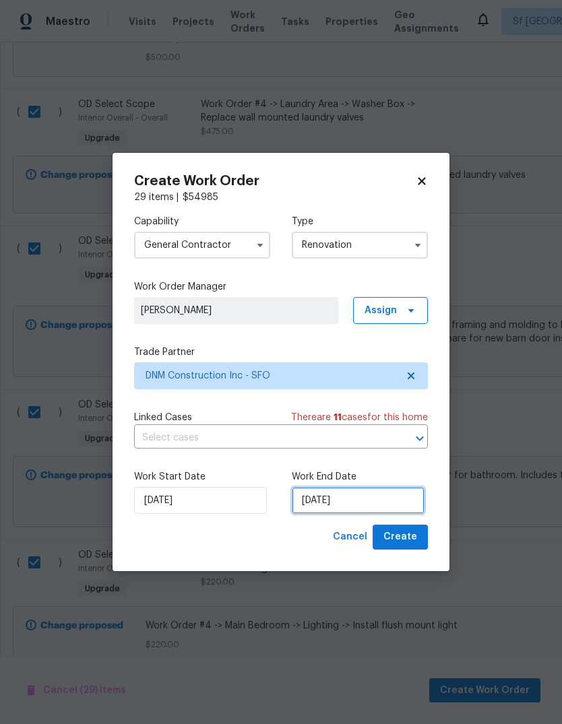
click at [389, 498] on input "9/2/2025" at bounding box center [358, 500] width 133 height 27
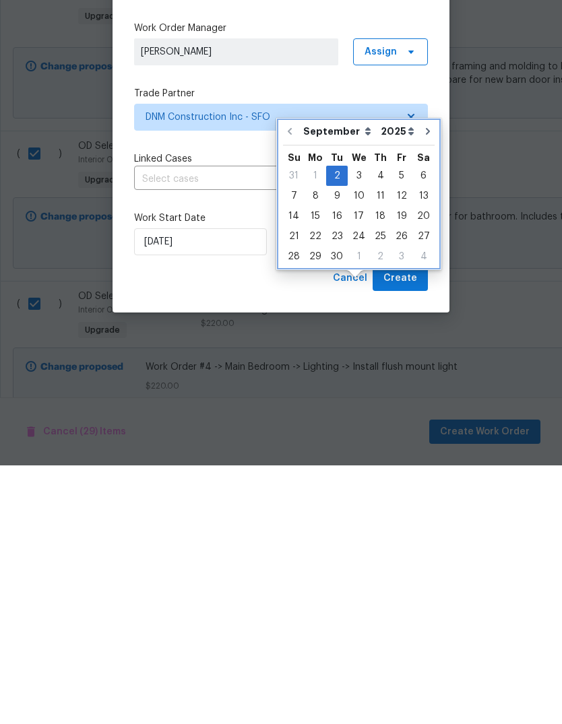
click at [424, 384] on icon "Go to next month" at bounding box center [427, 389] width 11 height 11
type input "10/2/2025"
select select "9"
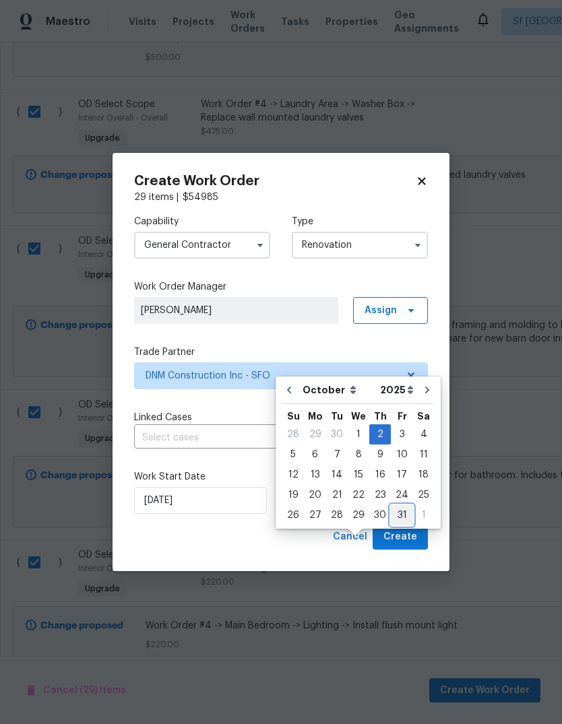
click at [399, 506] on div "31" at bounding box center [402, 515] width 22 height 19
type input "10/31/2025"
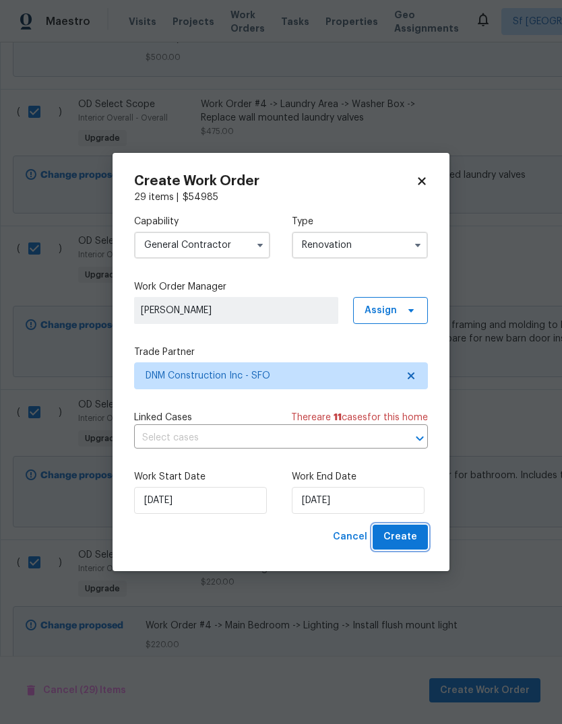
click at [416, 546] on button "Create" at bounding box center [399, 537] width 55 height 25
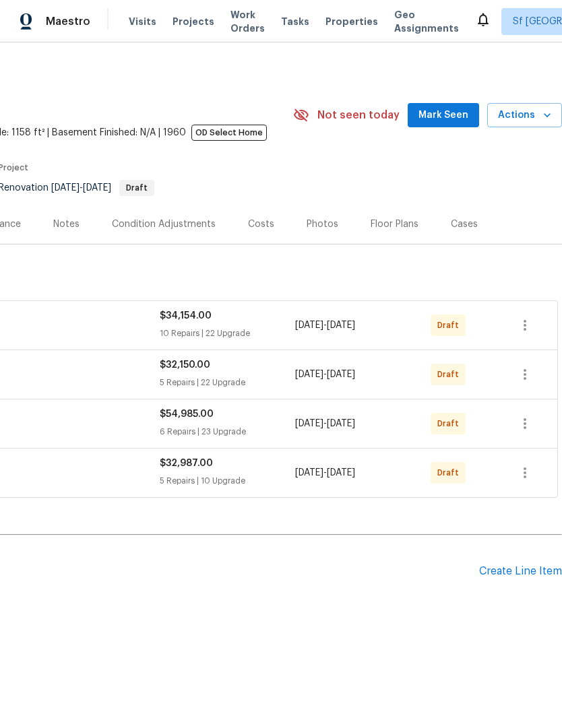
scroll to position [0, 199]
click at [523, 328] on icon "button" at bounding box center [524, 325] width 16 height 16
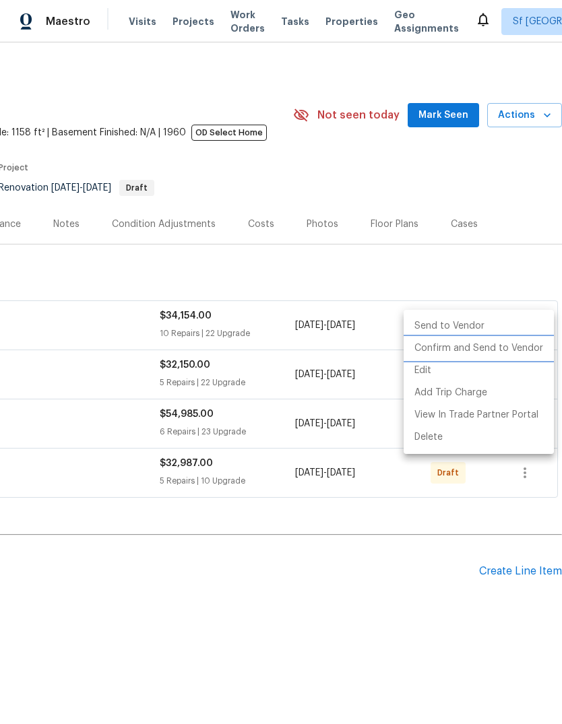
click at [494, 350] on li "Confirm and Send to Vendor" at bounding box center [478, 348] width 150 height 22
click at [504, 277] on div at bounding box center [281, 362] width 562 height 724
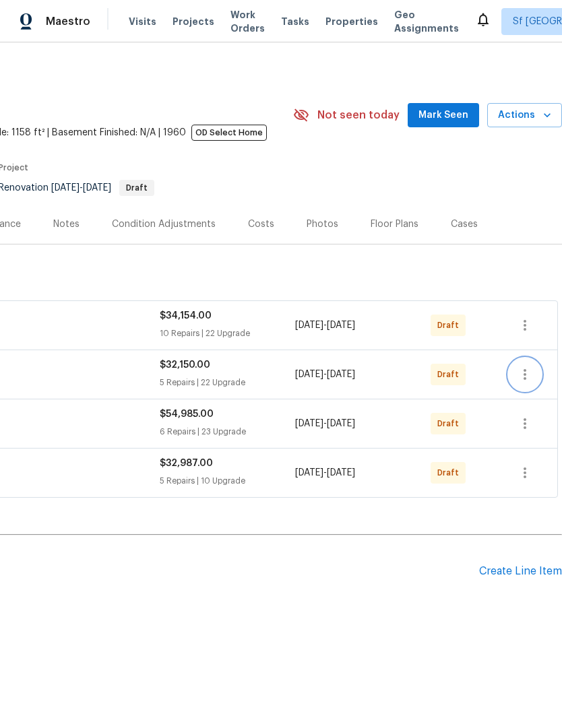
click at [526, 379] on icon "button" at bounding box center [524, 374] width 3 height 11
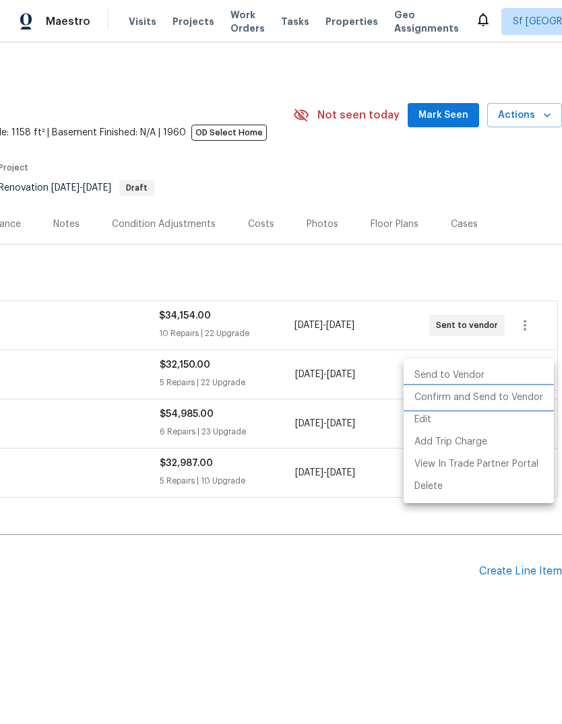
click at [468, 399] on li "Confirm and Send to Vendor" at bounding box center [478, 397] width 150 height 22
click at [494, 245] on div at bounding box center [281, 362] width 562 height 724
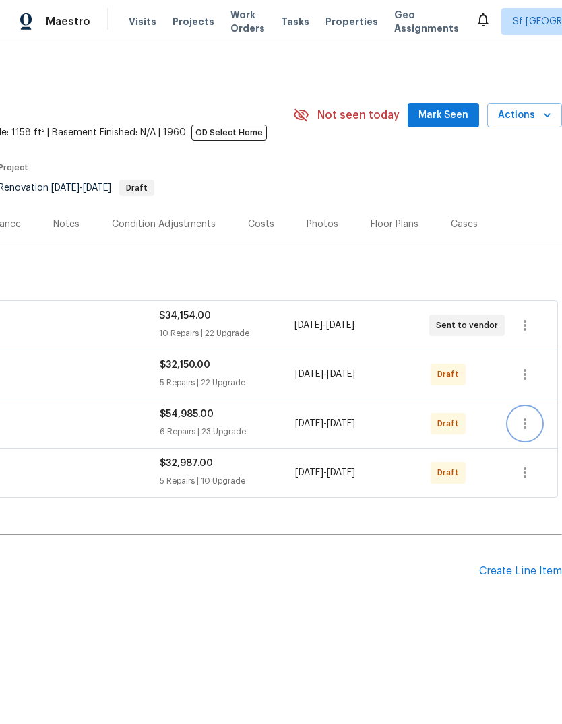
click at [523, 424] on icon "button" at bounding box center [524, 423] width 16 height 16
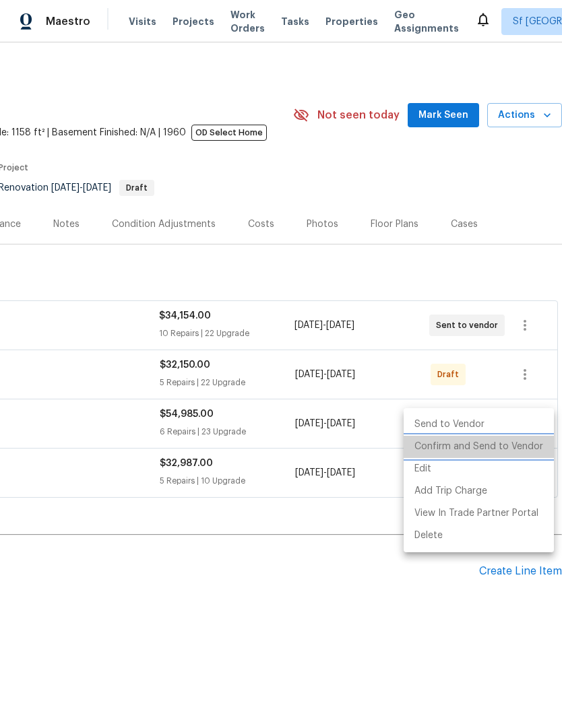
click at [496, 450] on li "Confirm and Send to Vendor" at bounding box center [478, 447] width 150 height 22
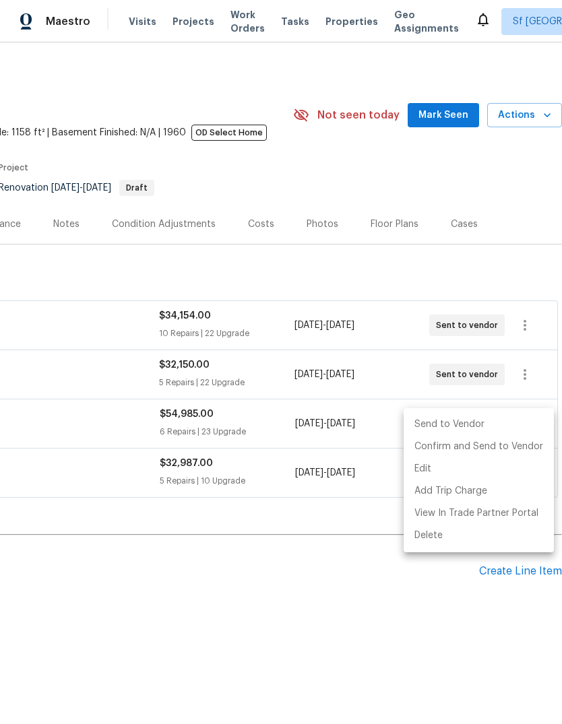
click at [483, 237] on div at bounding box center [281, 362] width 562 height 724
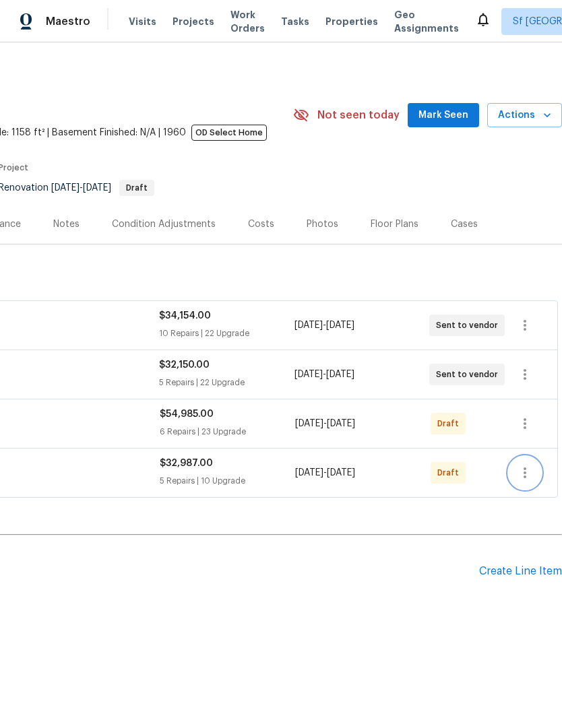
click at [526, 476] on icon "button" at bounding box center [524, 473] width 16 height 16
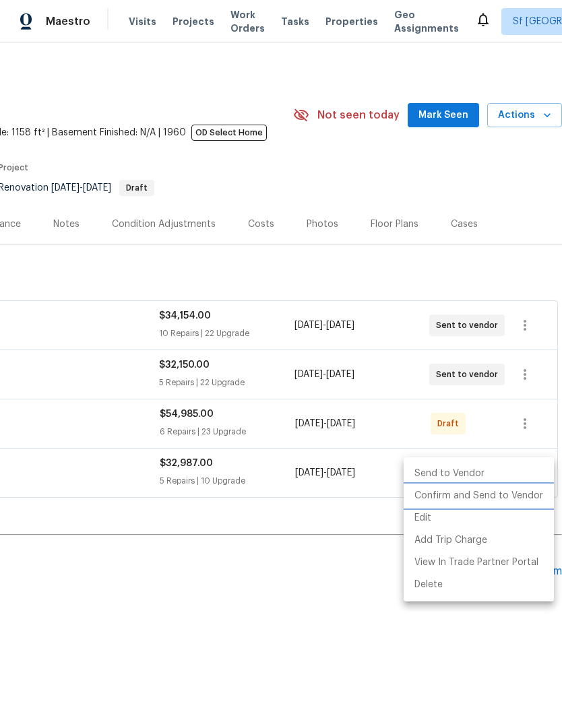
click at [454, 501] on li "Confirm and Send to Vendor" at bounding box center [478, 496] width 150 height 22
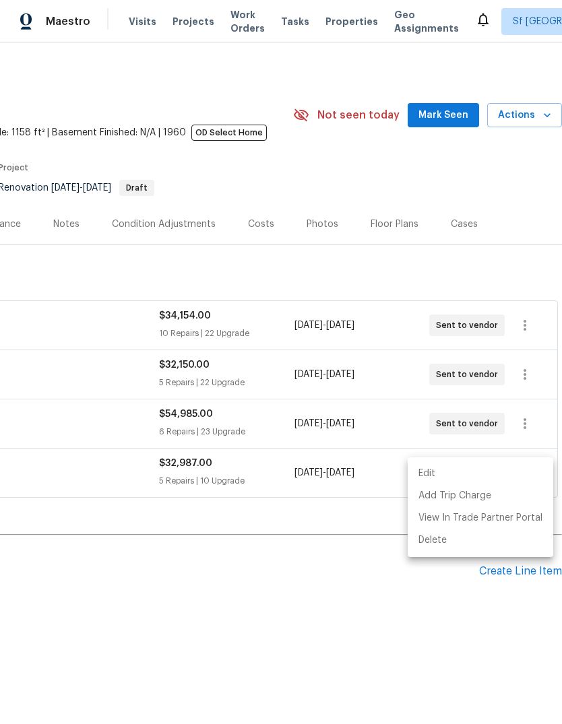
click at [132, 23] on div at bounding box center [281, 362] width 562 height 724
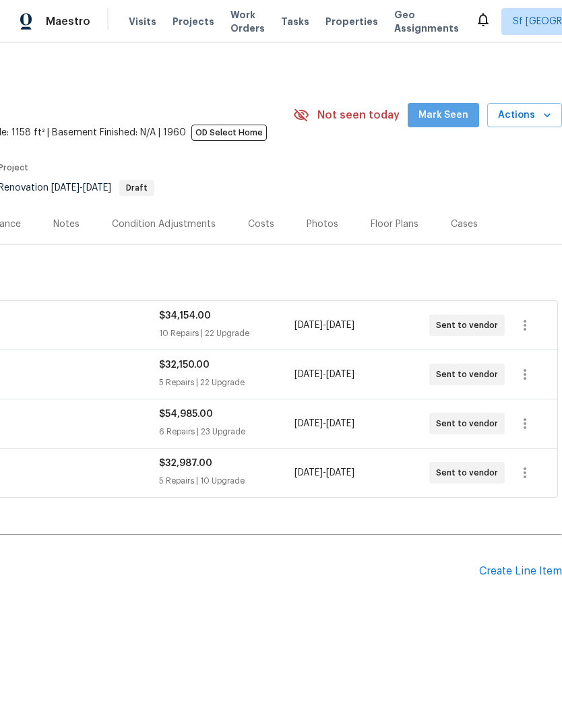
click at [448, 120] on span "Mark Seen" at bounding box center [443, 115] width 50 height 17
click at [127, 37] on div "Maestro Visits Projects Work Orders Tasks Properties Geo Assignments Sf Bay Are…" at bounding box center [281, 21] width 562 height 42
click at [139, 26] on span "Visits" at bounding box center [143, 21] width 28 height 13
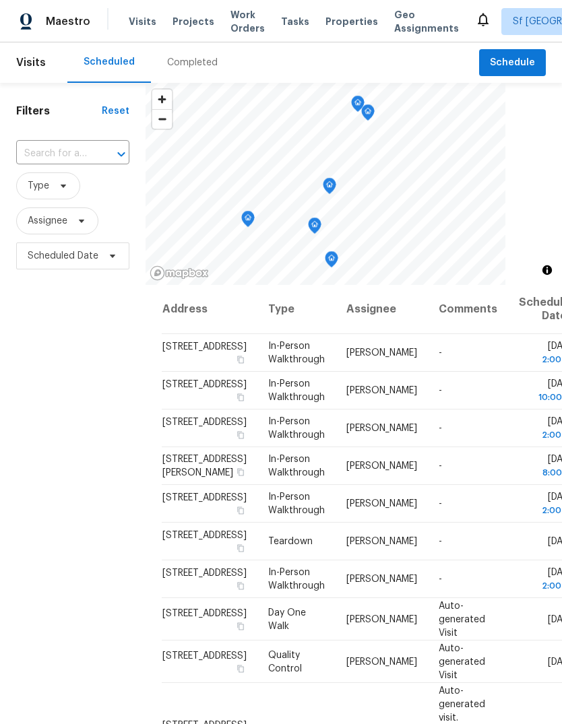
click at [168, 50] on div "Completed" at bounding box center [192, 62] width 83 height 40
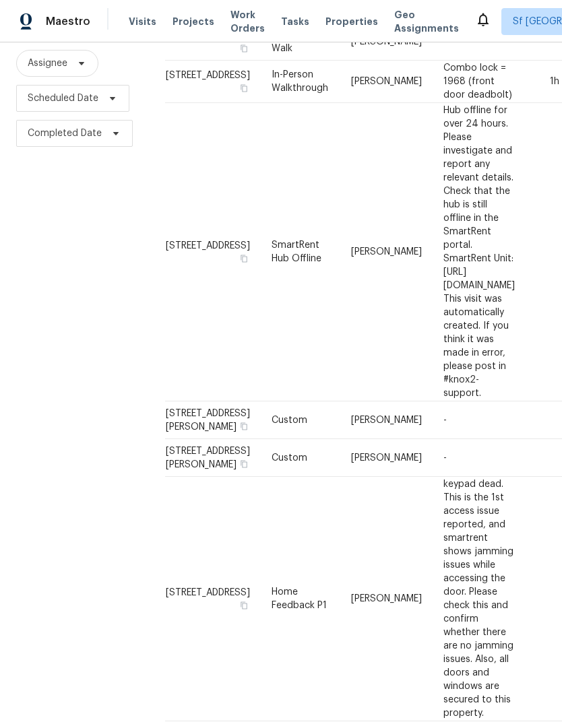
scroll to position [158, 0]
click at [73, 335] on div "Filters Reset ​ Type Assignee Scheduled Date Completed Date" at bounding box center [74, 586] width 149 height 1322
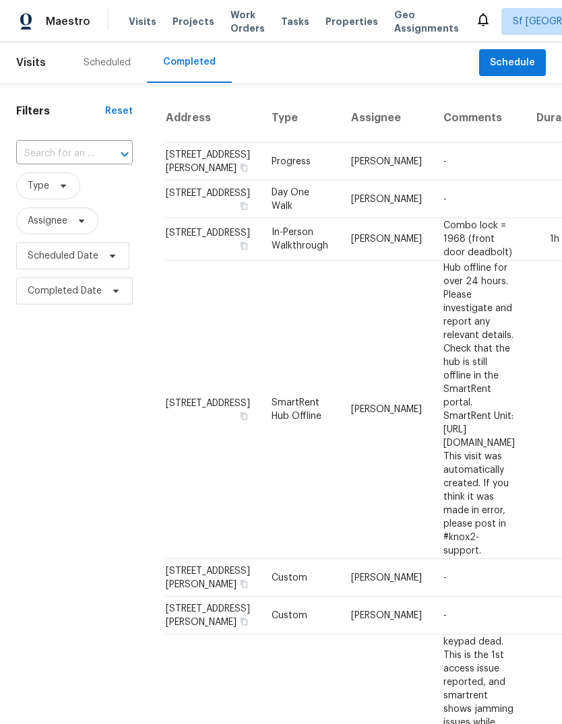
scroll to position [0, 0]
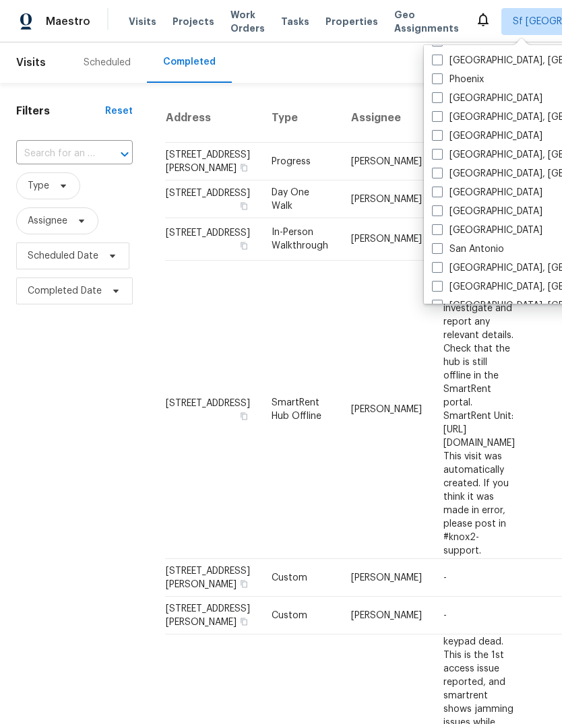
scroll to position [790, 0]
click at [439, 210] on span at bounding box center [437, 212] width 11 height 11
click at [439, 210] on input "Sacramento" at bounding box center [436, 210] width 9 height 9
checkbox input "true"
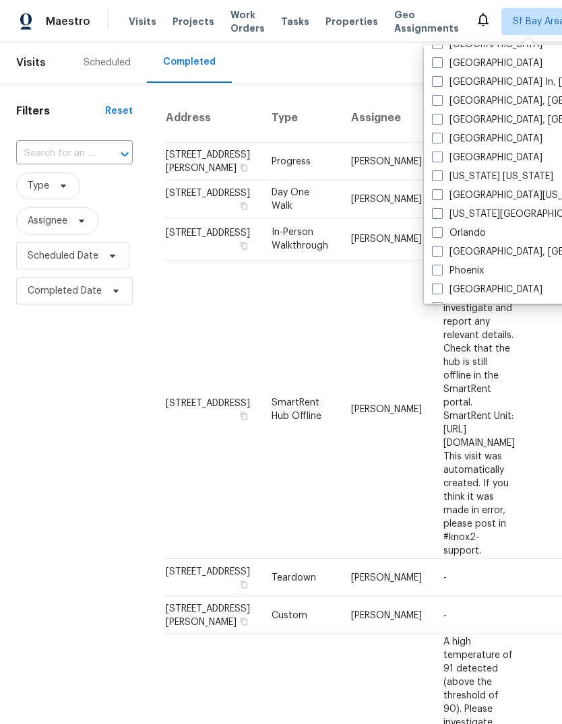
scroll to position [609, 0]
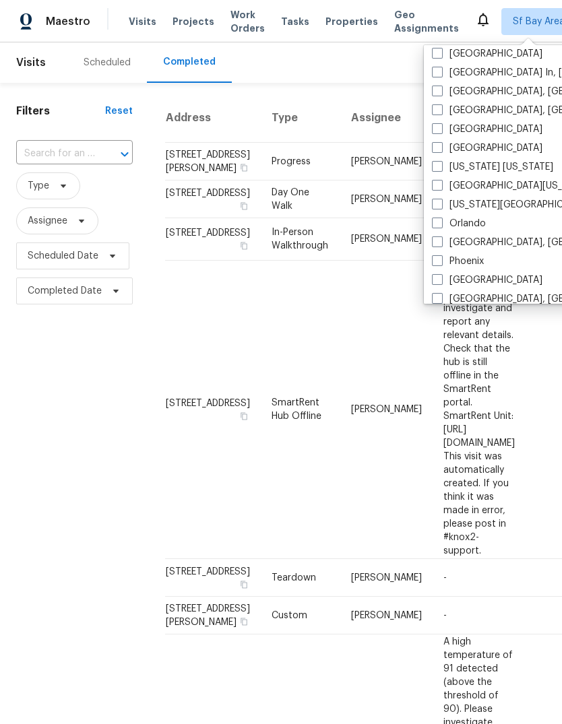
click at [477, 275] on label "Portland" at bounding box center [487, 279] width 110 height 13
click at [440, 275] on input "Portland" at bounding box center [436, 277] width 9 height 9
checkbox input "true"
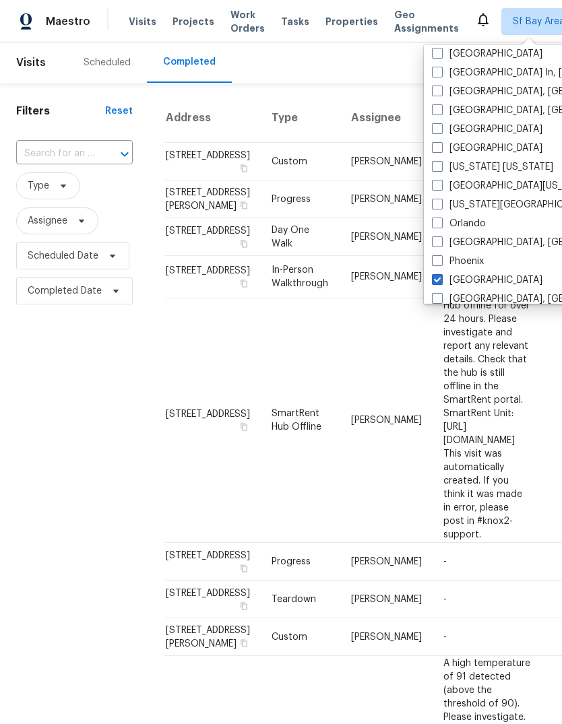
click at [281, 26] on span "Tasks" at bounding box center [295, 21] width 28 height 9
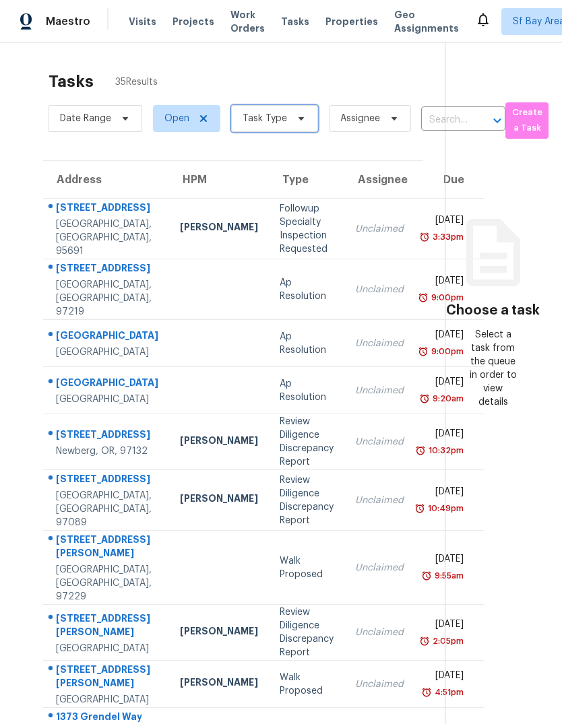
click at [252, 121] on span "Task Type" at bounding box center [264, 118] width 44 height 13
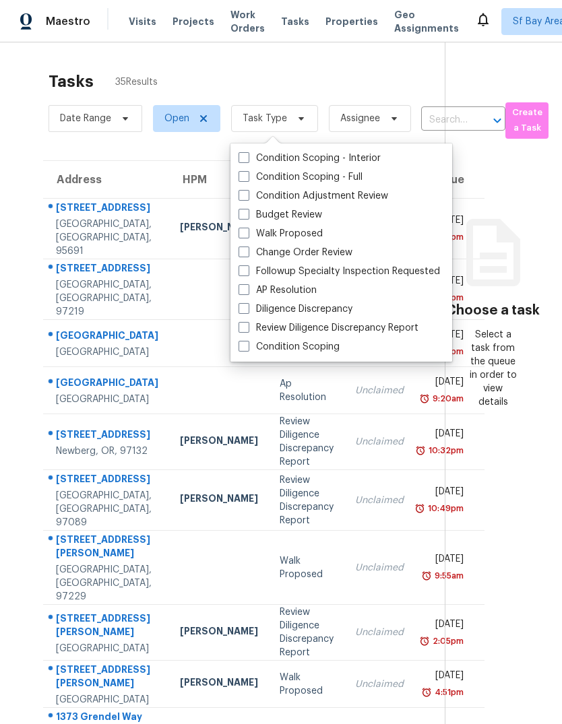
click at [247, 215] on span at bounding box center [243, 214] width 11 height 11
click at [247, 215] on input "Budget Review" at bounding box center [242, 212] width 9 height 9
checkbox input "true"
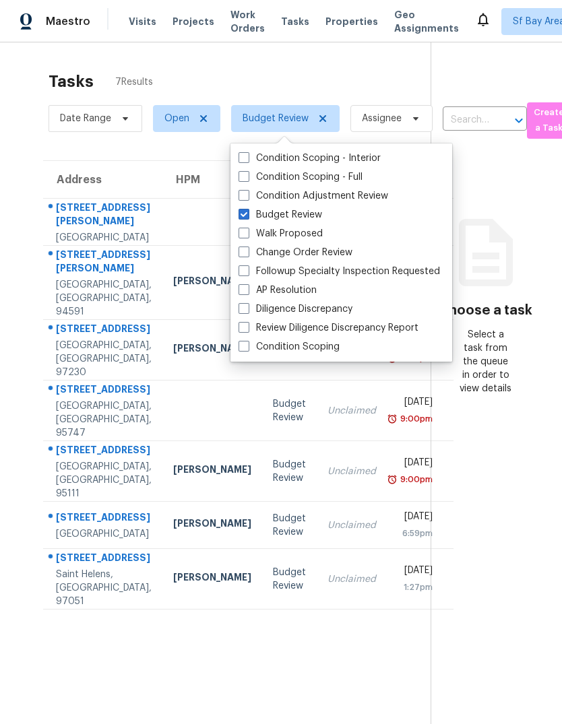
click at [23, 172] on div "Address HPM Type Assignee Due 3340 Giovanni Way Dublin, CA, 94568 Budget Review…" at bounding box center [226, 385] width 409 height 450
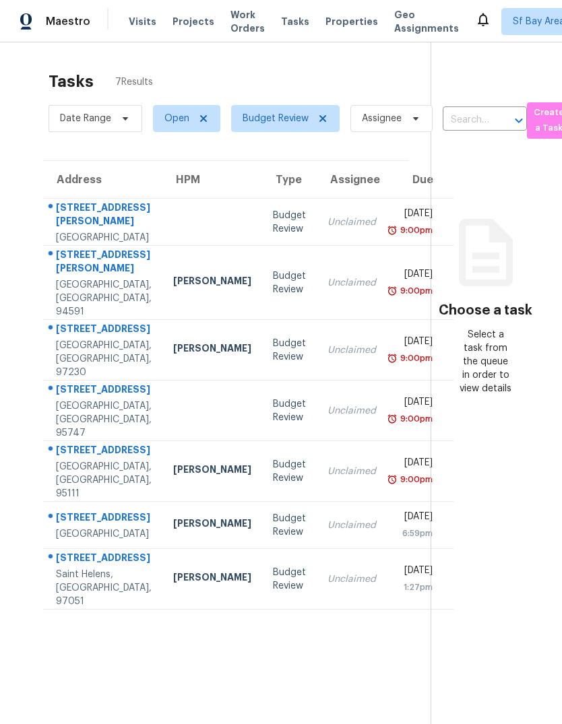
click at [69, 231] on div "3340 Giovanni Way" at bounding box center [104, 216] width 96 height 30
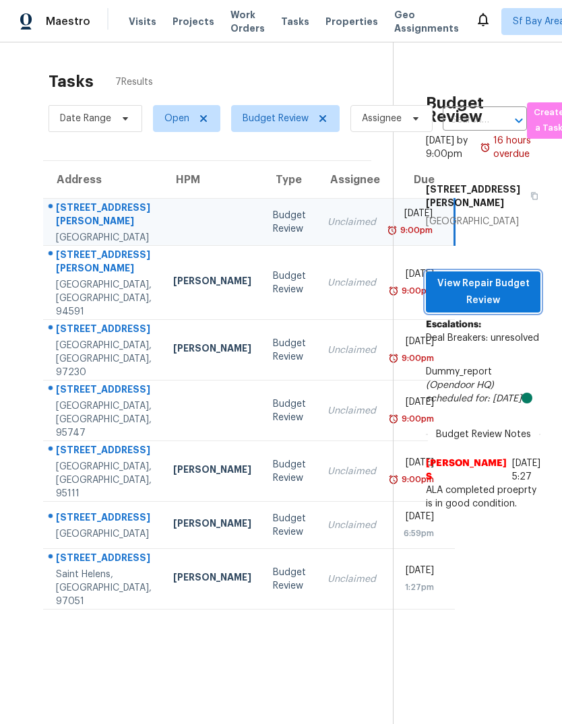
click at [496, 308] on span "View Repair Budget Review" at bounding box center [482, 291] width 93 height 33
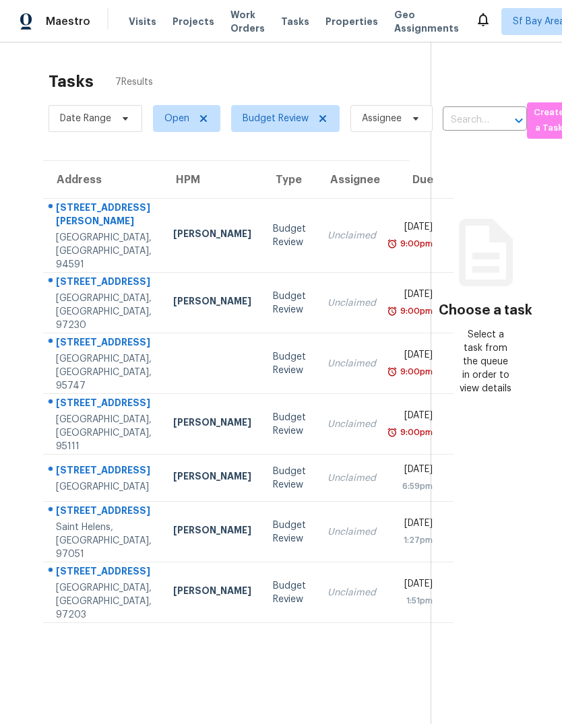
click at [70, 231] on div "[GEOGRAPHIC_DATA], [GEOGRAPHIC_DATA], 94591" at bounding box center [104, 251] width 96 height 40
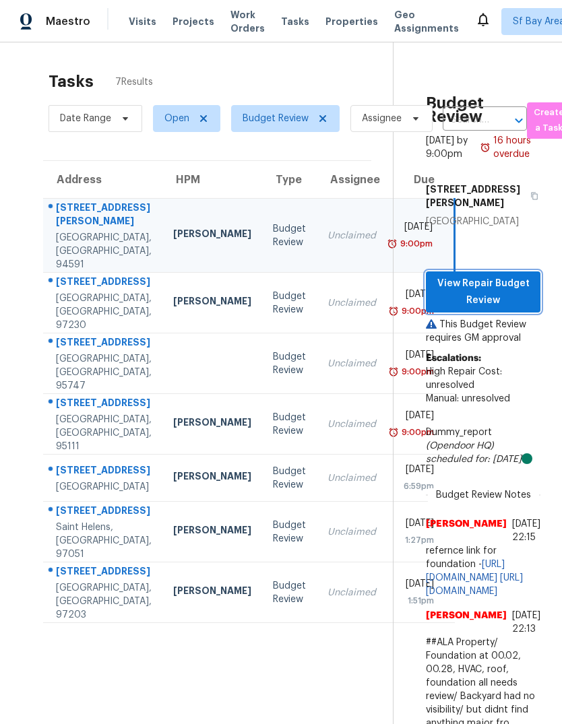
click at [481, 284] on button "View Repair Budget Review" at bounding box center [483, 291] width 114 height 41
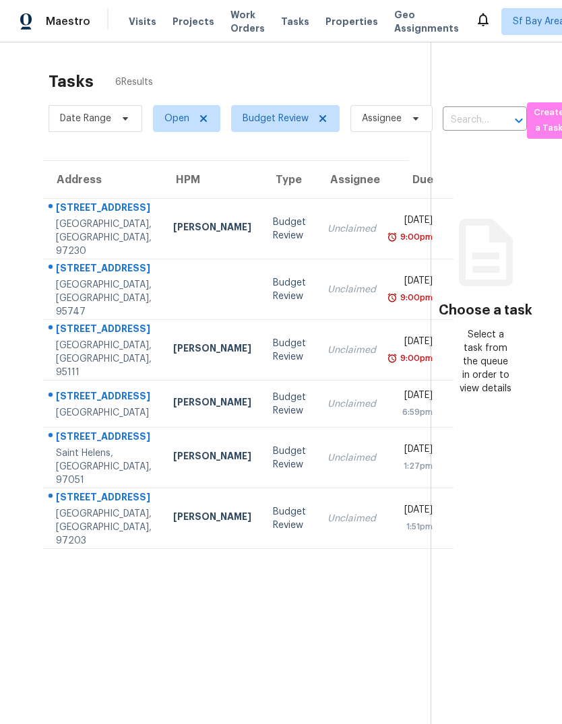
click at [66, 234] on div "[GEOGRAPHIC_DATA], [GEOGRAPHIC_DATA], 97230" at bounding box center [104, 237] width 96 height 40
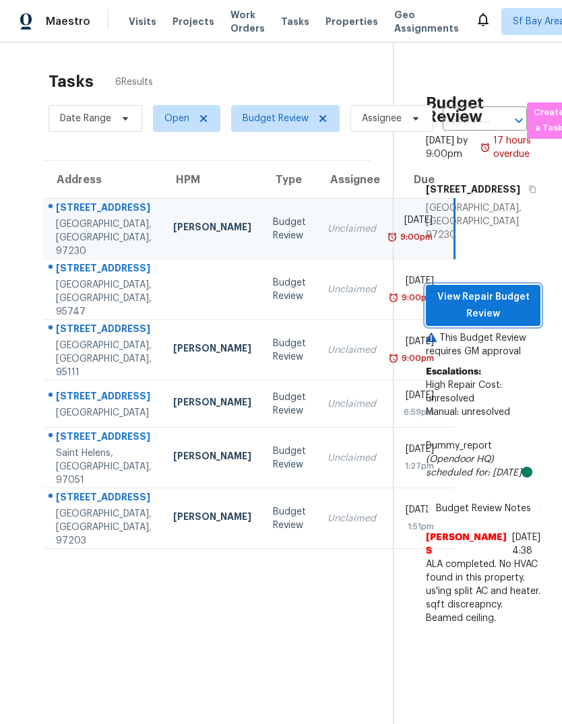
click at [492, 322] on span "View Repair Budget Review" at bounding box center [482, 305] width 93 height 33
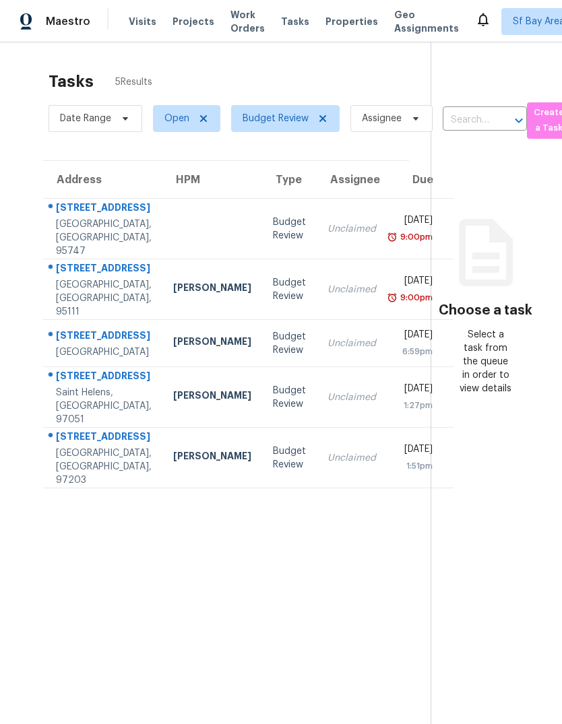
click at [65, 217] on div "[STREET_ADDRESS]" at bounding box center [104, 209] width 96 height 17
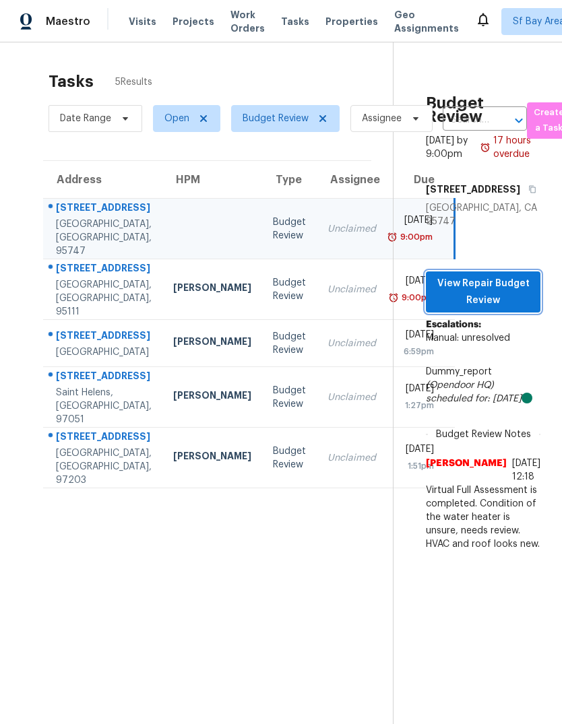
click at [479, 308] on span "View Repair Budget Review" at bounding box center [482, 291] width 93 height 33
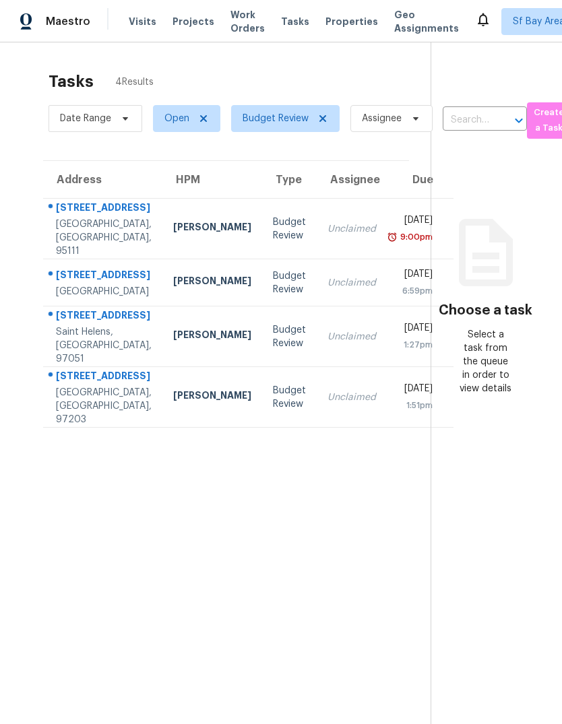
click at [74, 234] on div "[GEOGRAPHIC_DATA], [GEOGRAPHIC_DATA], 95111" at bounding box center [104, 237] width 96 height 40
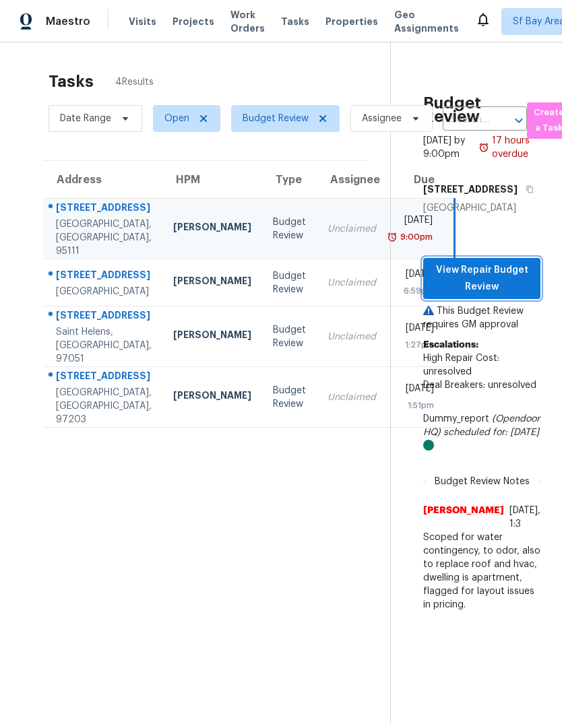
click at [494, 295] on span "View Repair Budget Review" at bounding box center [482, 278] width 96 height 33
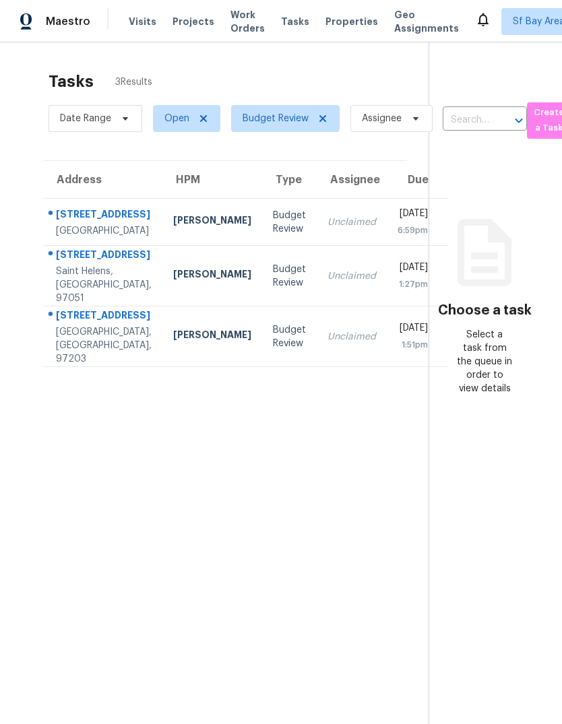
click at [79, 238] on div "[GEOGRAPHIC_DATA]" at bounding box center [104, 230] width 96 height 13
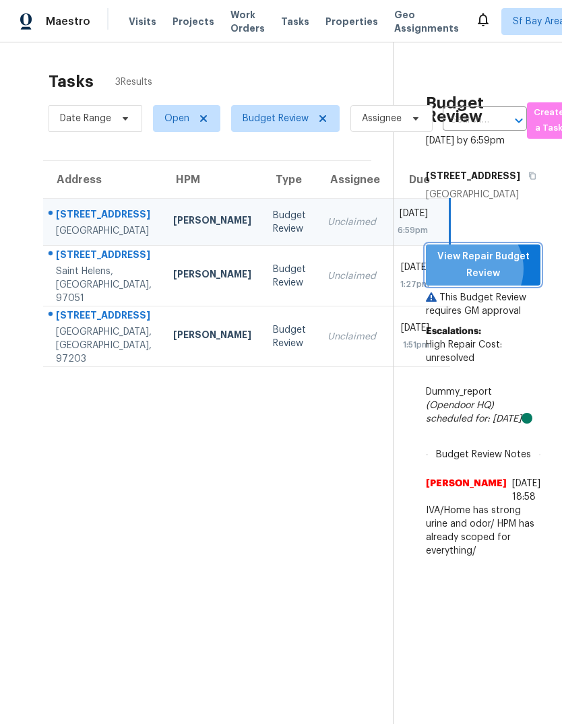
click at [498, 281] on span "View Repair Budget Review" at bounding box center [482, 264] width 93 height 33
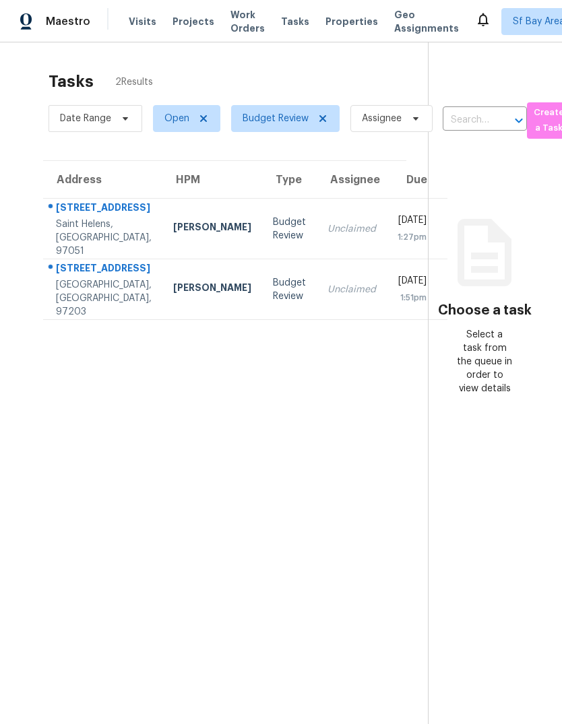
click at [79, 233] on div "Saint Helens, [GEOGRAPHIC_DATA], 97051" at bounding box center [104, 237] width 96 height 40
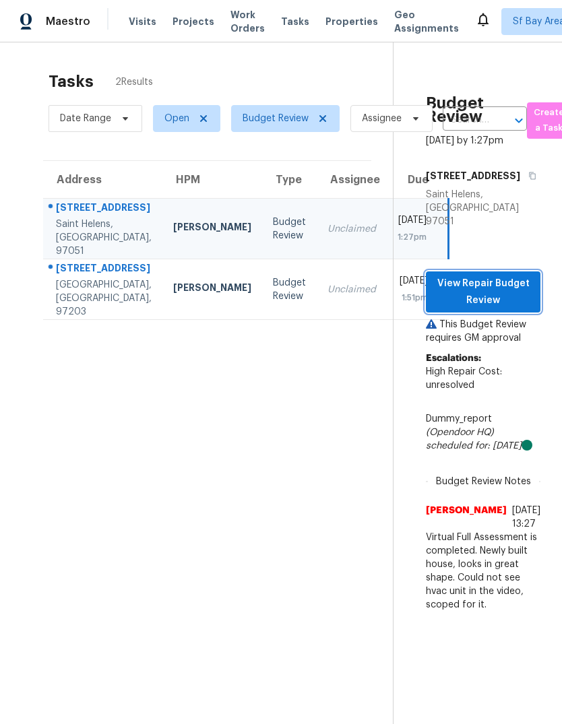
click at [498, 301] on span "View Repair Budget Review" at bounding box center [482, 291] width 93 height 33
click at [88, 278] on div "6926 N Armour St" at bounding box center [104, 269] width 96 height 17
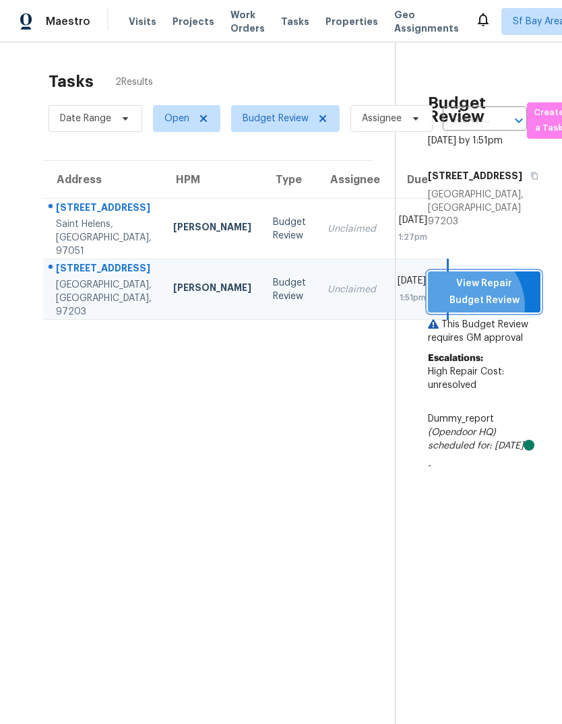
click at [488, 308] on span "View Repair Budget Review" at bounding box center [483, 291] width 91 height 33
click at [497, 308] on span "View Repair Budget Review" at bounding box center [483, 291] width 91 height 33
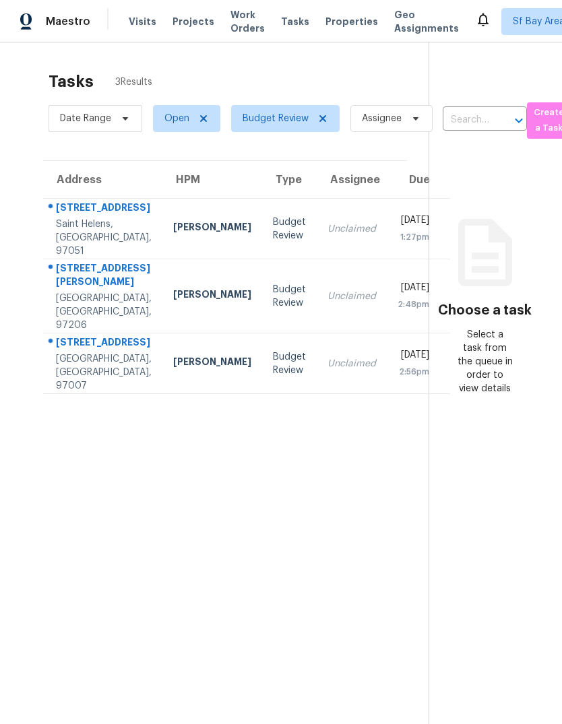
click at [72, 217] on div "[STREET_ADDRESS]" at bounding box center [104, 209] width 96 height 17
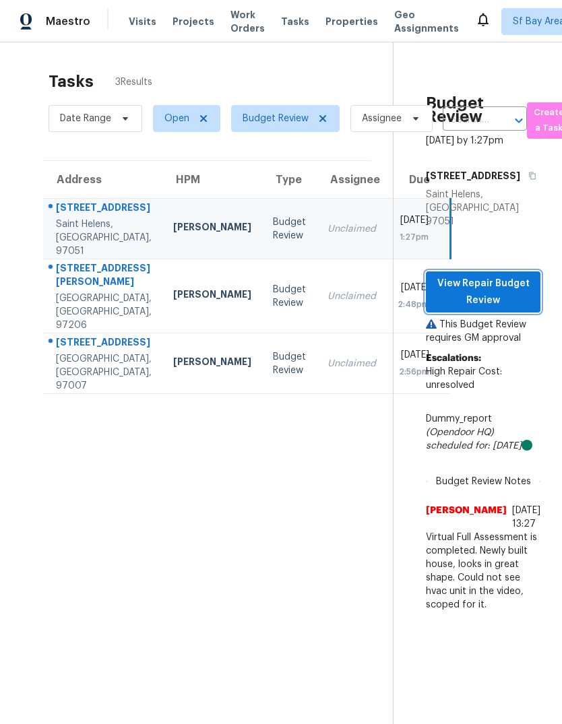
click at [483, 303] on span "View Repair Budget Review" at bounding box center [482, 291] width 93 height 33
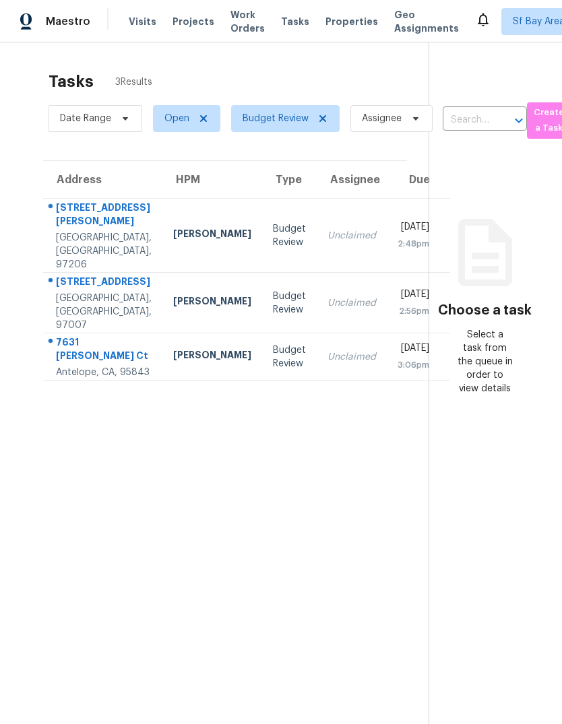
click at [65, 240] on div "[GEOGRAPHIC_DATA], [GEOGRAPHIC_DATA], 97206" at bounding box center [104, 251] width 96 height 40
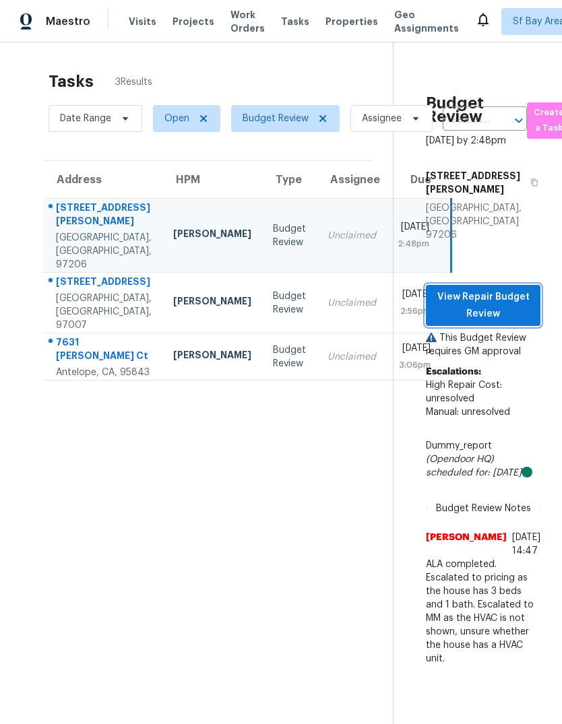
click at [492, 300] on span "View Repair Budget Review" at bounding box center [482, 305] width 93 height 33
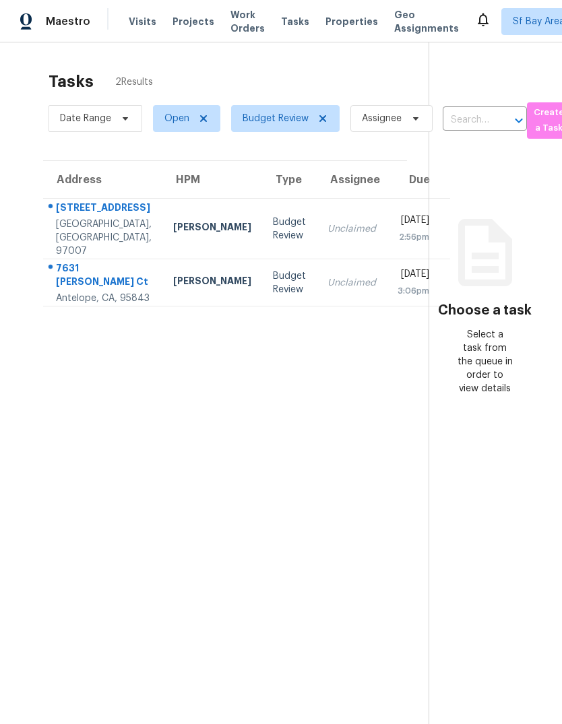
click at [72, 217] on div "[STREET_ADDRESS]" at bounding box center [104, 209] width 96 height 17
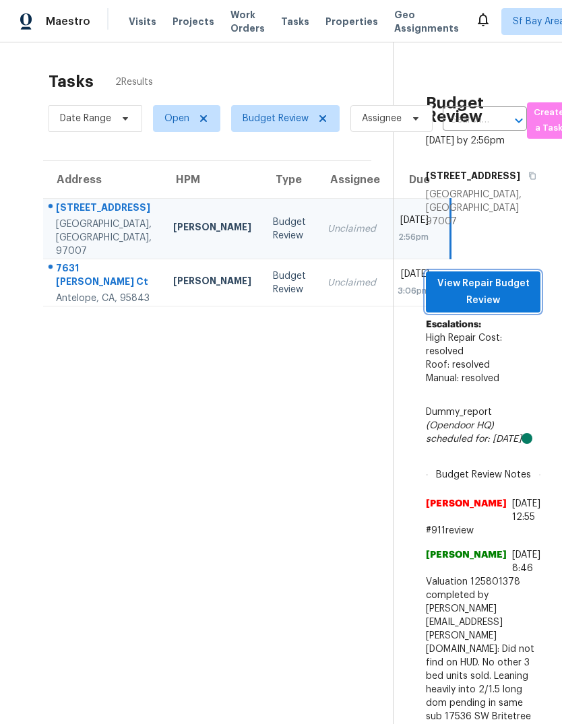
click at [468, 275] on span "View Repair Budget Review" at bounding box center [482, 291] width 93 height 33
click at [84, 292] on div "7631 [PERSON_NAME] Ct" at bounding box center [104, 276] width 96 height 30
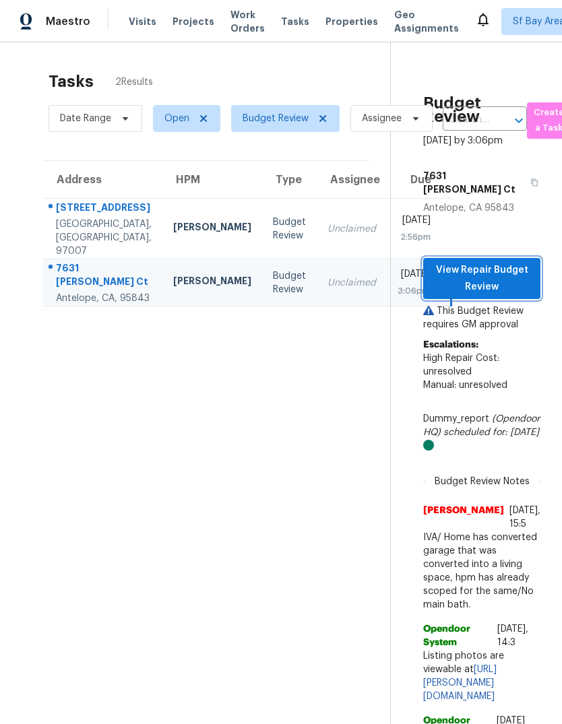
click at [474, 262] on span "View Repair Budget Review" at bounding box center [482, 278] width 96 height 33
